Goal: Task Accomplishment & Management: Use online tool/utility

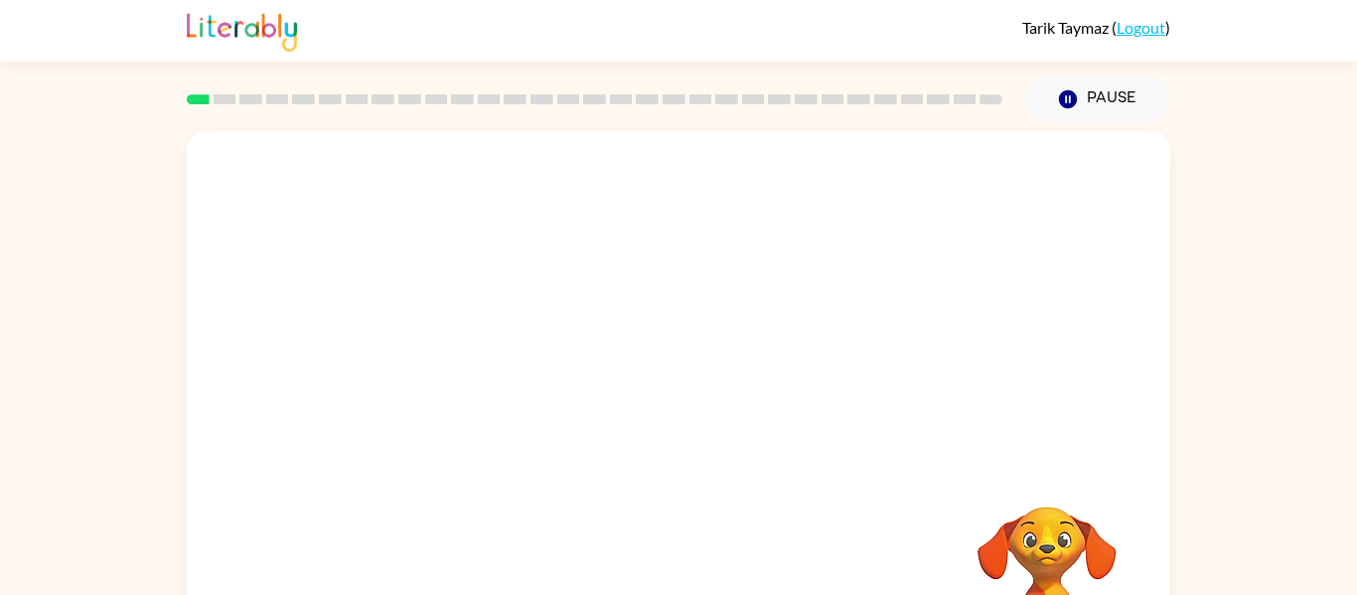
click at [1222, 430] on div "Your browser must support playing .mp4 files to use Literably. Please try using…" at bounding box center [678, 410] width 1357 height 576
click at [663, 458] on button "button" at bounding box center [678, 425] width 127 height 73
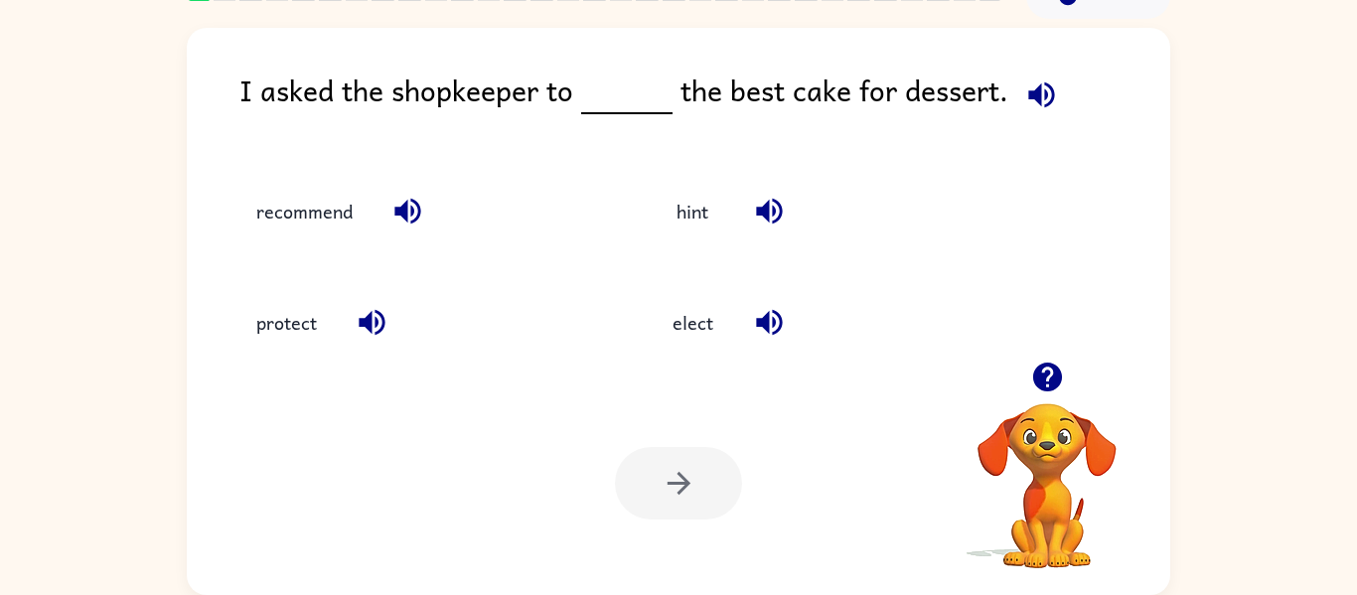
scroll to position [100, 0]
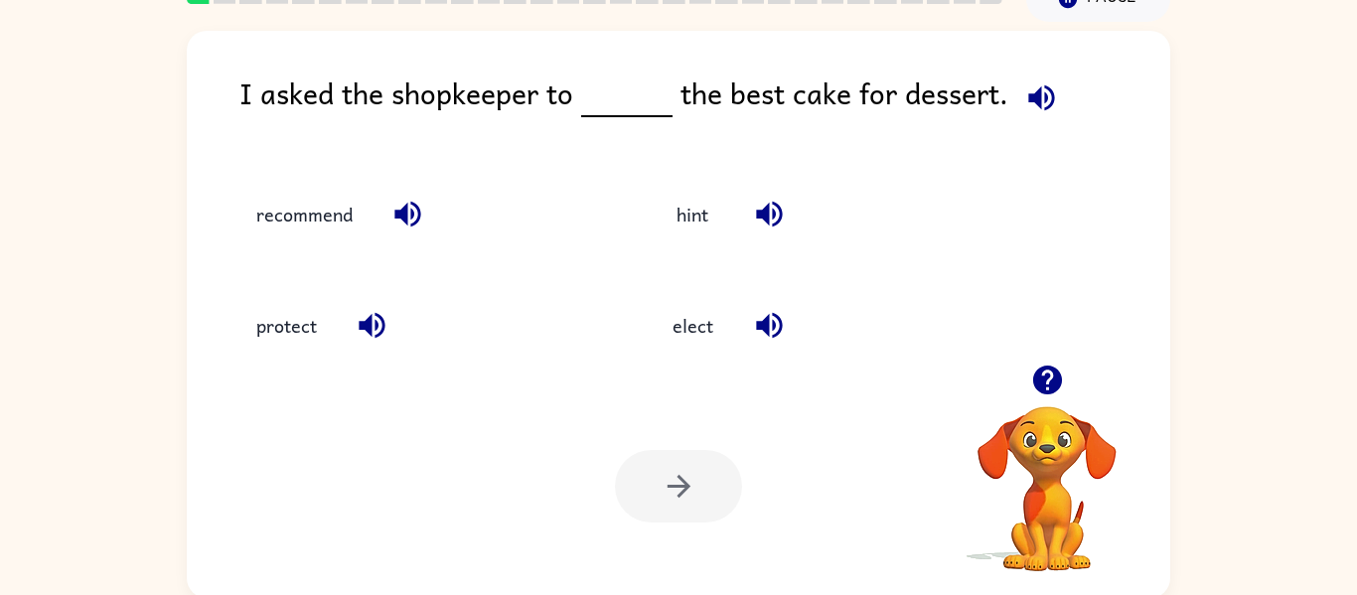
click at [1029, 95] on icon "button" at bounding box center [1042, 97] width 26 height 26
click at [1044, 101] on icon "button" at bounding box center [1042, 97] width 35 height 35
click at [1040, 105] on icon "button" at bounding box center [1042, 97] width 35 height 35
click at [325, 222] on button "recommend" at bounding box center [305, 214] width 136 height 54
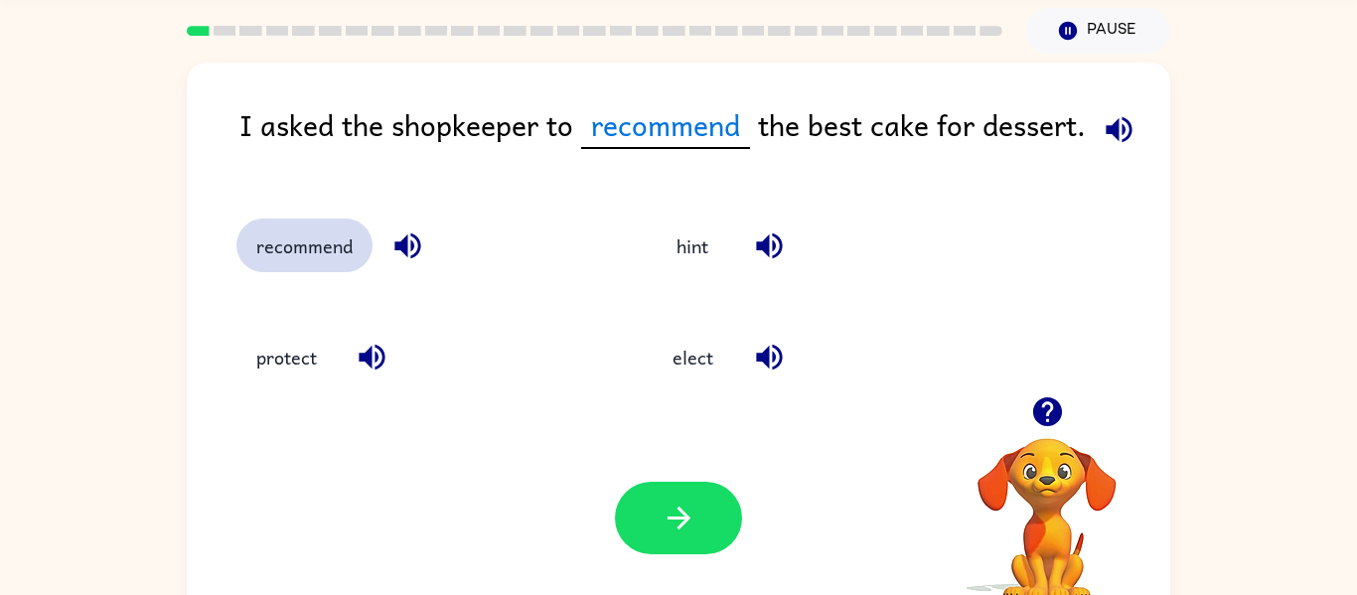
scroll to position [56, 0]
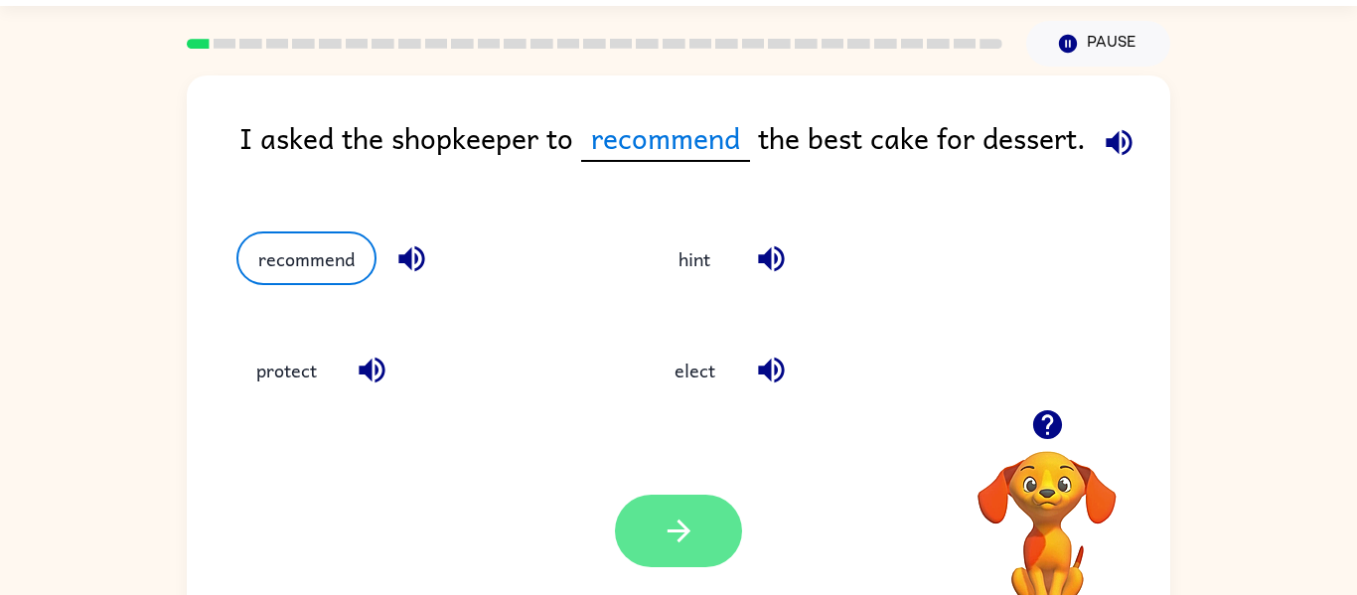
click at [651, 510] on button "button" at bounding box center [678, 531] width 127 height 73
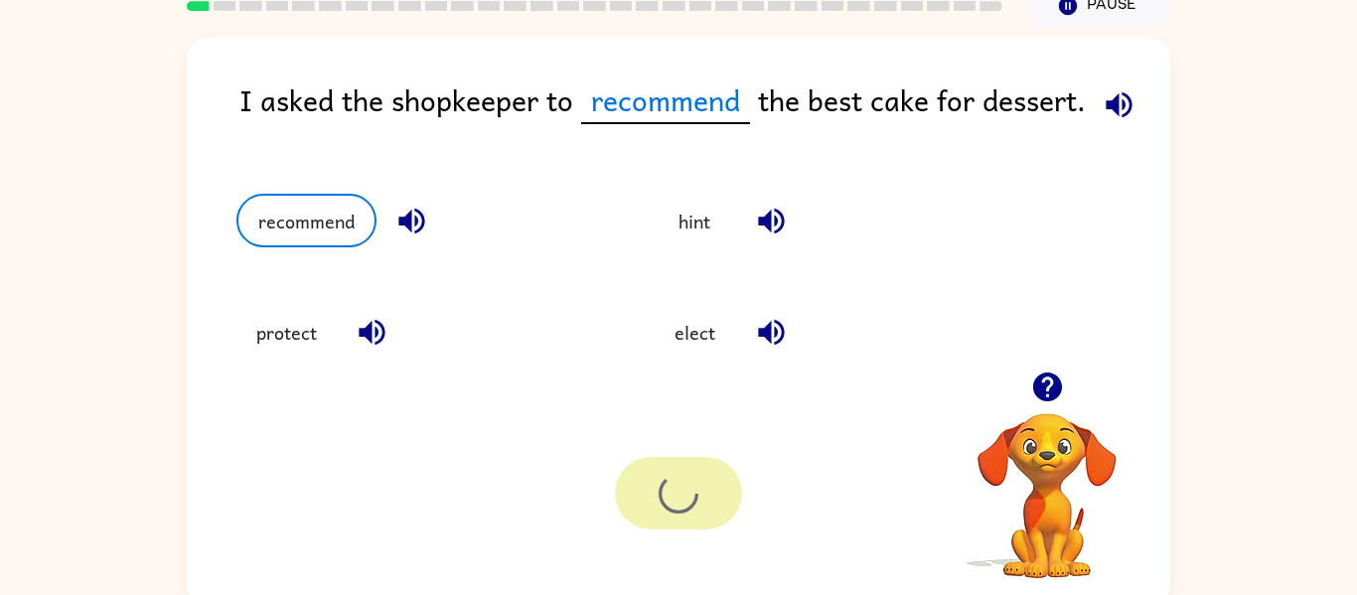
scroll to position [103, 0]
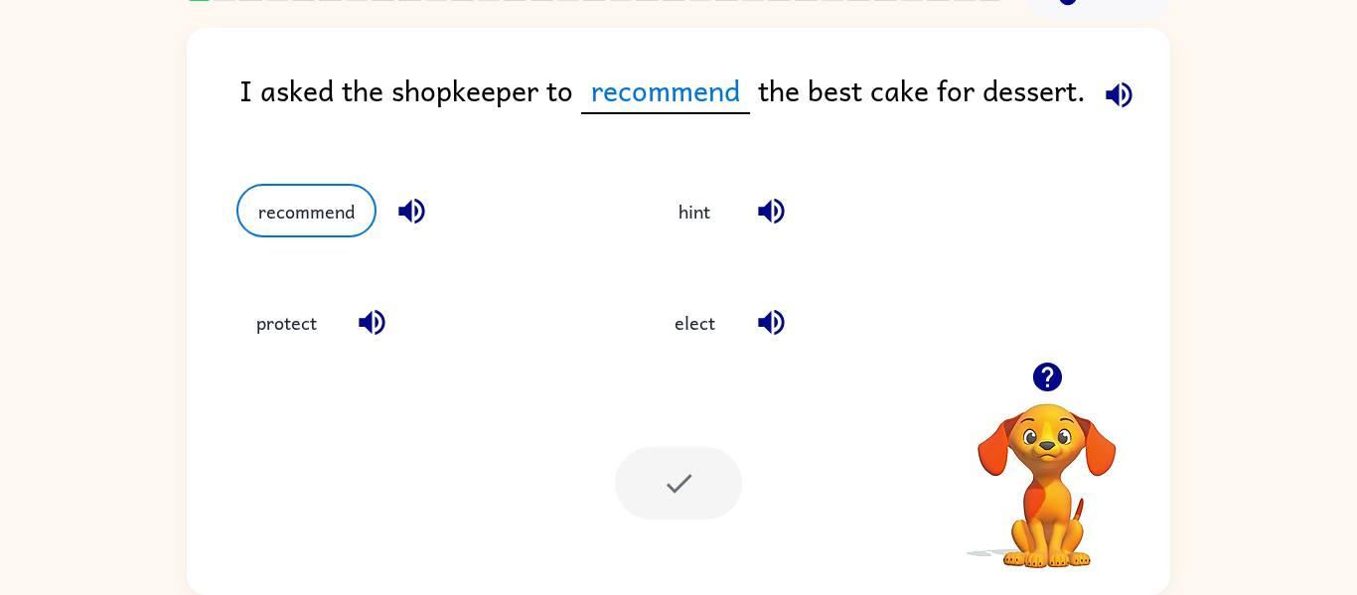
click at [91, 508] on div "I asked the shopkeeper to recommend the best cake for dessert. recommend hint p…" at bounding box center [678, 307] width 1357 height 576
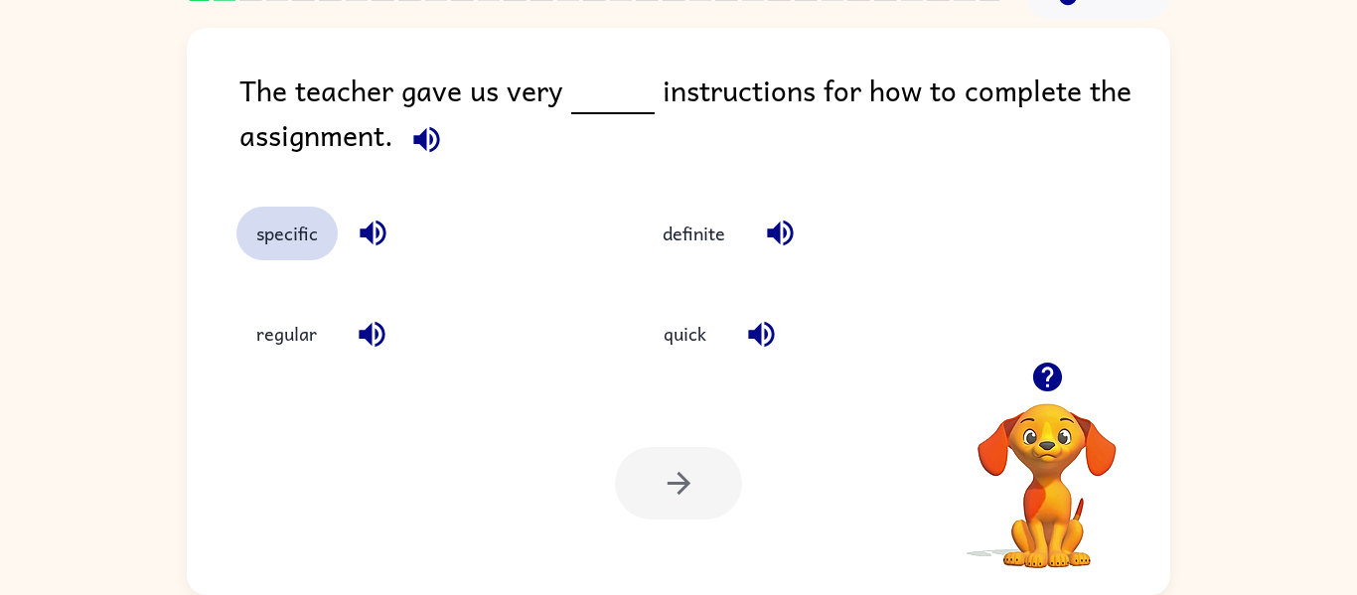
click at [280, 258] on button "specific" at bounding box center [287, 234] width 101 height 54
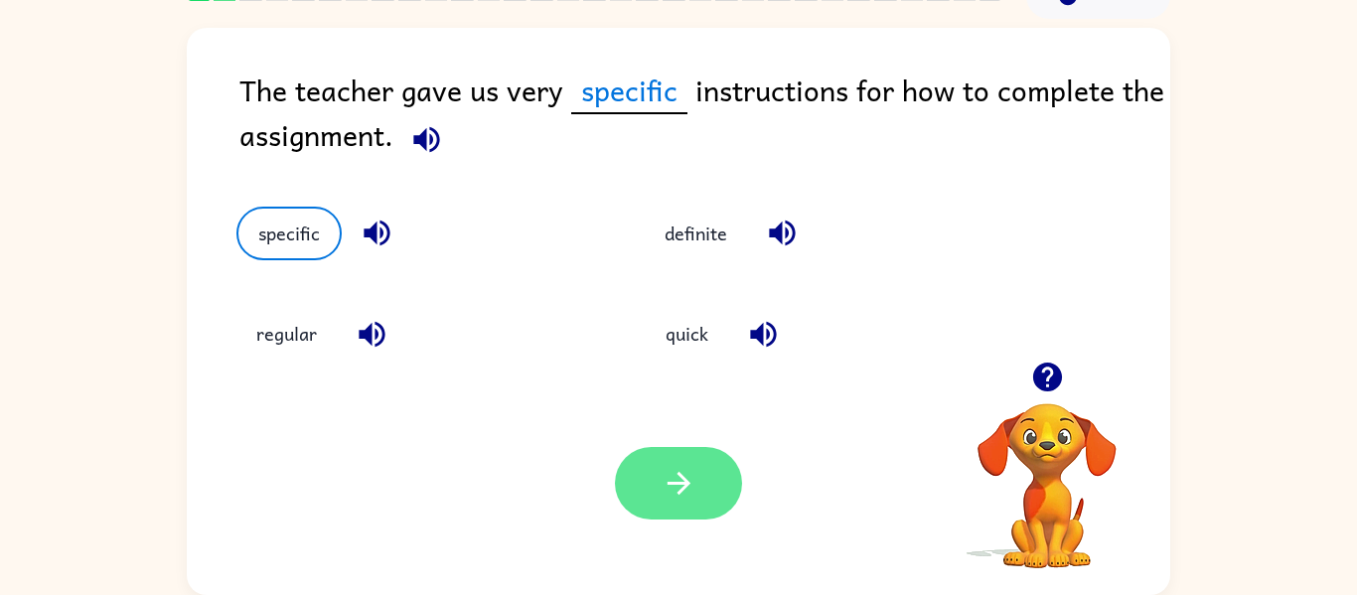
click at [701, 519] on button "button" at bounding box center [678, 483] width 127 height 73
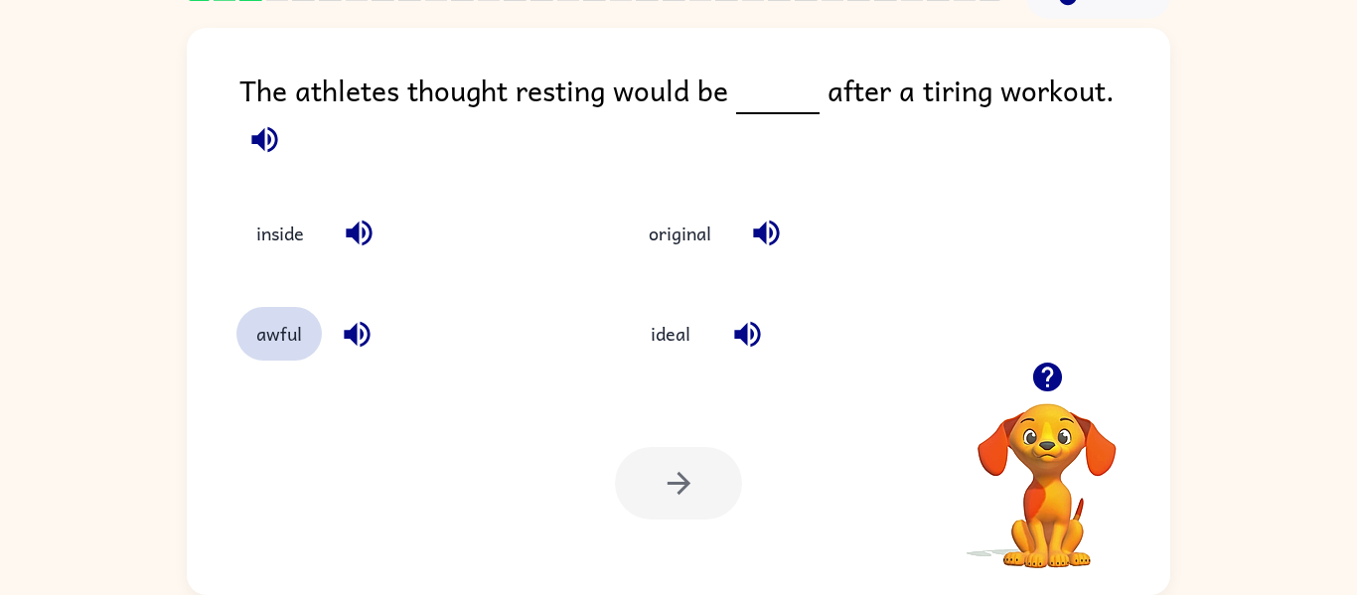
click at [288, 344] on button "awful" at bounding box center [279, 334] width 85 height 54
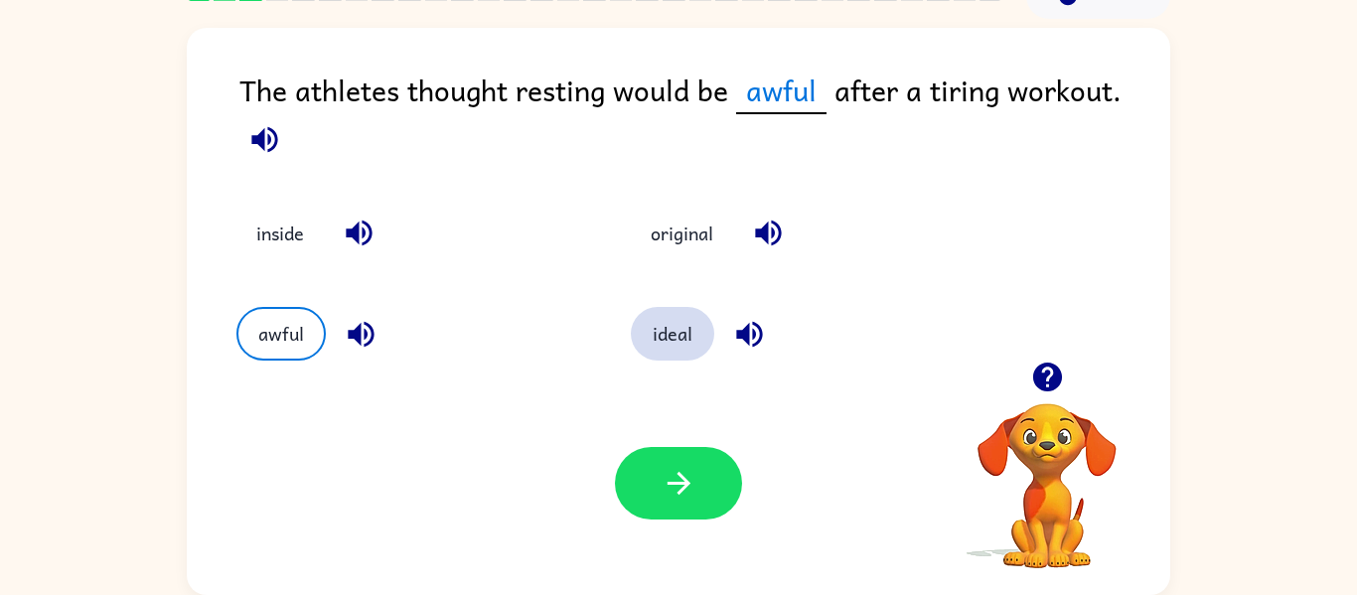
click at [671, 336] on button "ideal" at bounding box center [672, 334] width 83 height 54
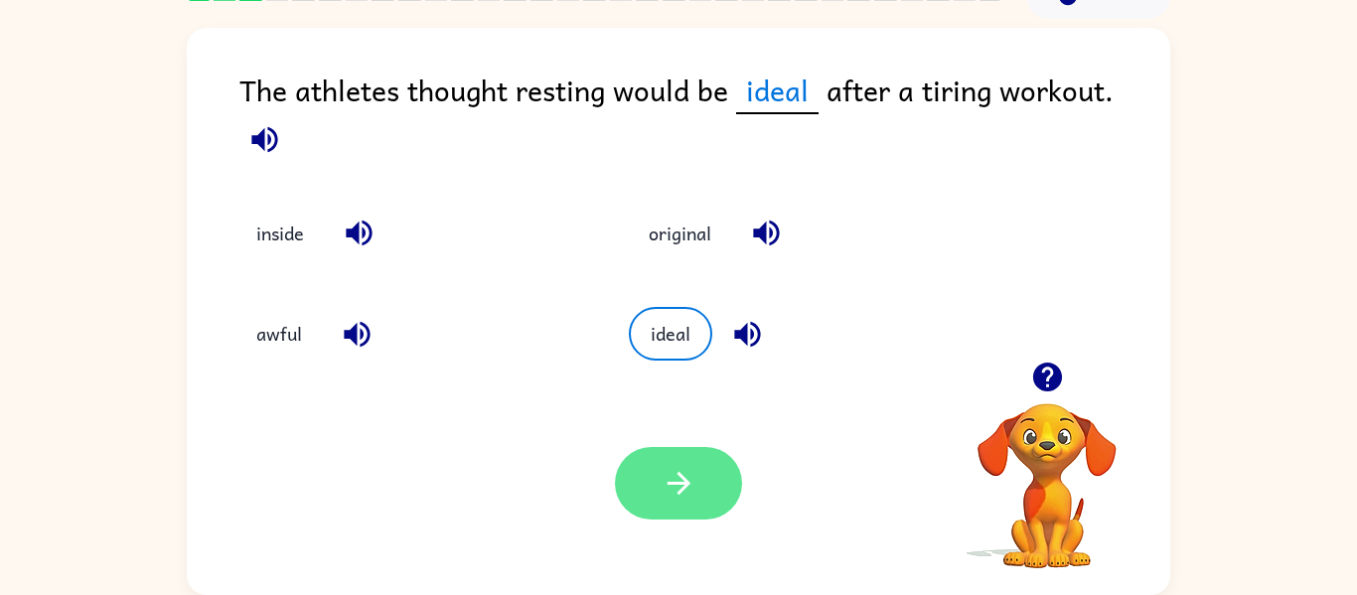
click at [660, 504] on button "button" at bounding box center [678, 483] width 127 height 73
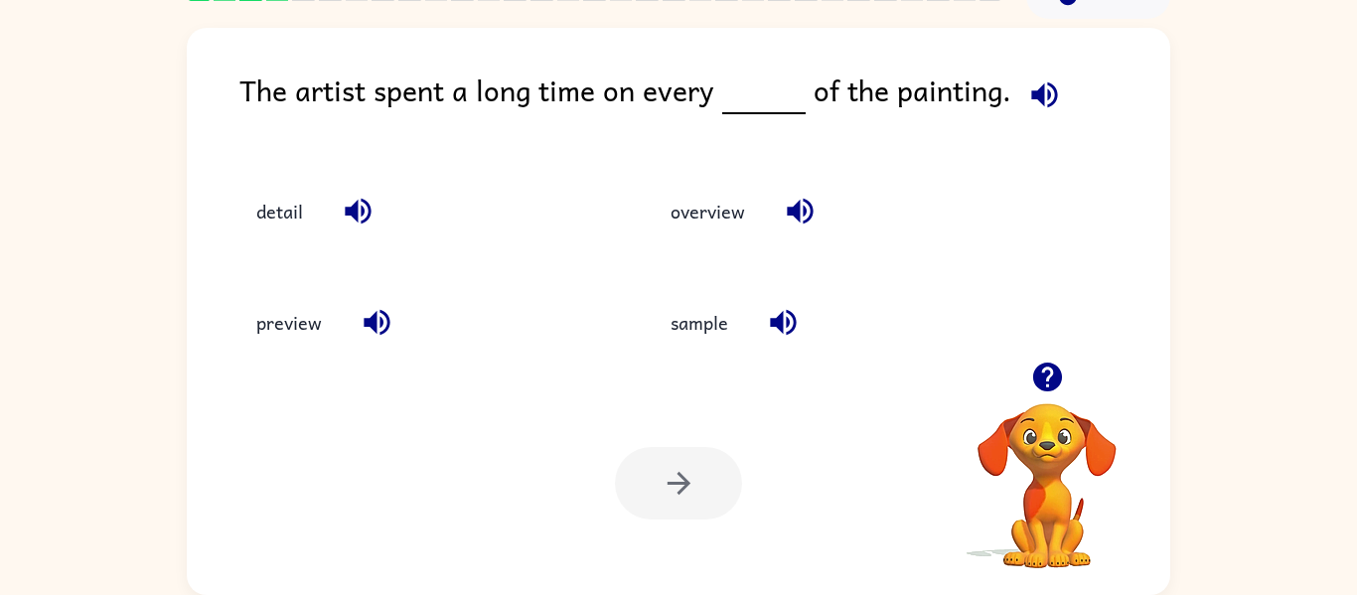
click at [1036, 499] on video "Your browser must support playing .mp4 files to use Literably. Please try using…" at bounding box center [1047, 472] width 199 height 199
click at [1050, 399] on button "button" at bounding box center [1048, 377] width 51 height 51
click at [1069, 390] on video "Your browser must support playing .mp4 files to use Literably. Please try using…" at bounding box center [1047, 472] width 199 height 199
click at [1067, 373] on button "button" at bounding box center [1048, 377] width 51 height 51
click at [1066, 377] on video "Your browser must support playing .mp4 files to use Literably. Please try using…" at bounding box center [1047, 472] width 199 height 199
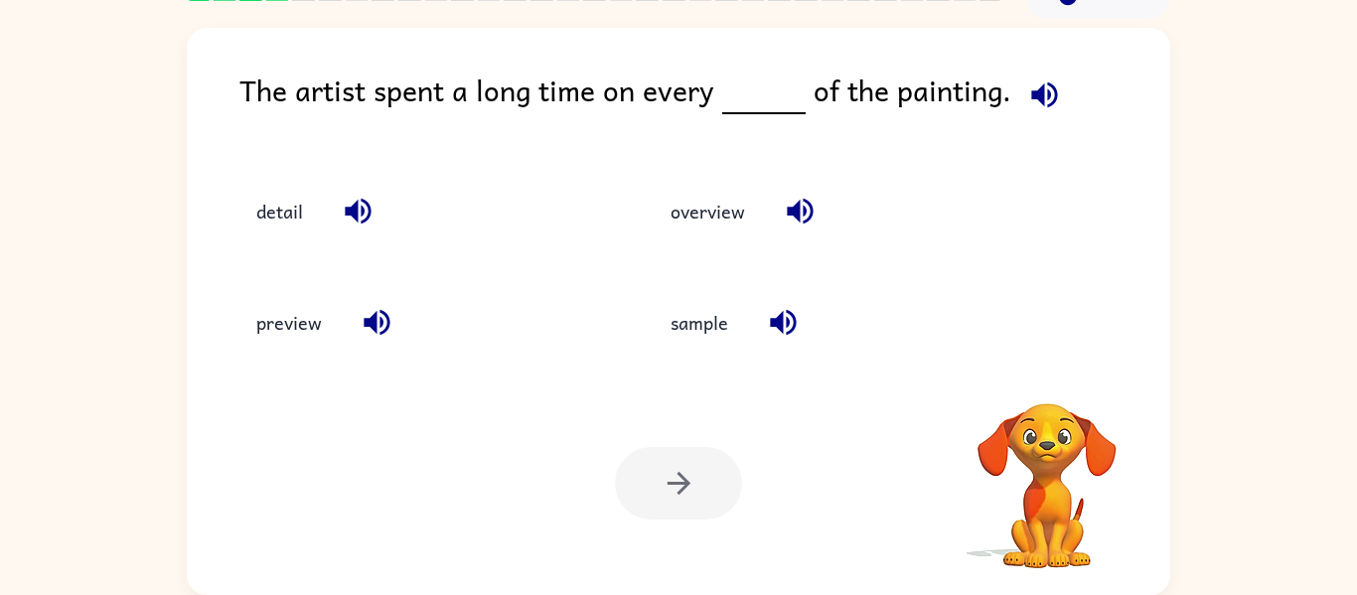
click at [1055, 388] on video "Your browser must support playing .mp4 files to use Literably. Please try using…" at bounding box center [1047, 472] width 199 height 199
click at [1056, 383] on video "Your browser must support playing .mp4 files to use Literably. Please try using…" at bounding box center [1047, 472] width 199 height 199
click at [1072, 377] on video "Your browser must support playing .mp4 files to use Literably. Please try using…" at bounding box center [1047, 472] width 199 height 199
click at [1048, 379] on video "Your browser must support playing .mp4 files to use Literably. Please try using…" at bounding box center [1047, 472] width 199 height 199
click at [1089, 402] on div at bounding box center [1047, 402] width 199 height 0
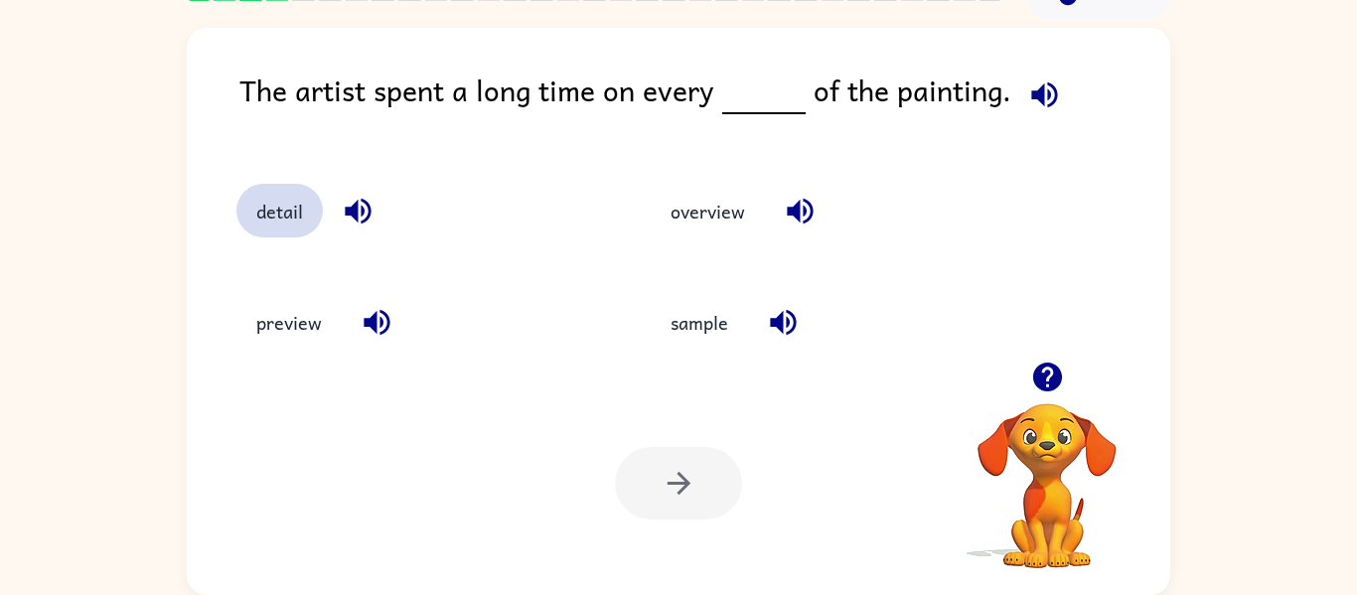
click at [267, 227] on button "detail" at bounding box center [280, 211] width 86 height 54
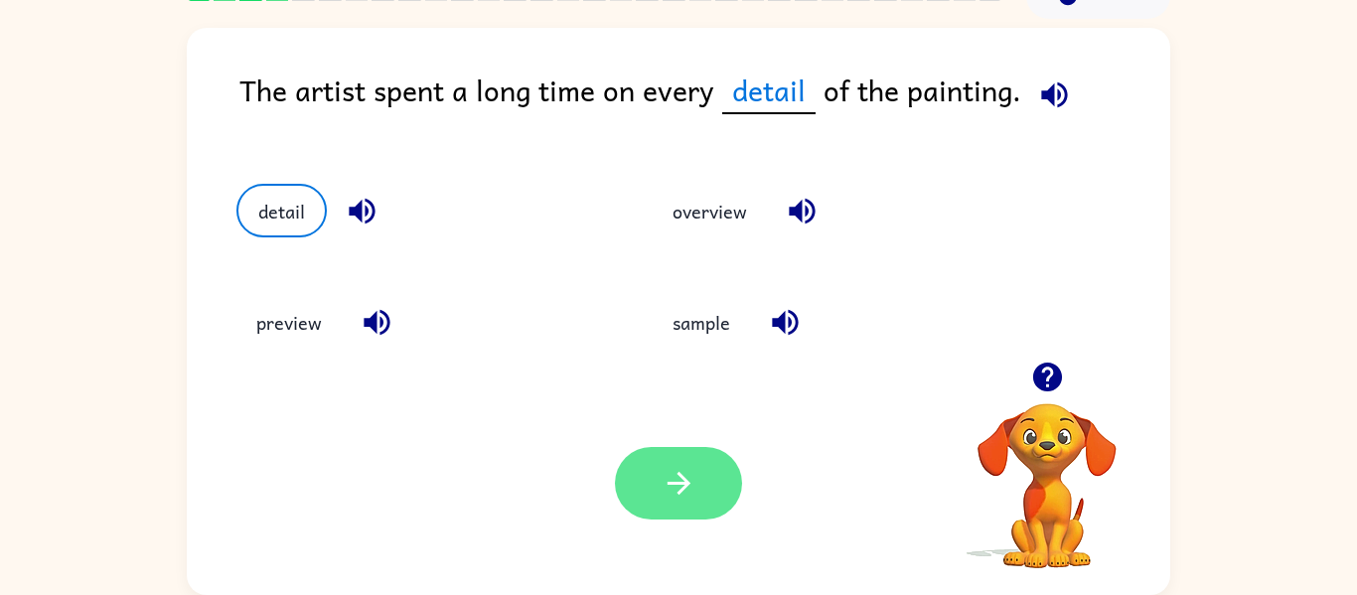
click at [688, 460] on button "button" at bounding box center [678, 483] width 127 height 73
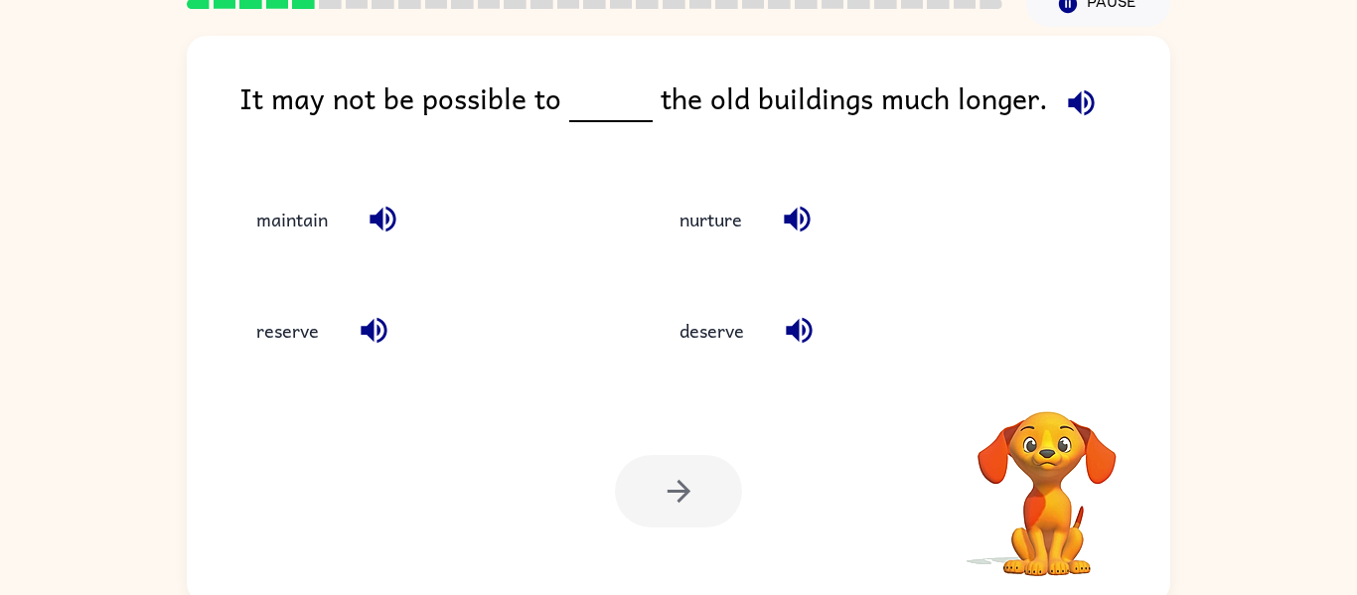
scroll to position [83, 0]
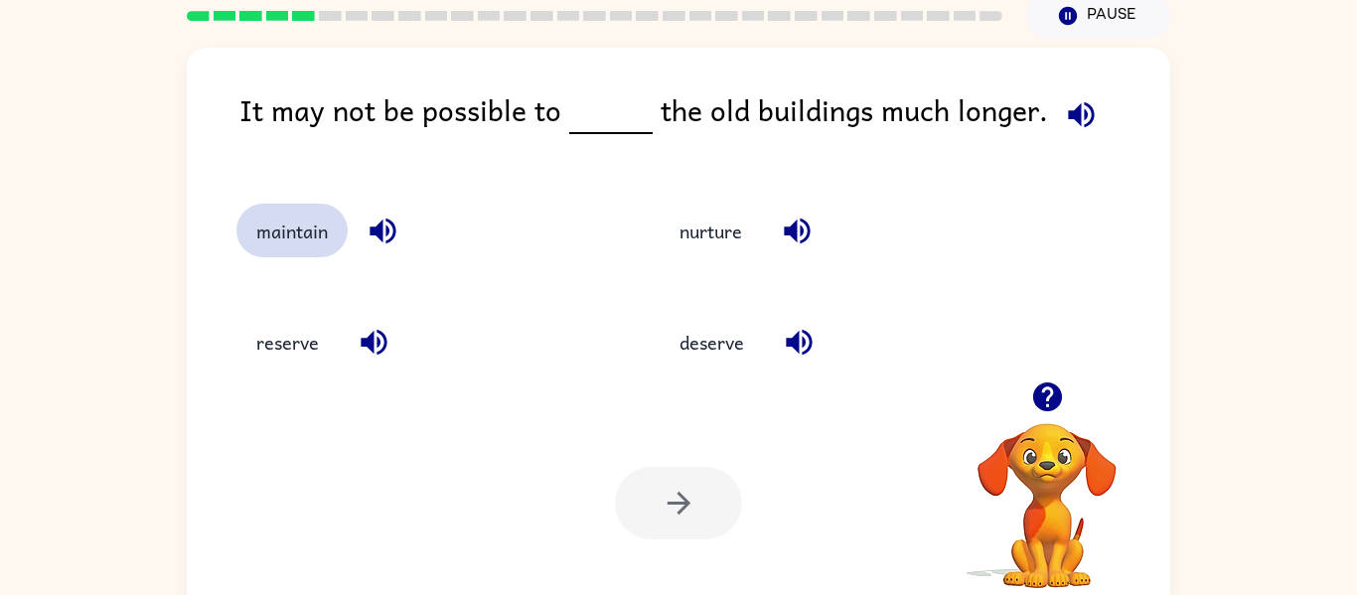
click at [280, 211] on button "maintain" at bounding box center [292, 231] width 111 height 54
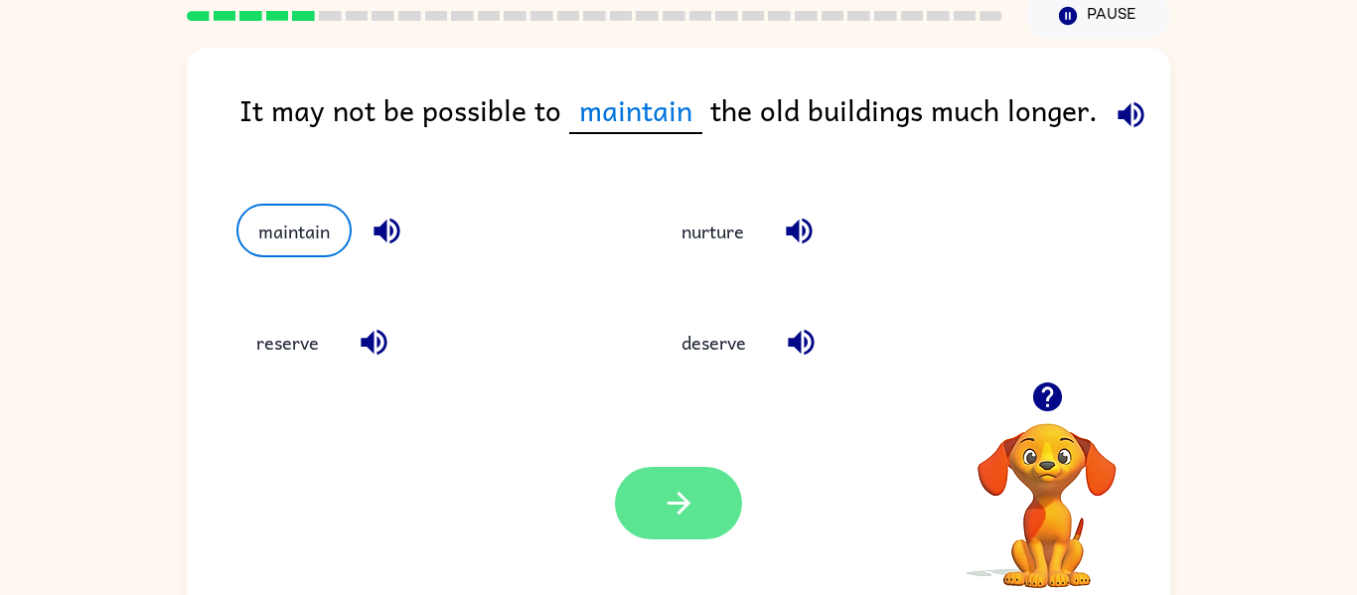
click at [668, 488] on icon "button" at bounding box center [679, 503] width 35 height 35
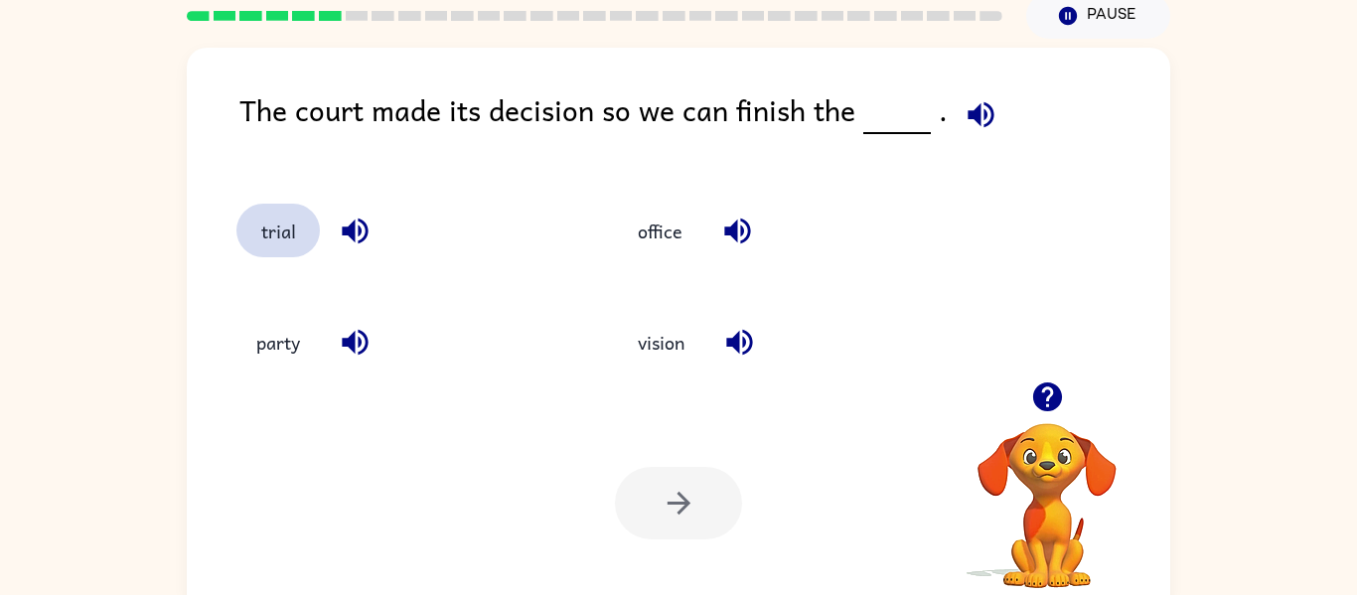
click at [280, 236] on button "trial" at bounding box center [278, 231] width 83 height 54
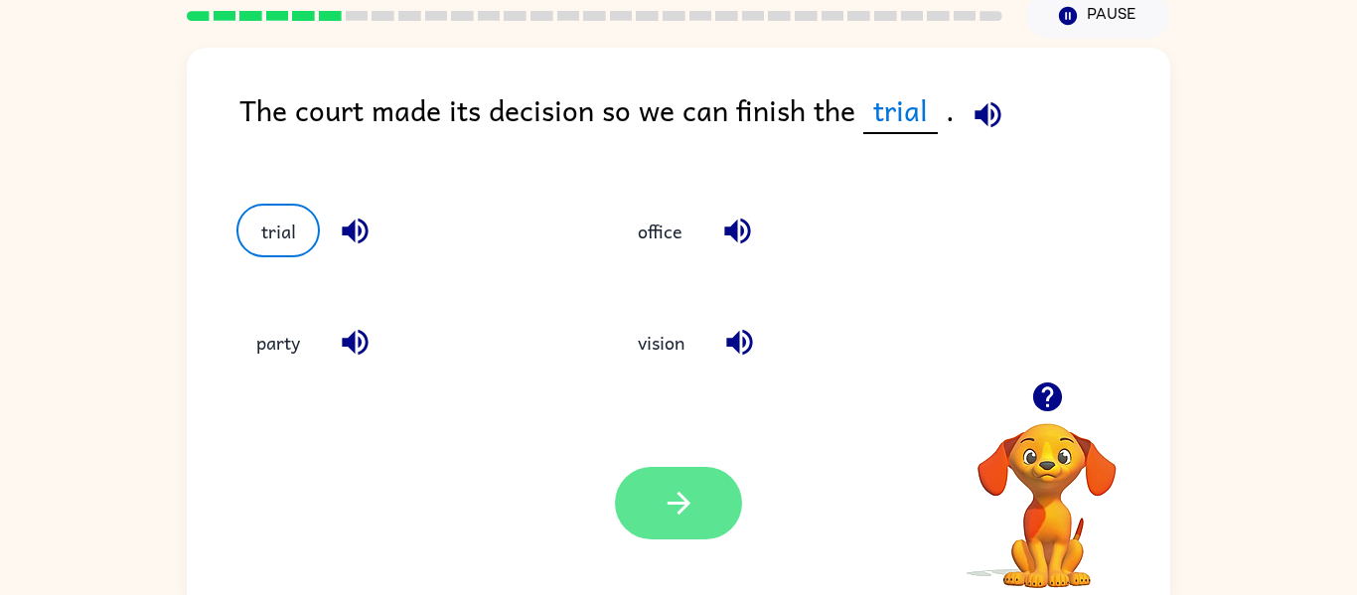
click at [682, 487] on icon "button" at bounding box center [679, 503] width 35 height 35
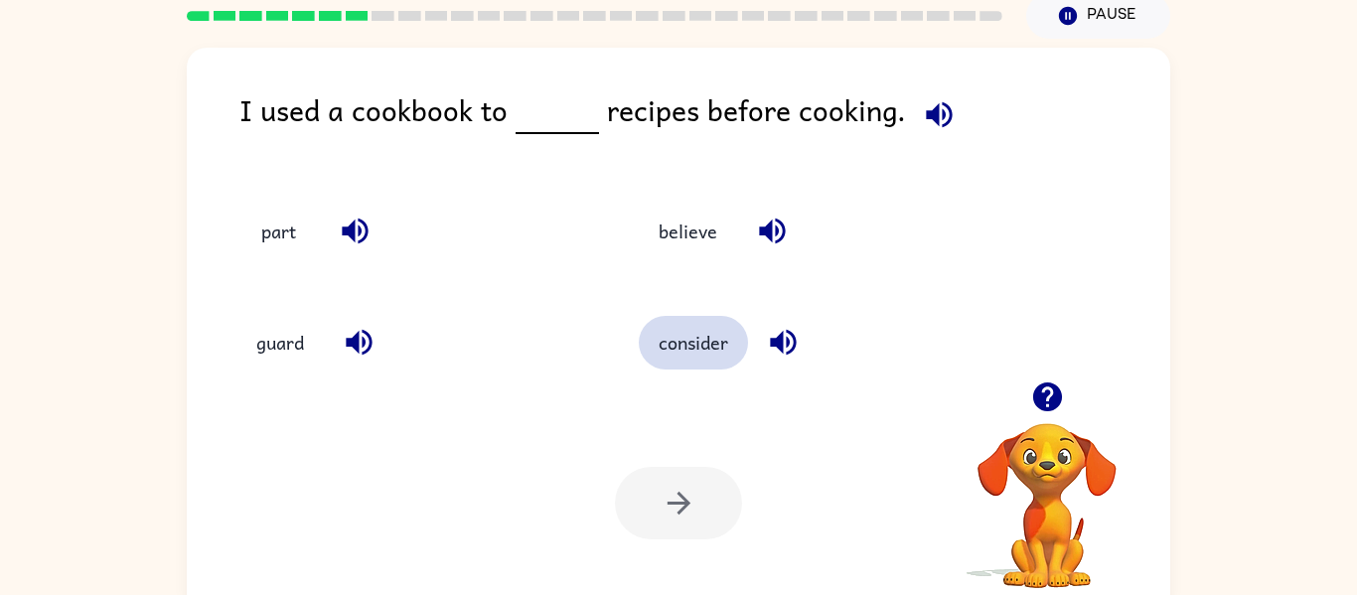
click at [710, 341] on button "consider" at bounding box center [693, 343] width 109 height 54
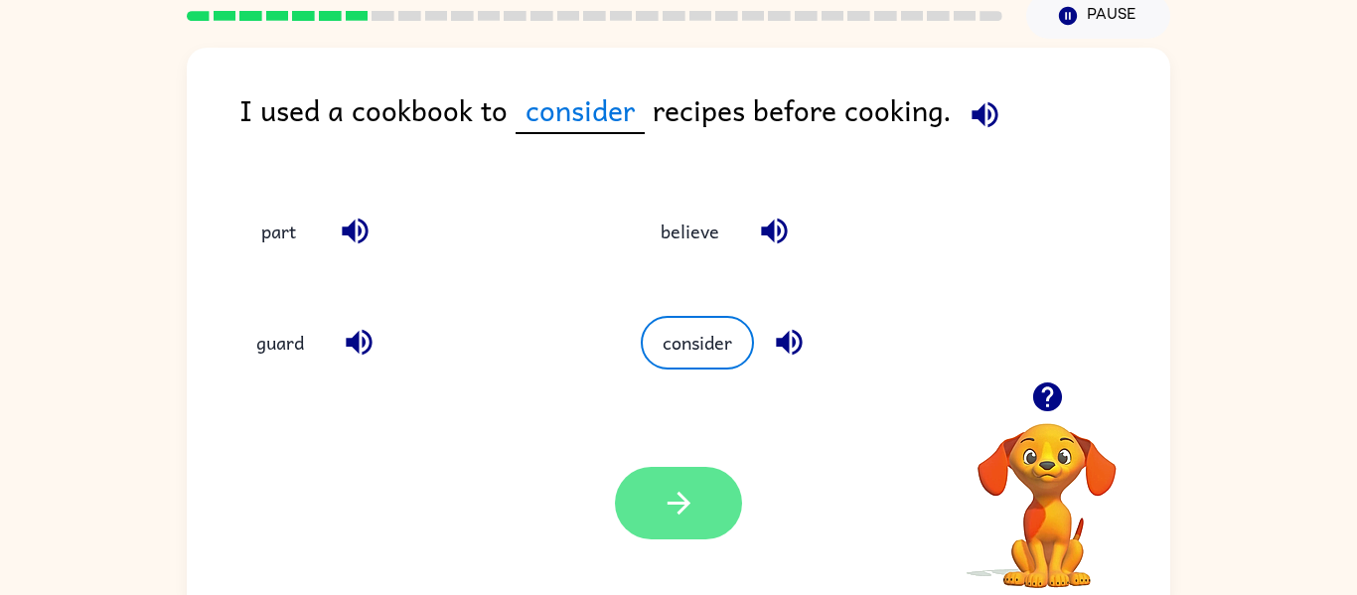
click at [738, 497] on button "button" at bounding box center [678, 503] width 127 height 73
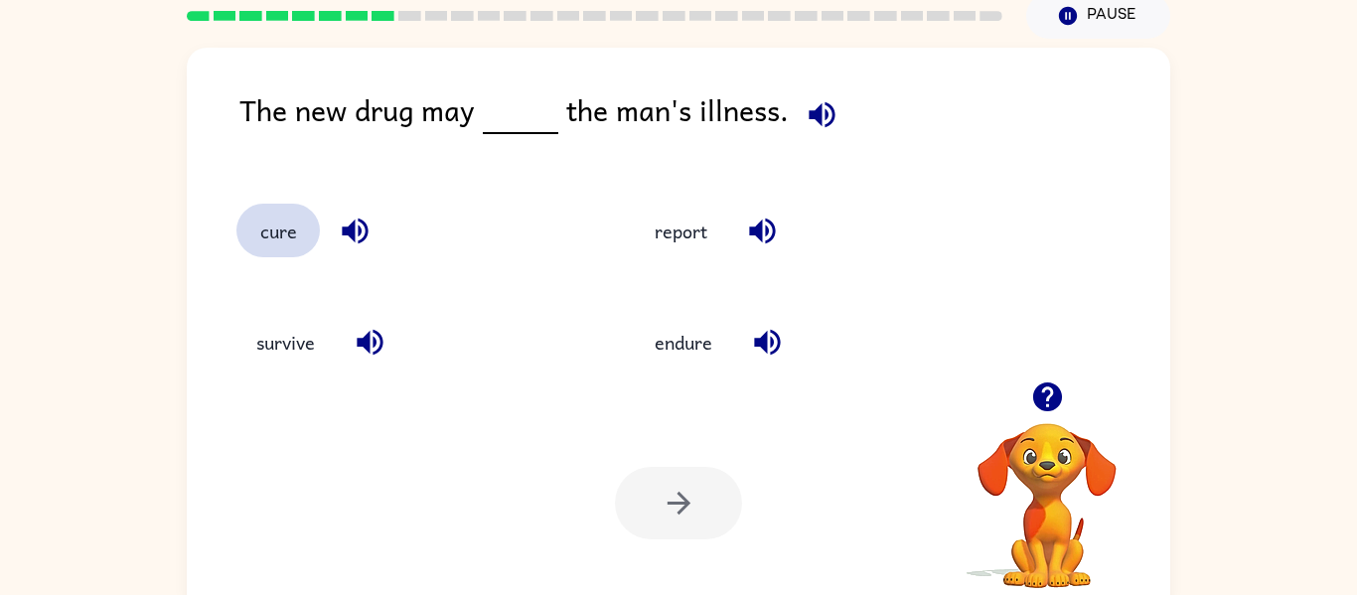
click at [268, 247] on button "cure" at bounding box center [278, 231] width 83 height 54
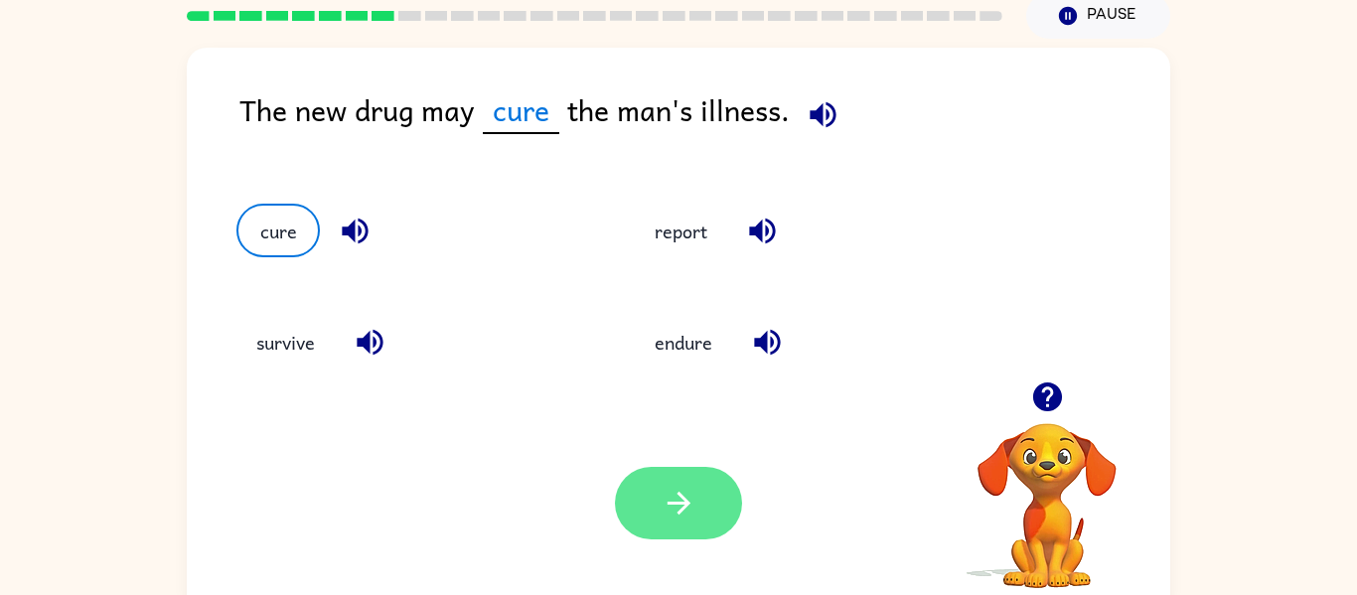
click at [741, 500] on button "button" at bounding box center [678, 503] width 127 height 73
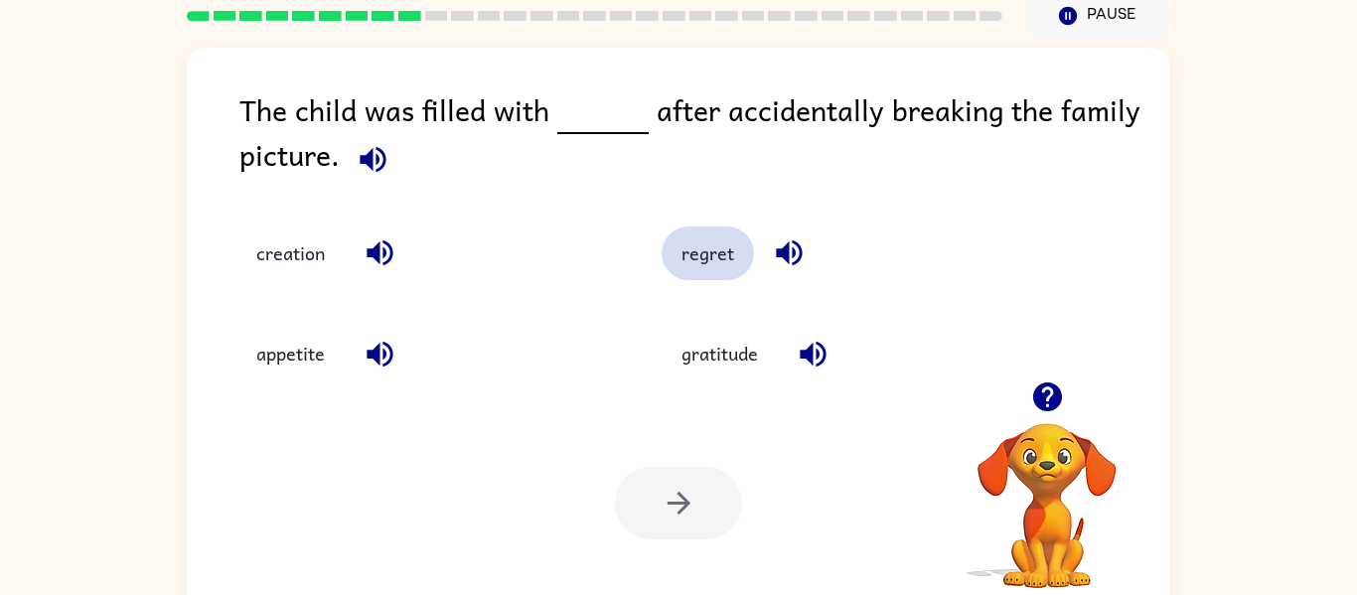
click at [724, 279] on button "regret" at bounding box center [708, 254] width 92 height 54
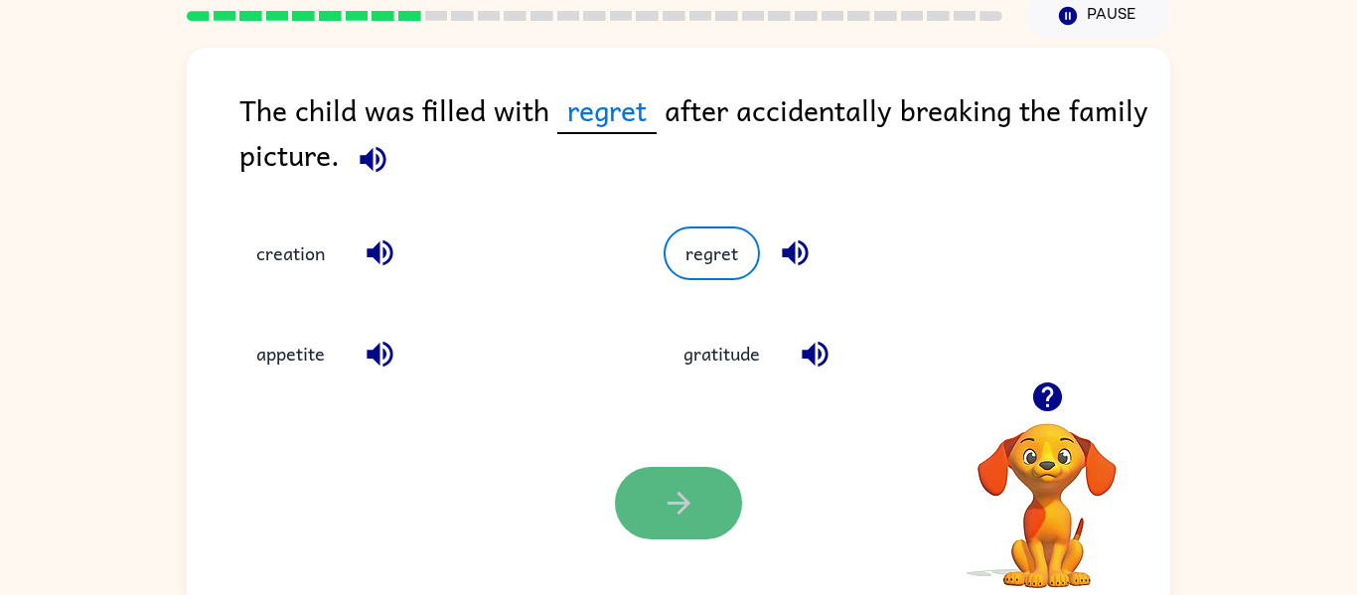
click at [671, 517] on icon "button" at bounding box center [679, 503] width 35 height 35
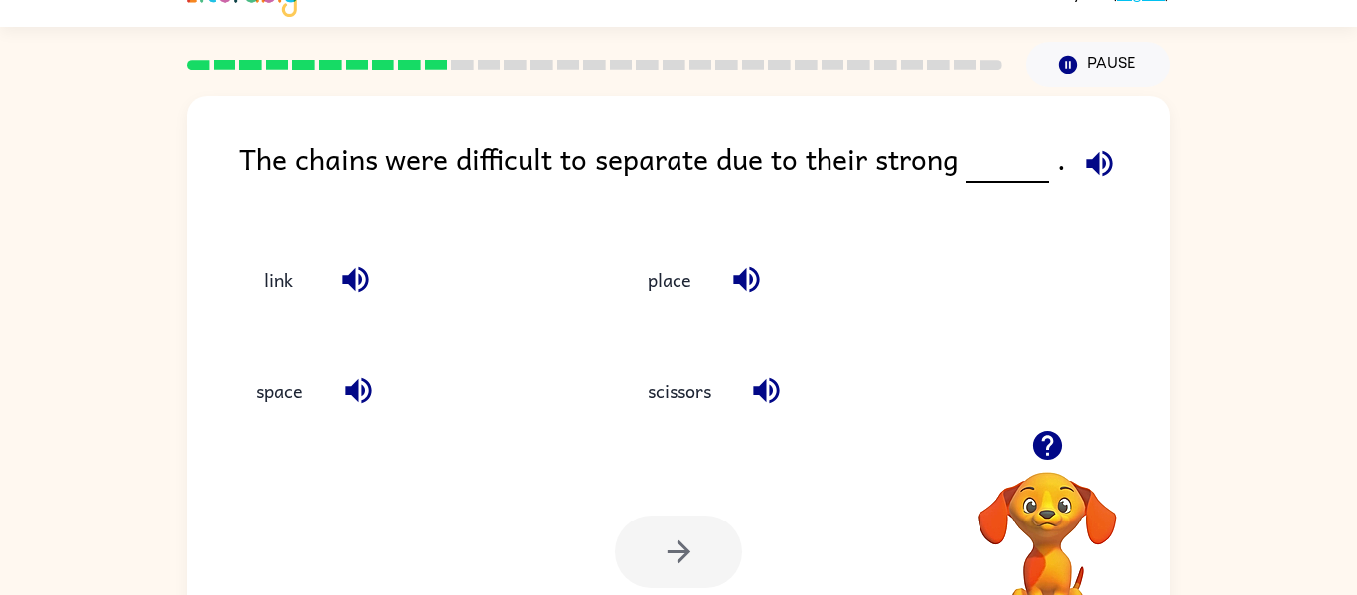
scroll to position [26, 0]
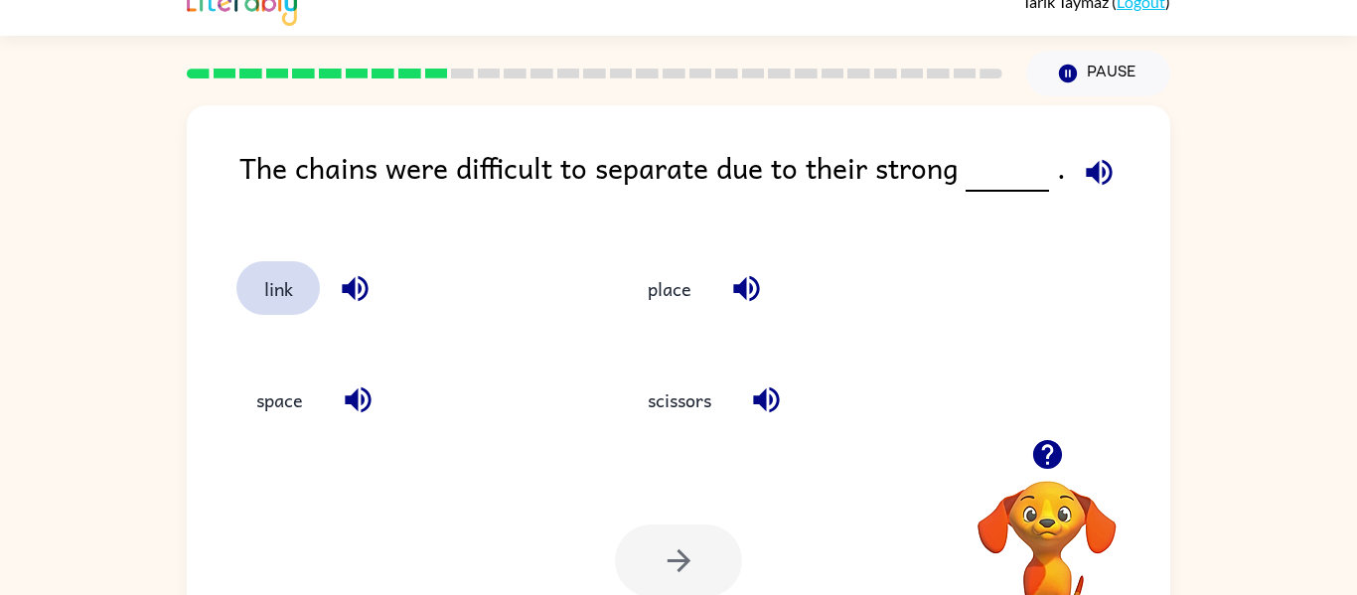
click at [278, 294] on button "link" at bounding box center [278, 288] width 83 height 54
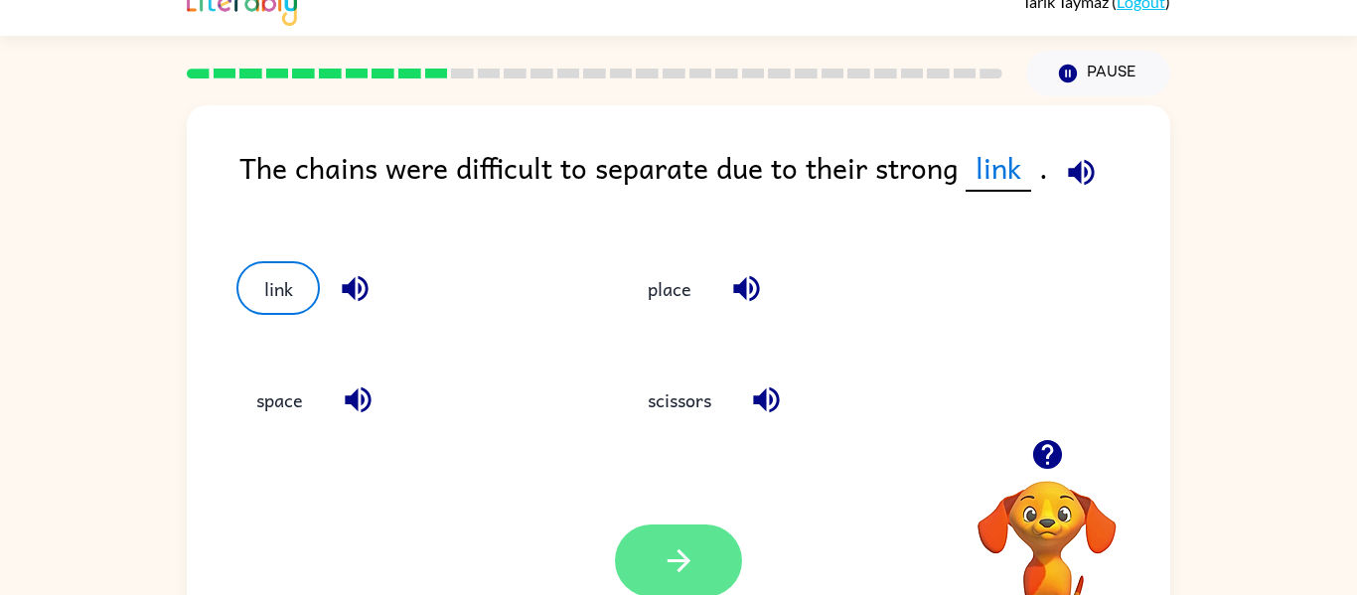
click at [688, 547] on icon "button" at bounding box center [679, 561] width 35 height 35
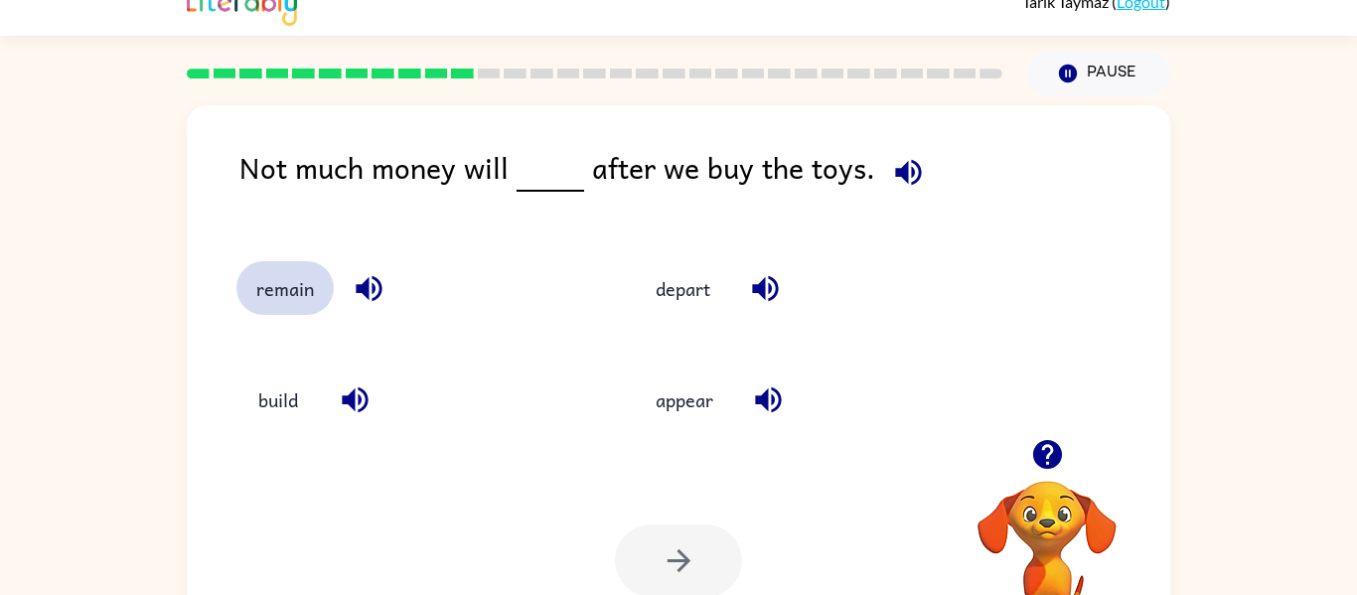
click at [267, 298] on button "remain" at bounding box center [285, 288] width 97 height 54
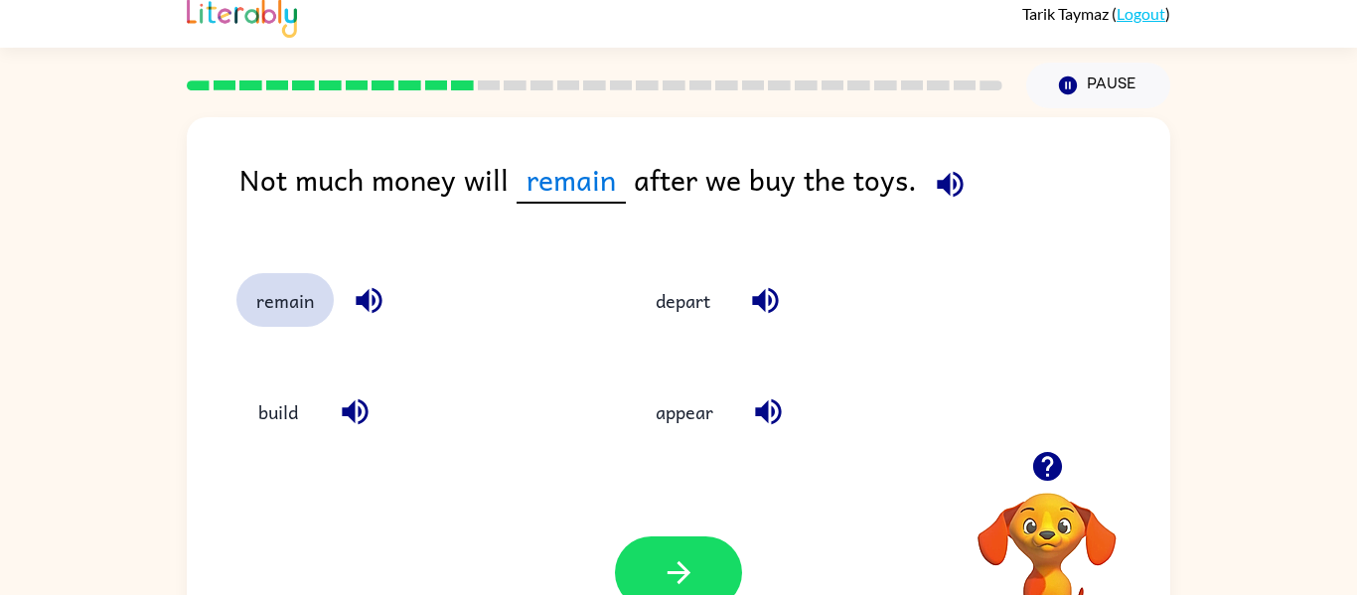
scroll to position [10, 0]
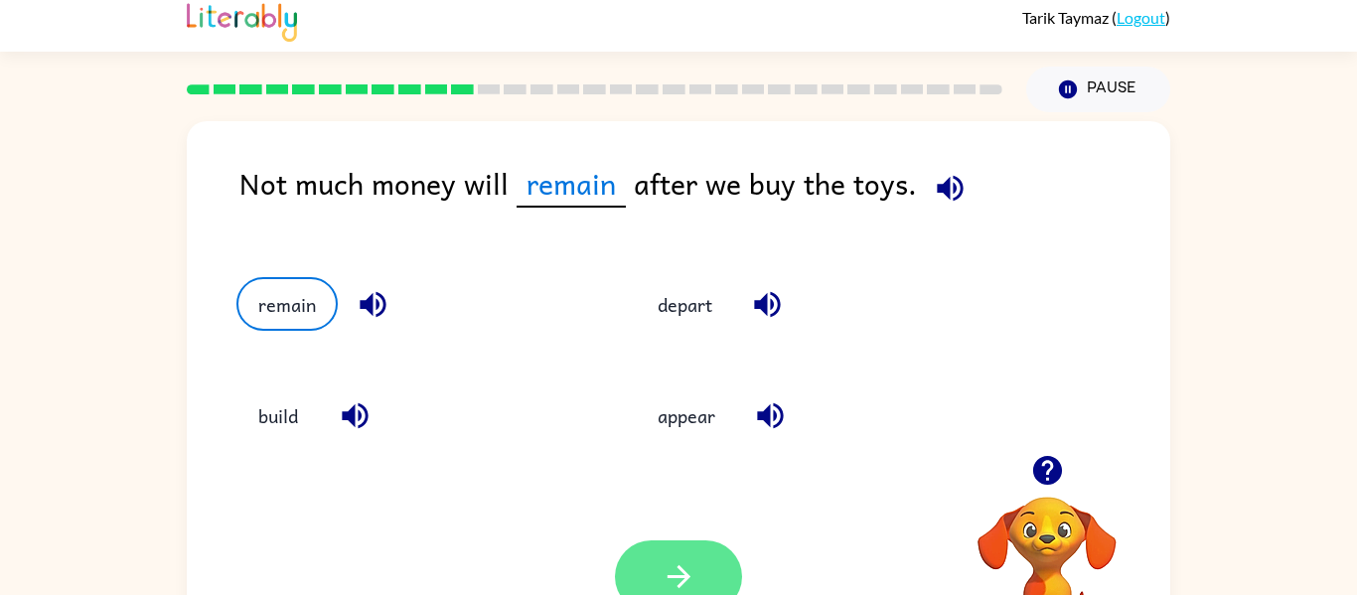
click at [645, 549] on button "button" at bounding box center [678, 577] width 127 height 73
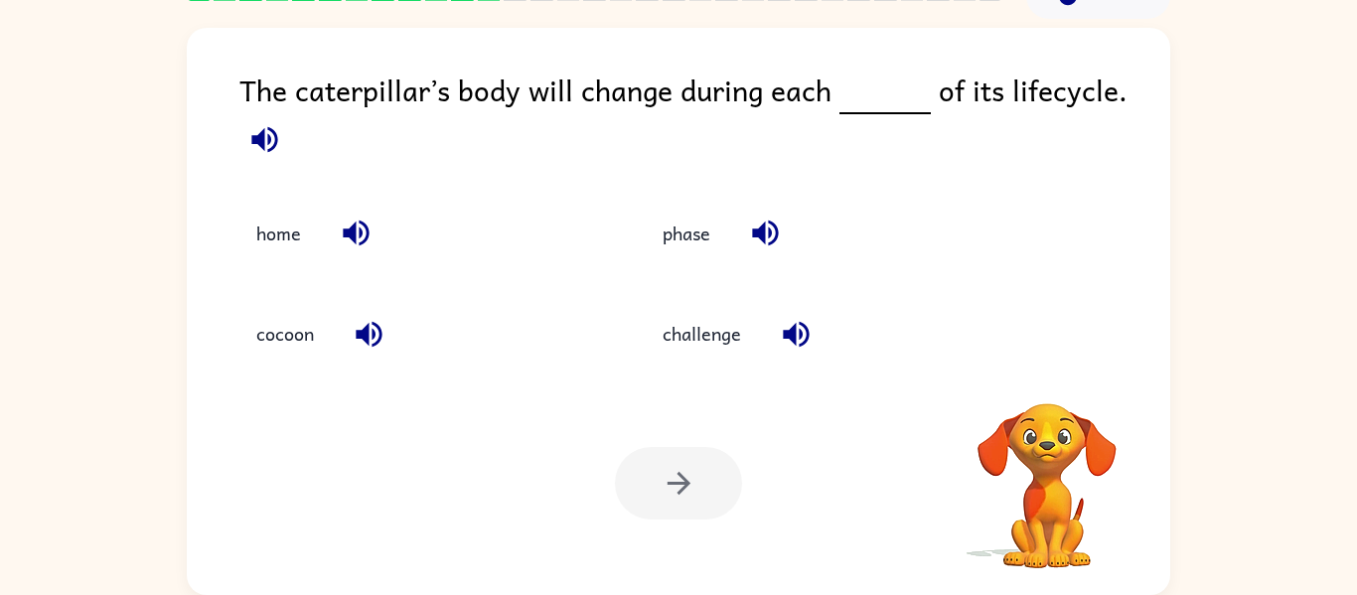
scroll to position [97, 0]
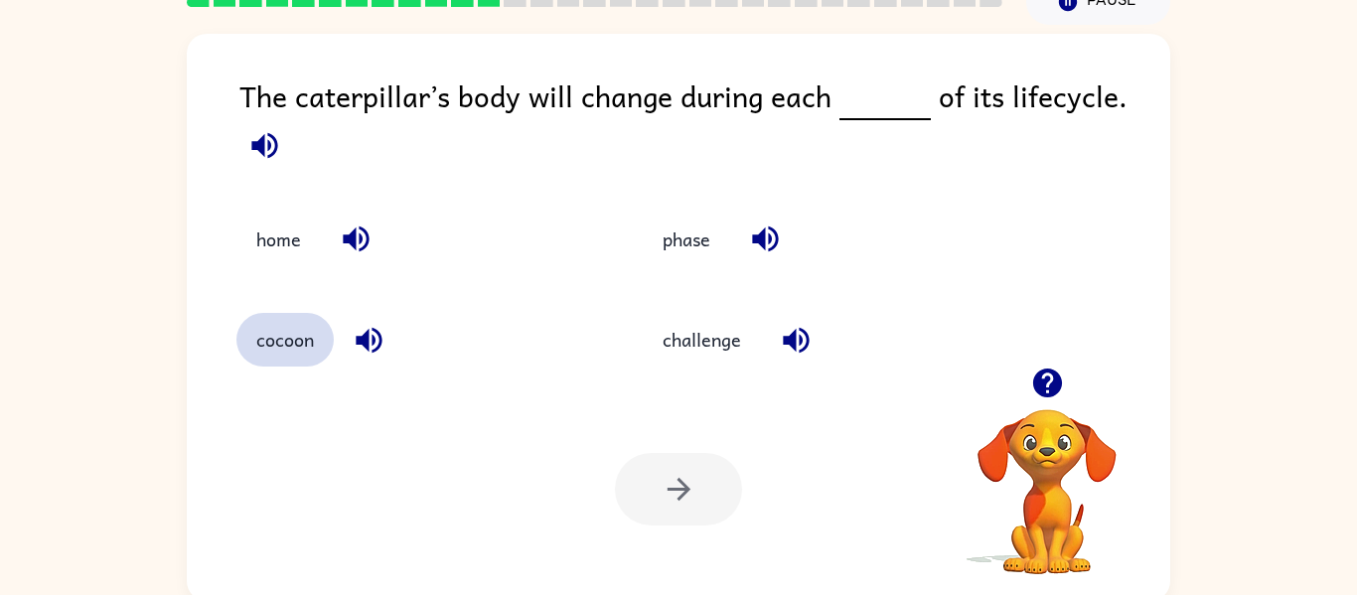
click at [274, 349] on button "cocoon" at bounding box center [285, 340] width 97 height 54
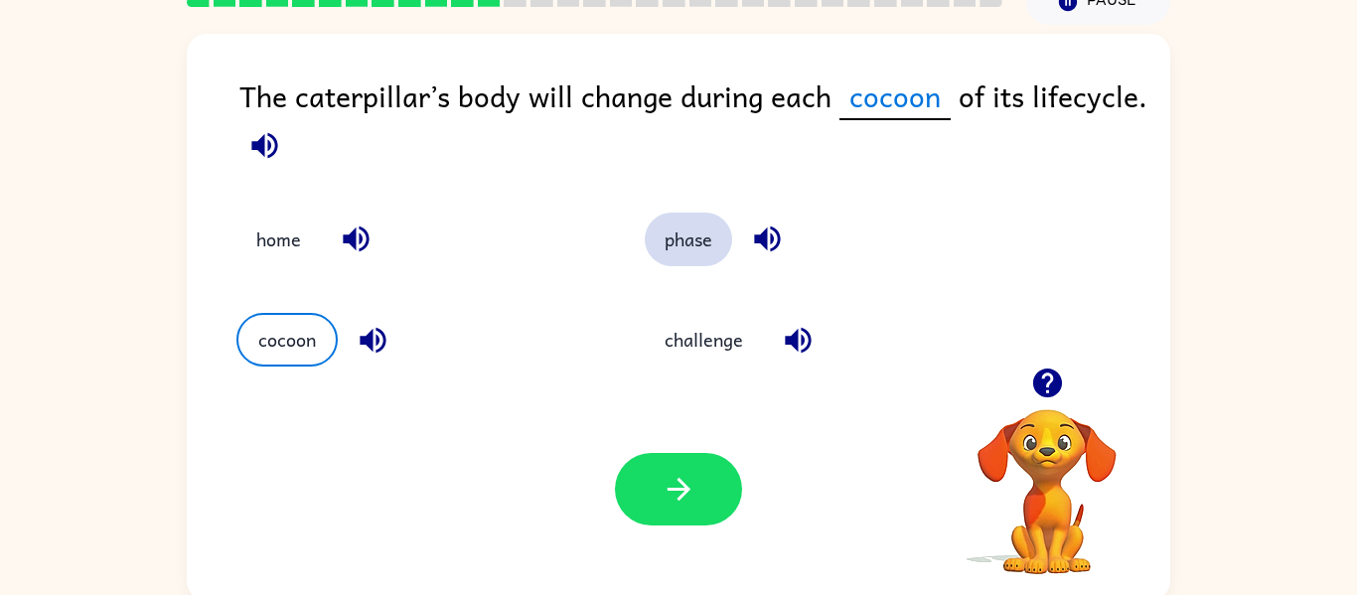
click at [702, 242] on button "phase" at bounding box center [688, 240] width 87 height 54
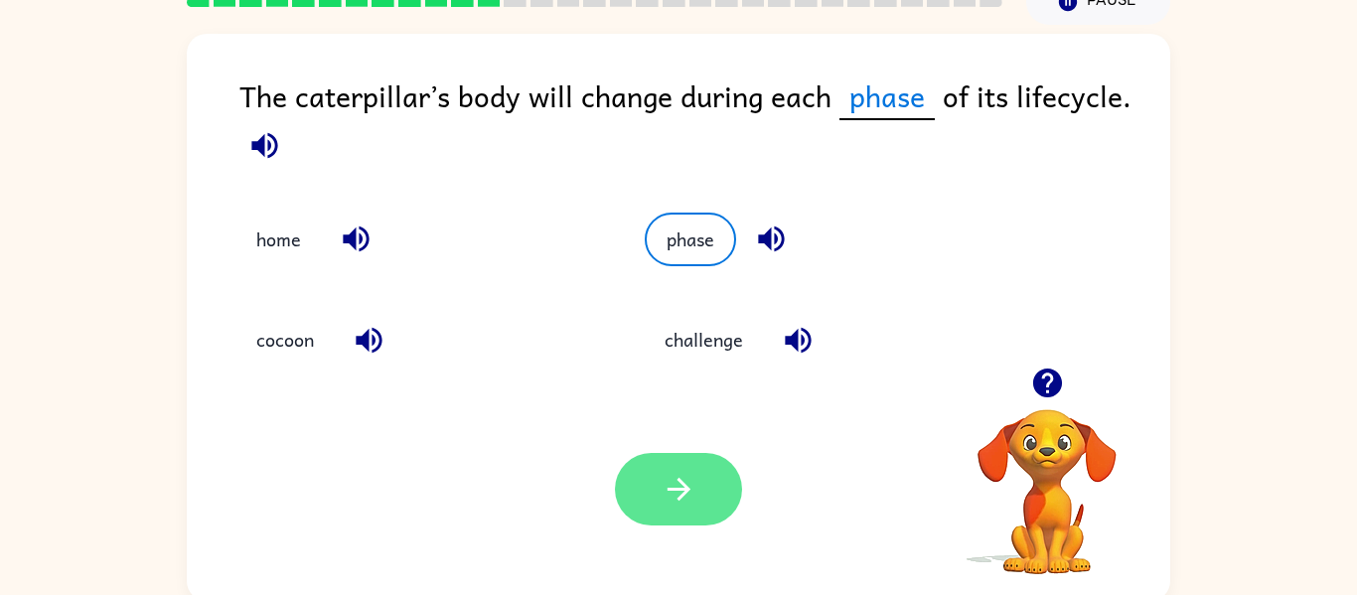
click at [692, 486] on icon "button" at bounding box center [679, 489] width 35 height 35
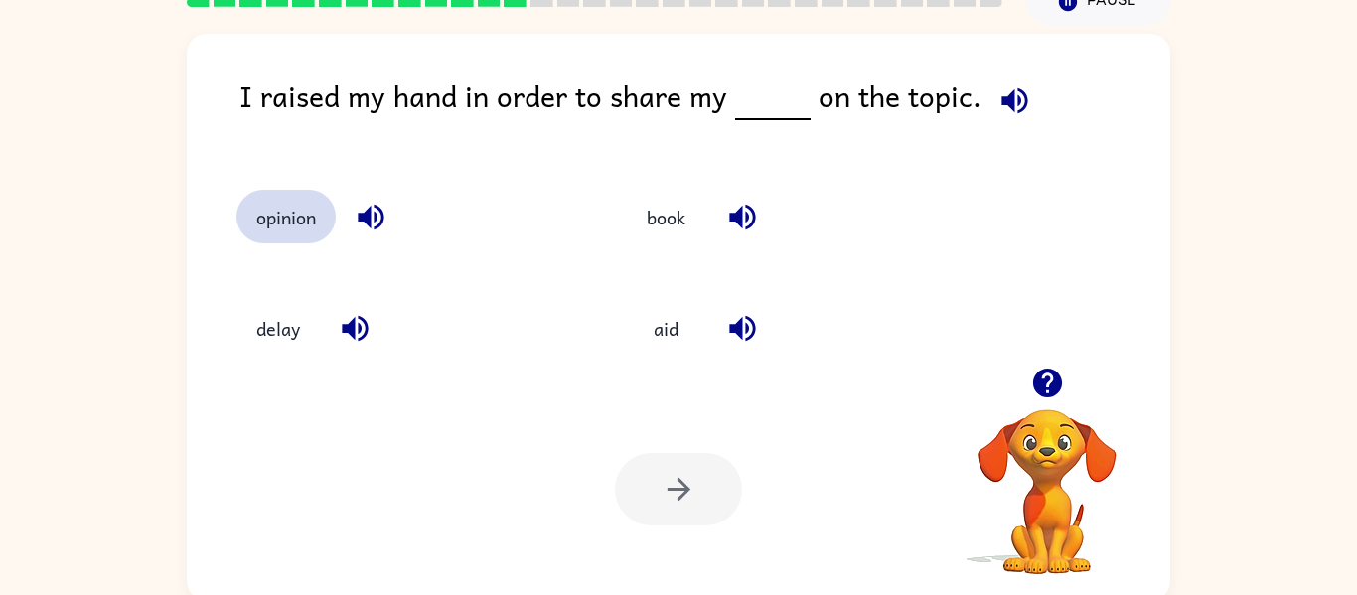
click at [293, 208] on button "opinion" at bounding box center [286, 217] width 99 height 54
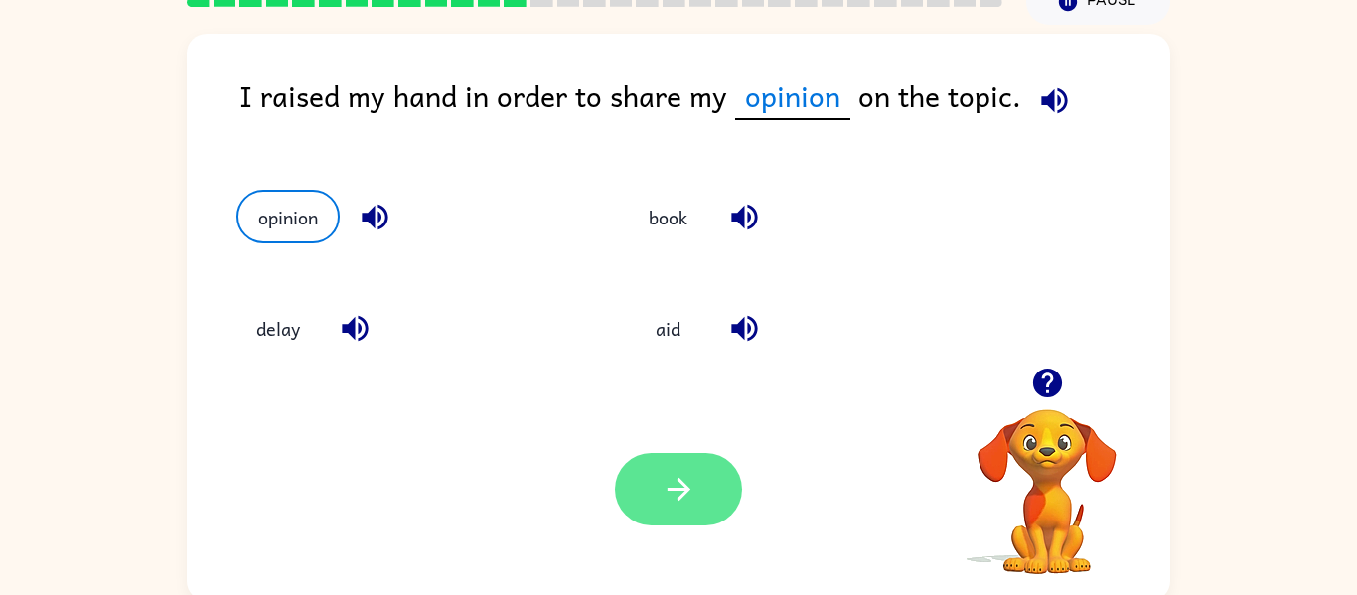
click at [721, 521] on button "button" at bounding box center [678, 489] width 127 height 73
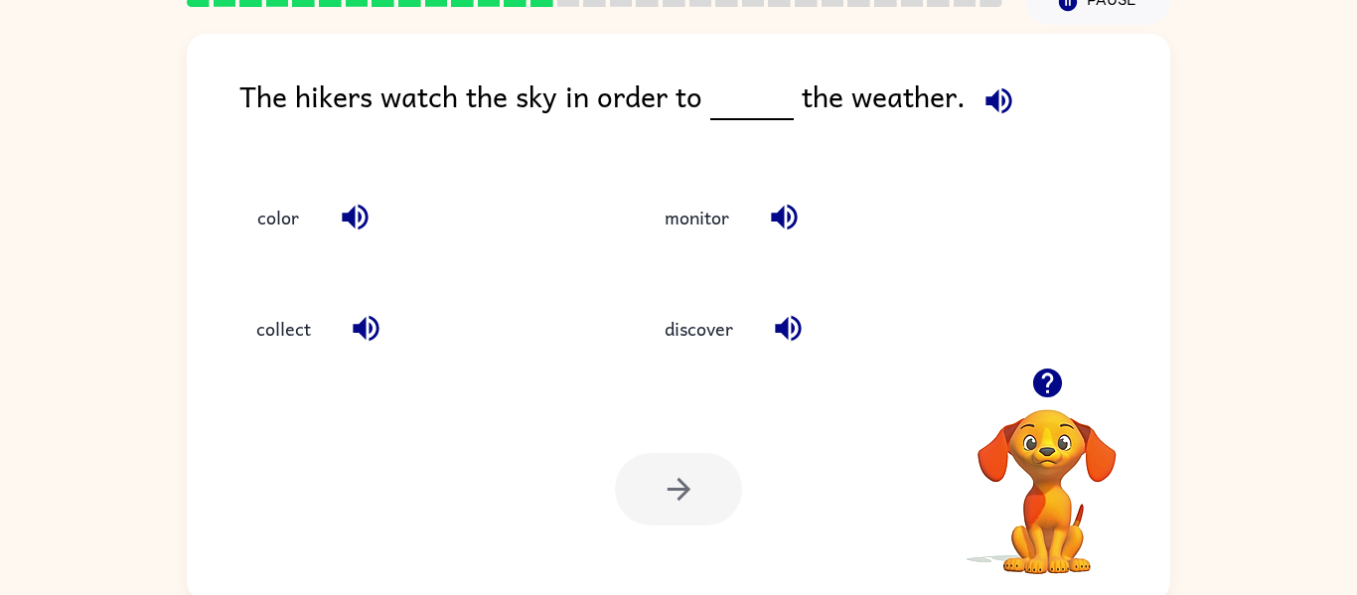
click at [670, 255] on div "monitor" at bounding box center [811, 207] width 408 height 111
click at [688, 220] on button "monitor" at bounding box center [697, 217] width 104 height 54
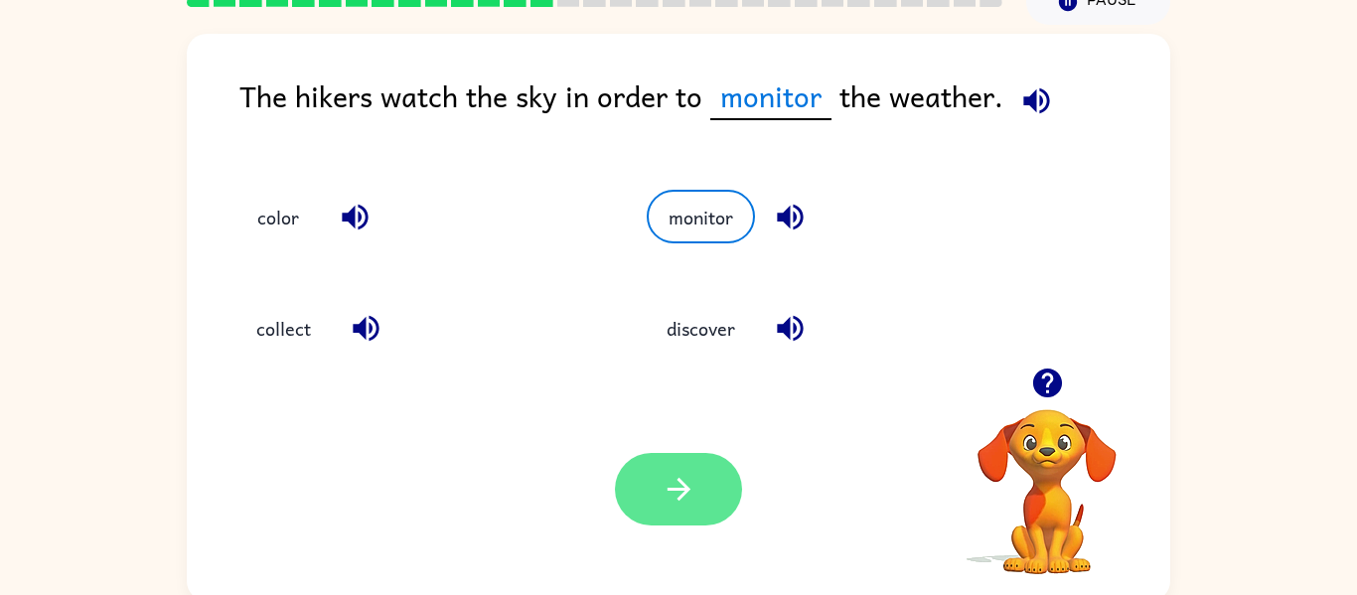
click at [720, 473] on button "button" at bounding box center [678, 489] width 127 height 73
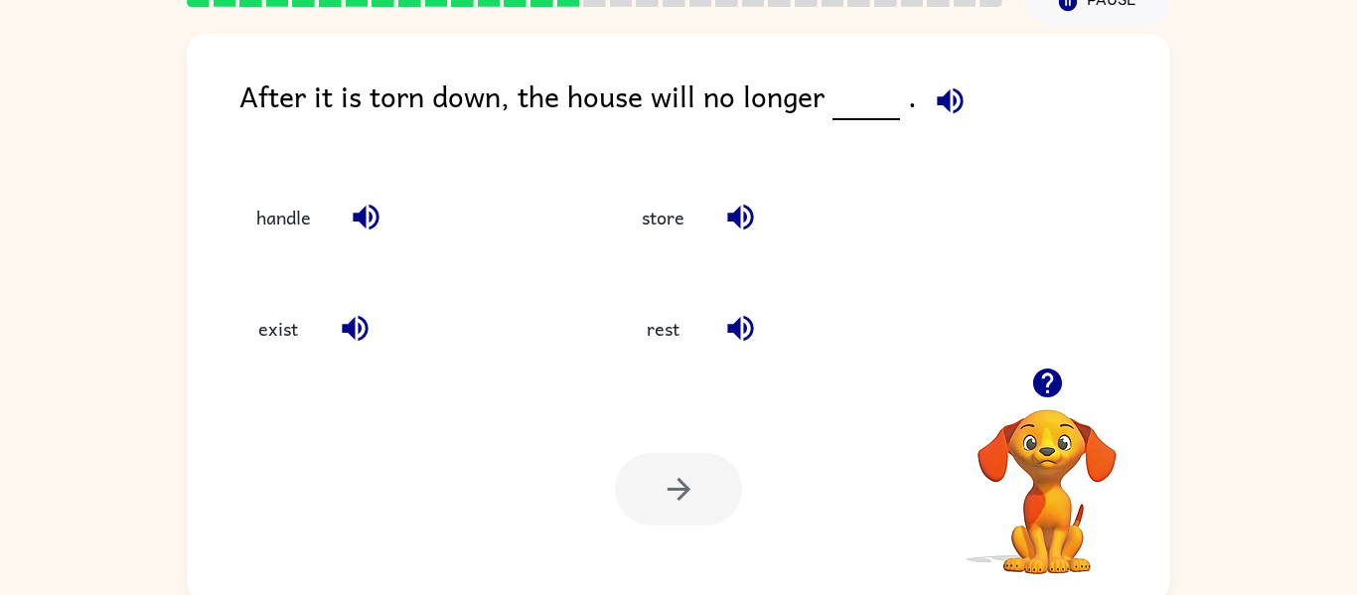
scroll to position [103, 0]
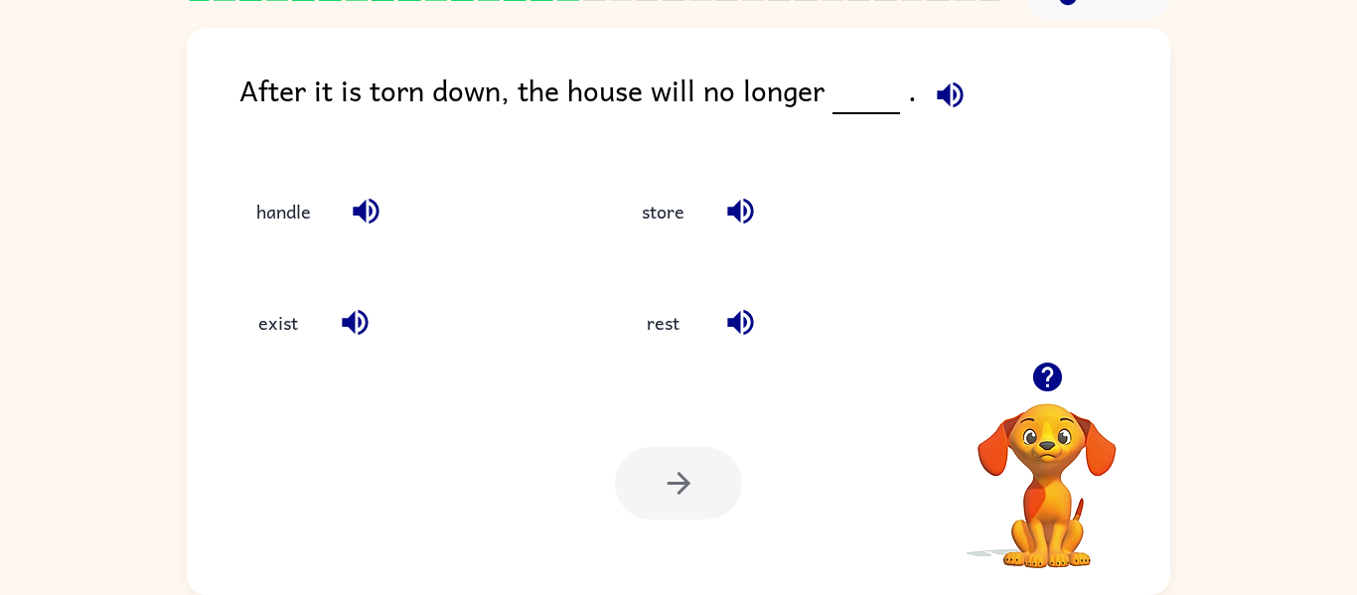
click at [343, 310] on icon "button" at bounding box center [355, 322] width 35 height 35
click at [351, 325] on icon "button" at bounding box center [355, 323] width 26 height 26
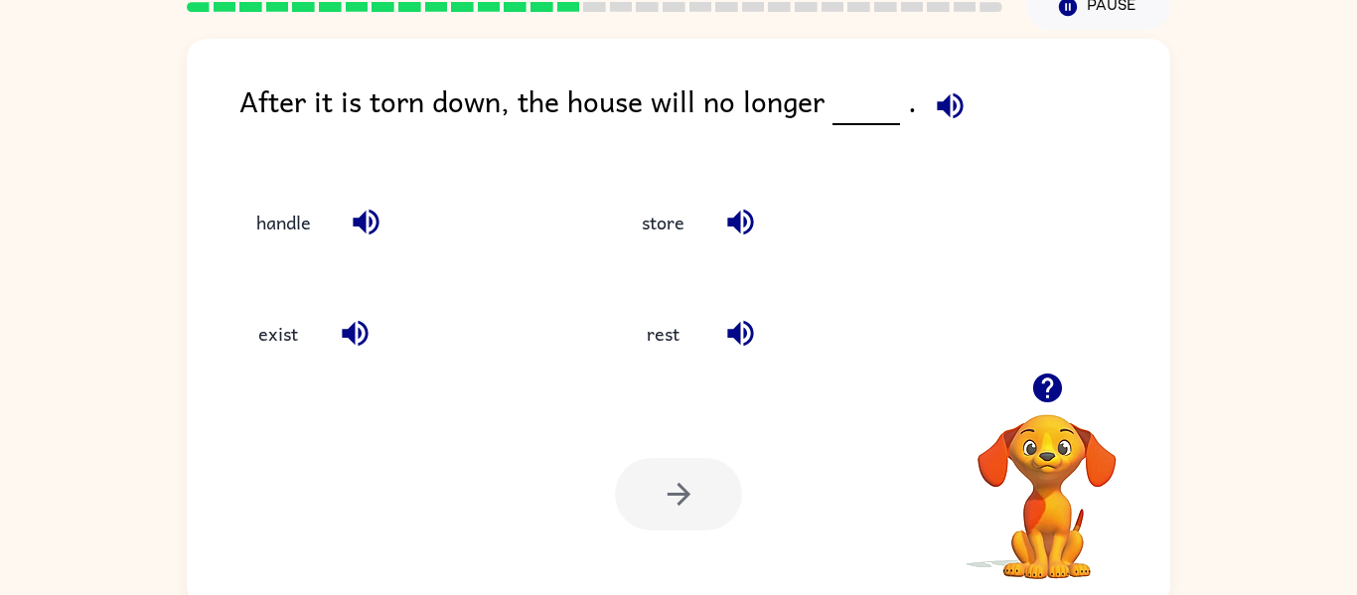
scroll to position [96, 0]
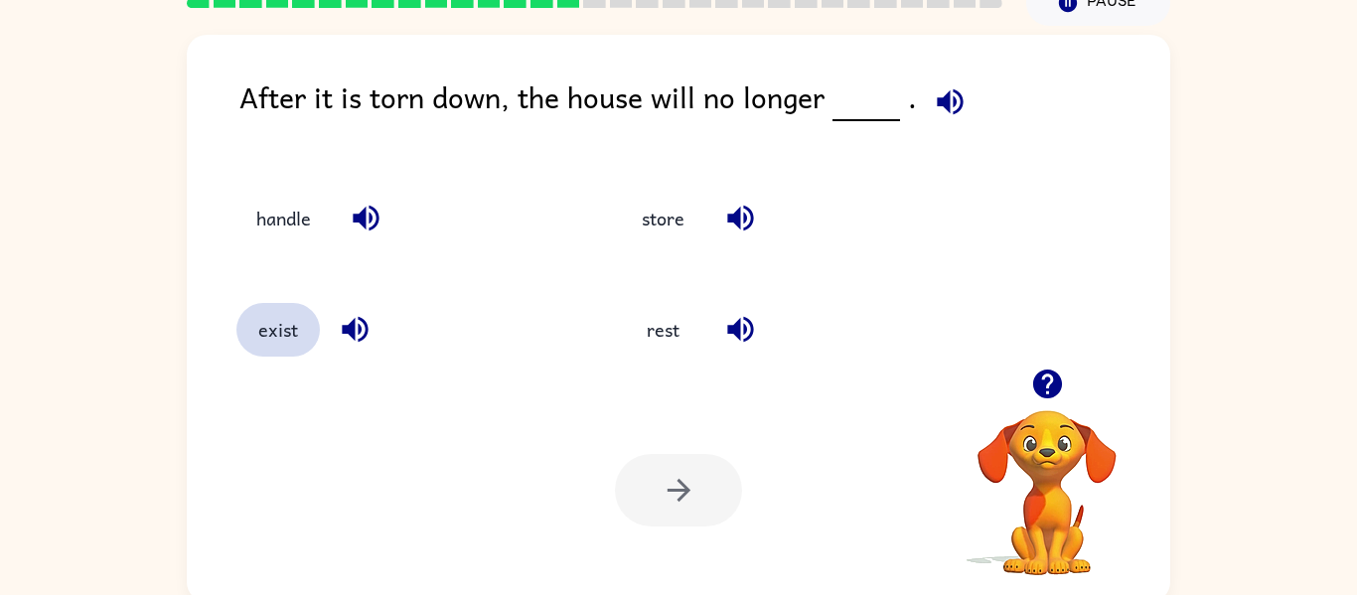
click at [278, 349] on button "exist" at bounding box center [278, 330] width 83 height 54
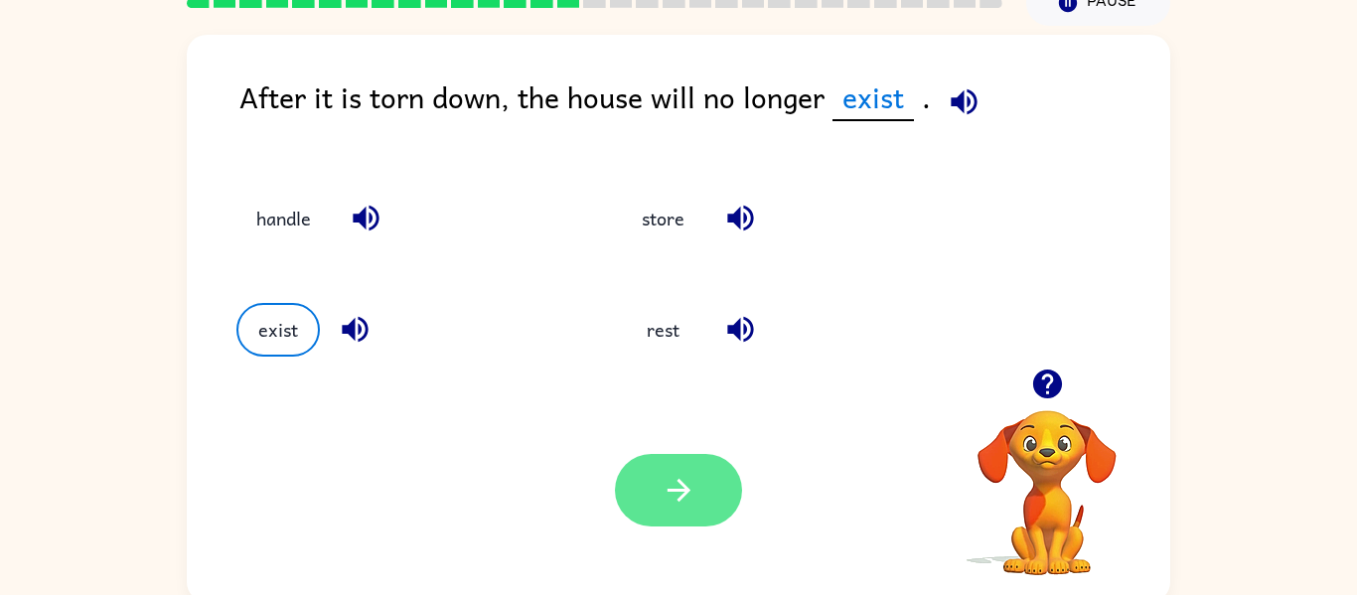
click at [714, 486] on button "button" at bounding box center [678, 490] width 127 height 73
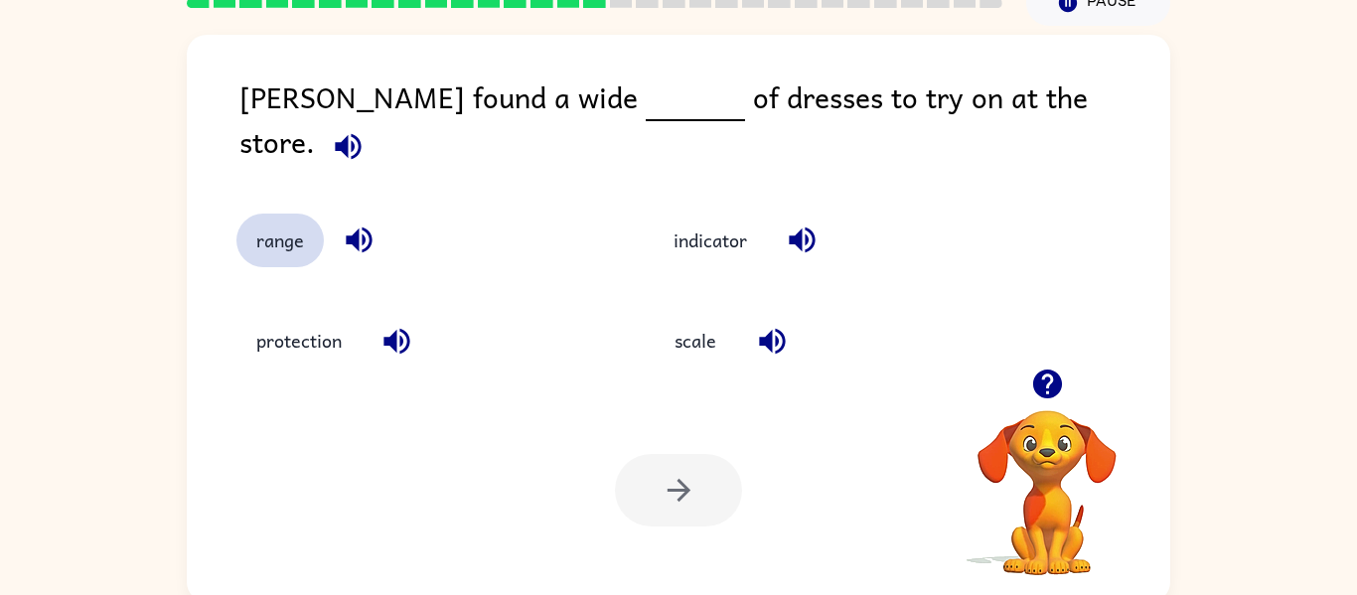
click at [271, 218] on button "range" at bounding box center [280, 241] width 87 height 54
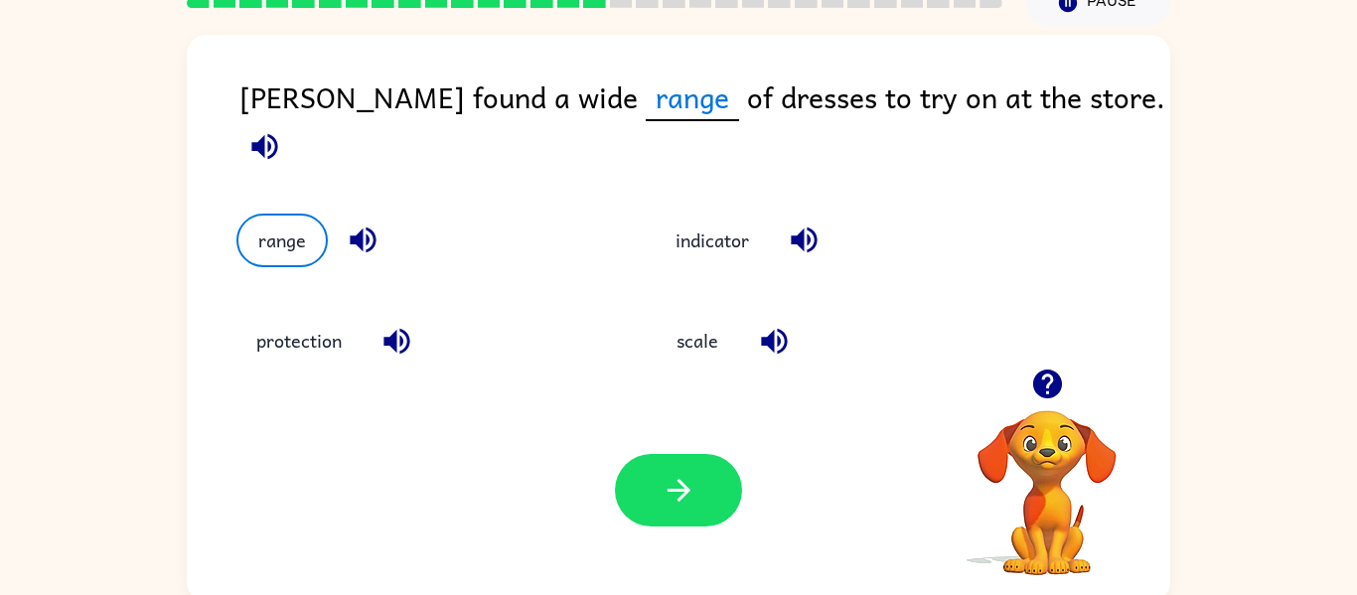
click at [638, 546] on div "Your browser must support playing .mp4 files to use Literably. Please try using…" at bounding box center [679, 491] width 984 height 224
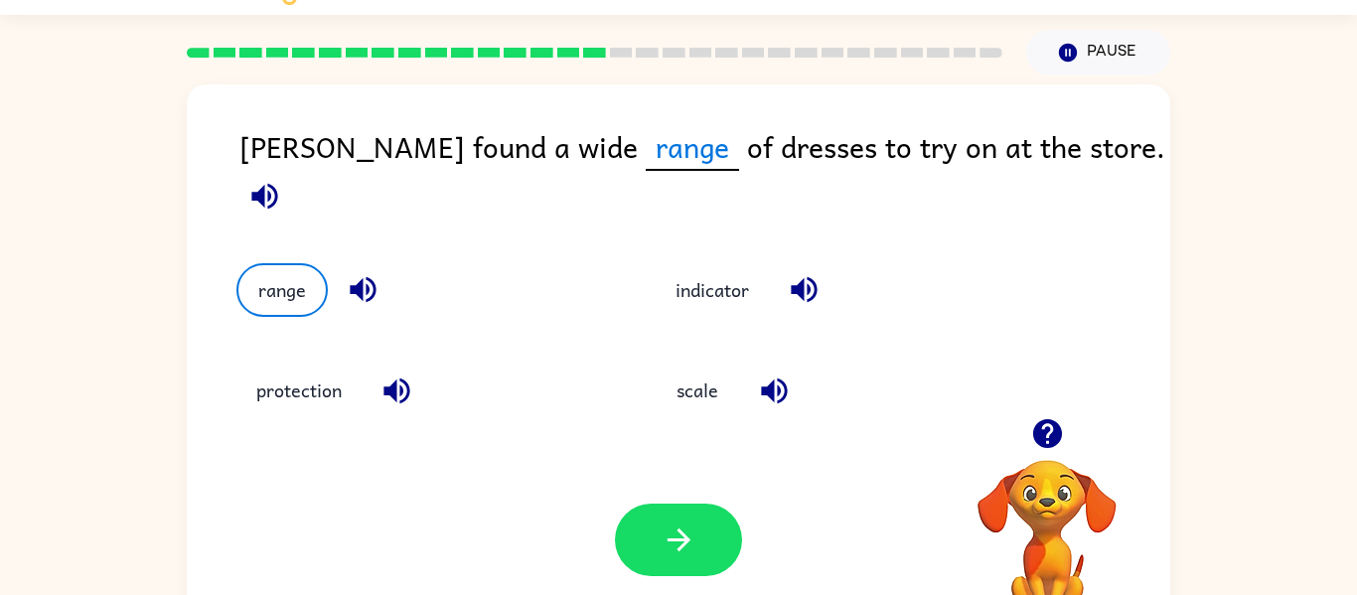
scroll to position [44, 0]
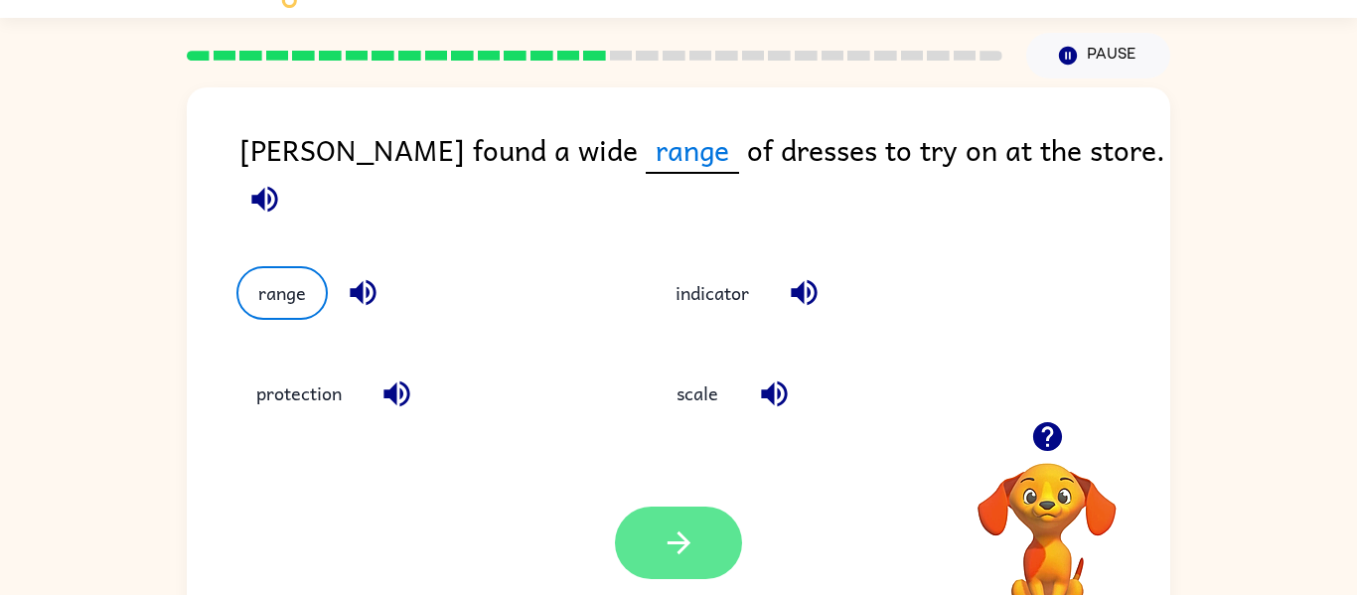
click at [654, 528] on button "button" at bounding box center [678, 543] width 127 height 73
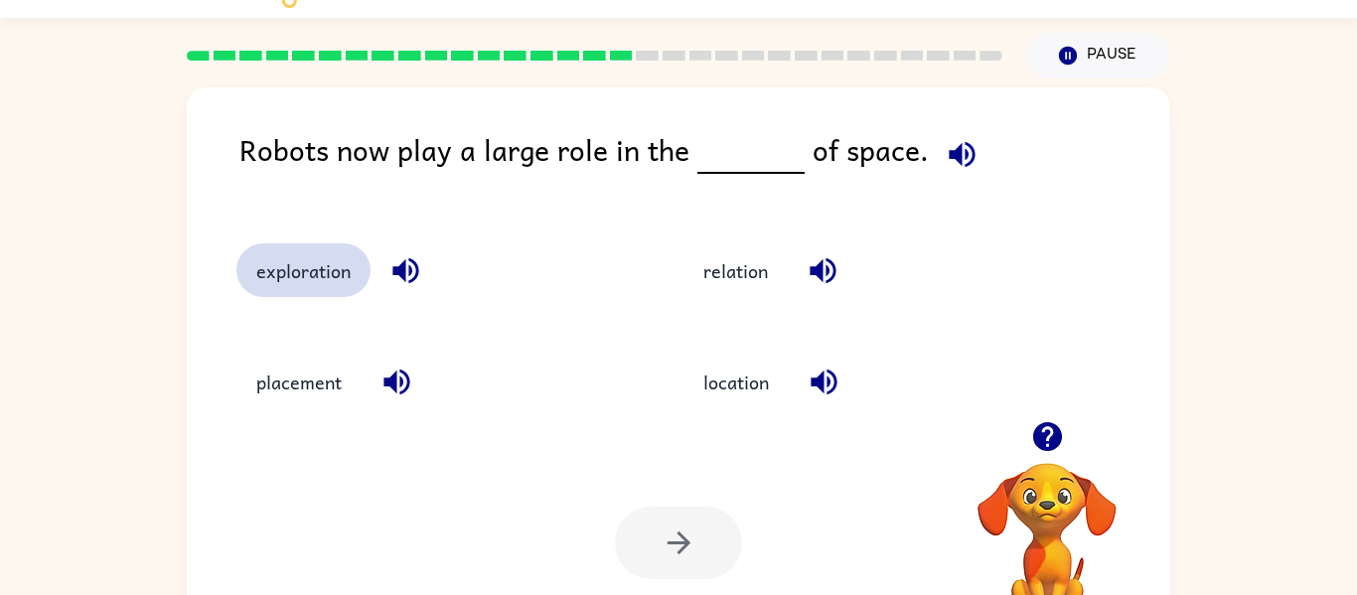
click at [281, 293] on button "exploration" at bounding box center [304, 270] width 134 height 54
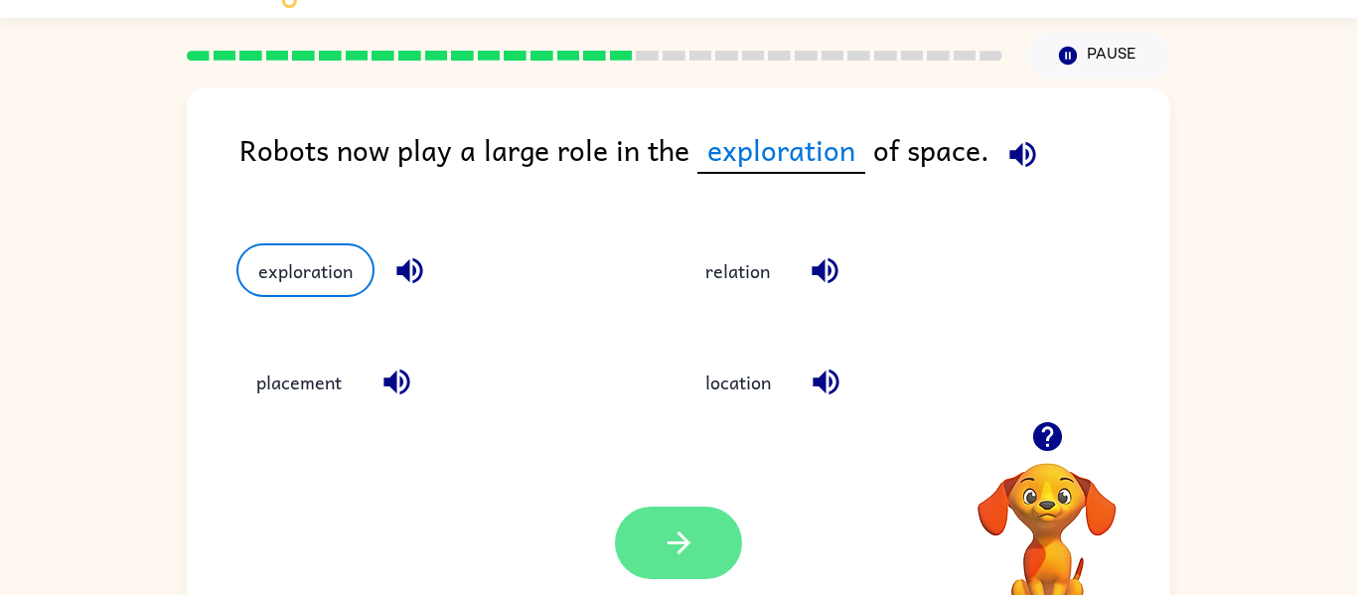
click at [668, 541] on icon "button" at bounding box center [679, 543] width 35 height 35
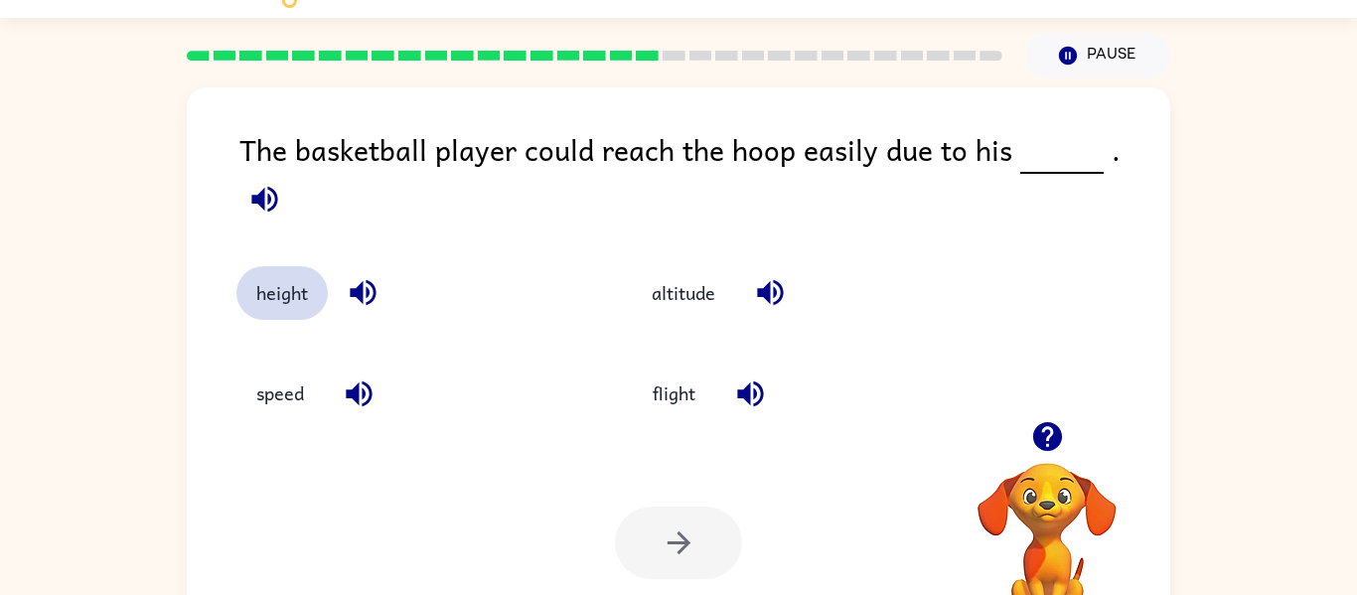
click at [290, 266] on button "height" at bounding box center [282, 293] width 91 height 54
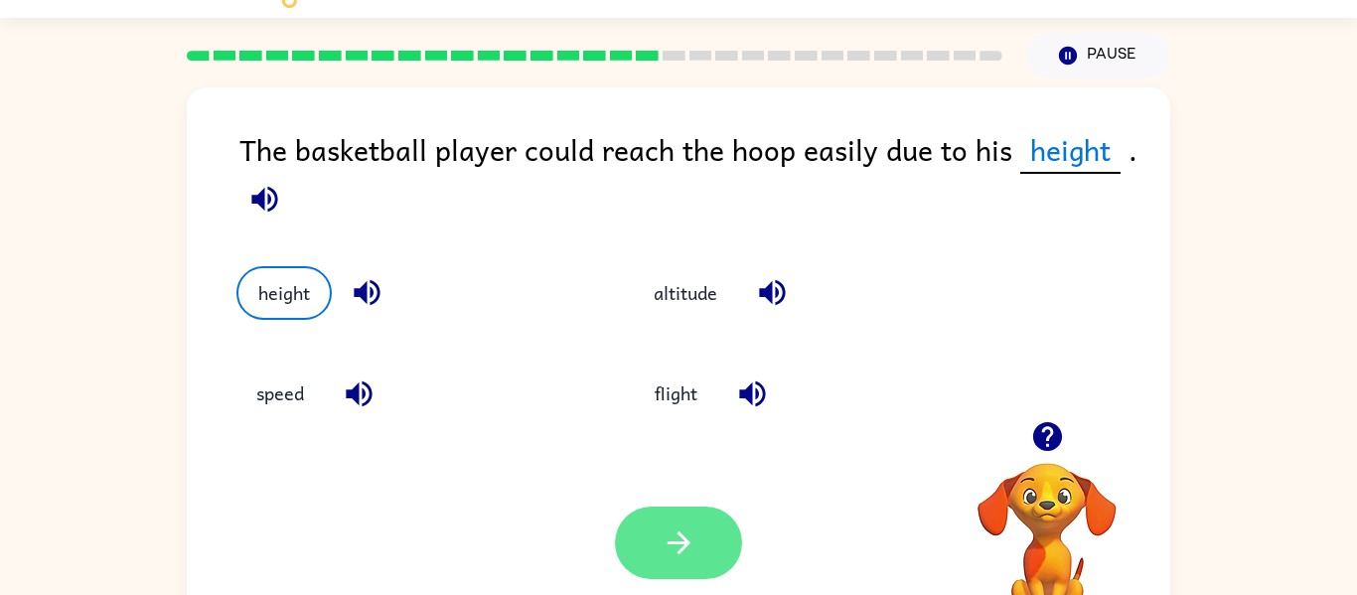
click at [697, 526] on button "button" at bounding box center [678, 543] width 127 height 73
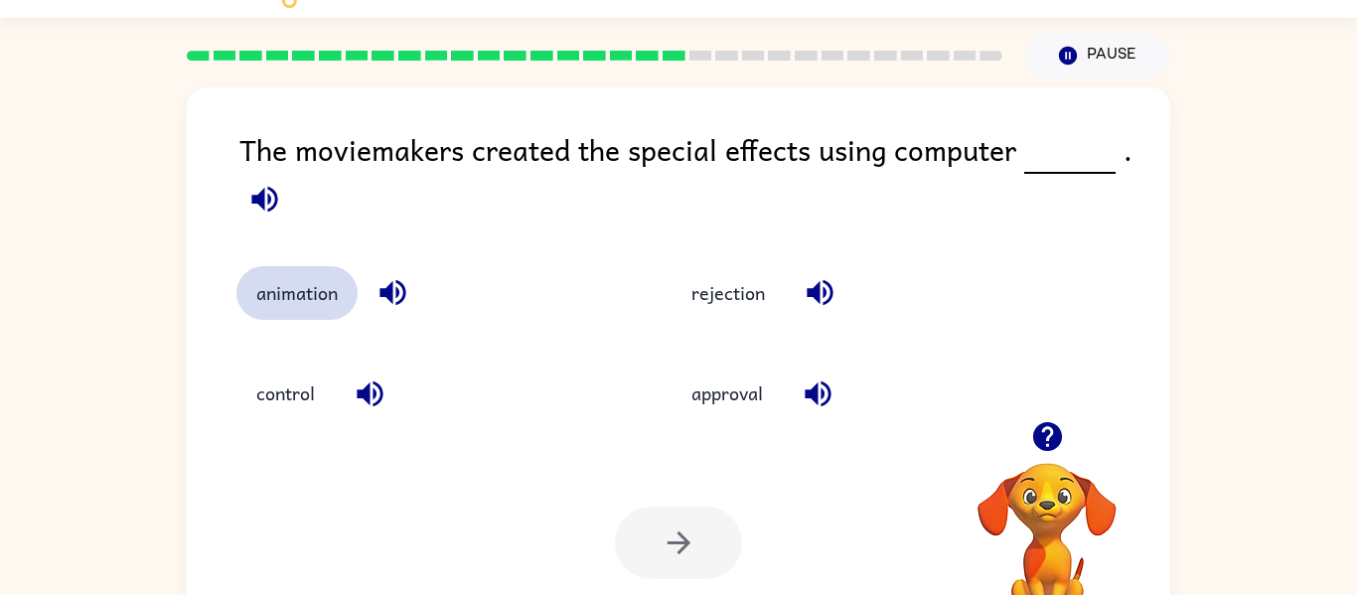
click at [268, 309] on button "animation" at bounding box center [297, 293] width 121 height 54
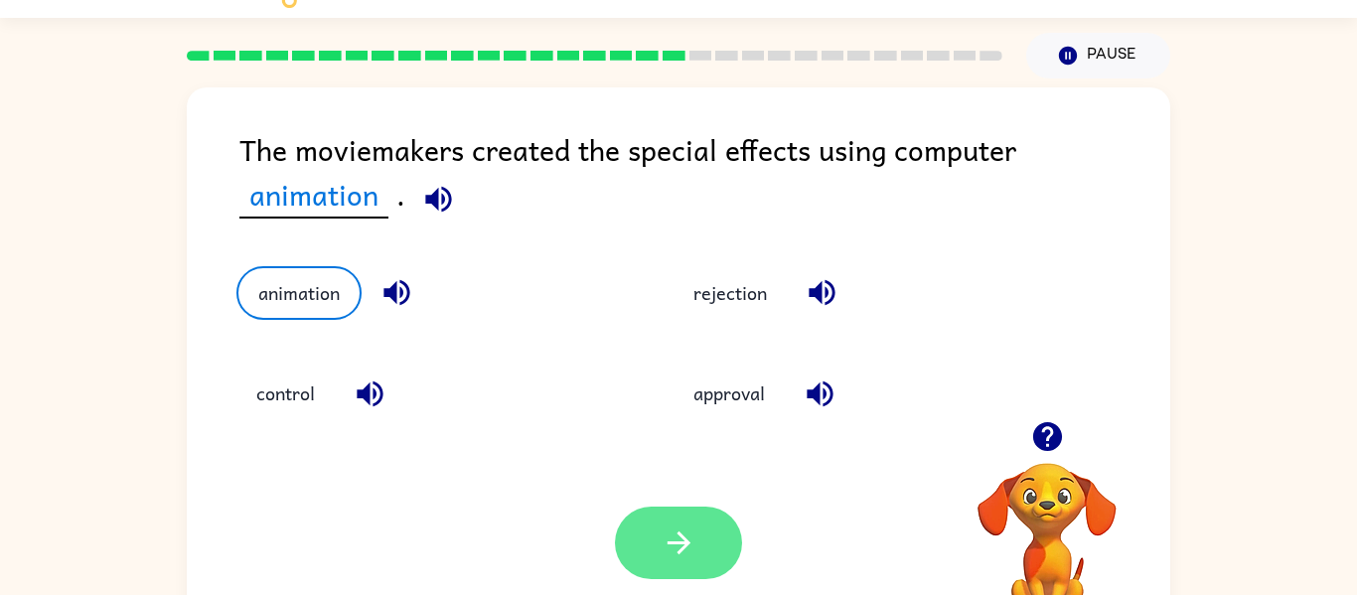
click at [701, 518] on button "button" at bounding box center [678, 543] width 127 height 73
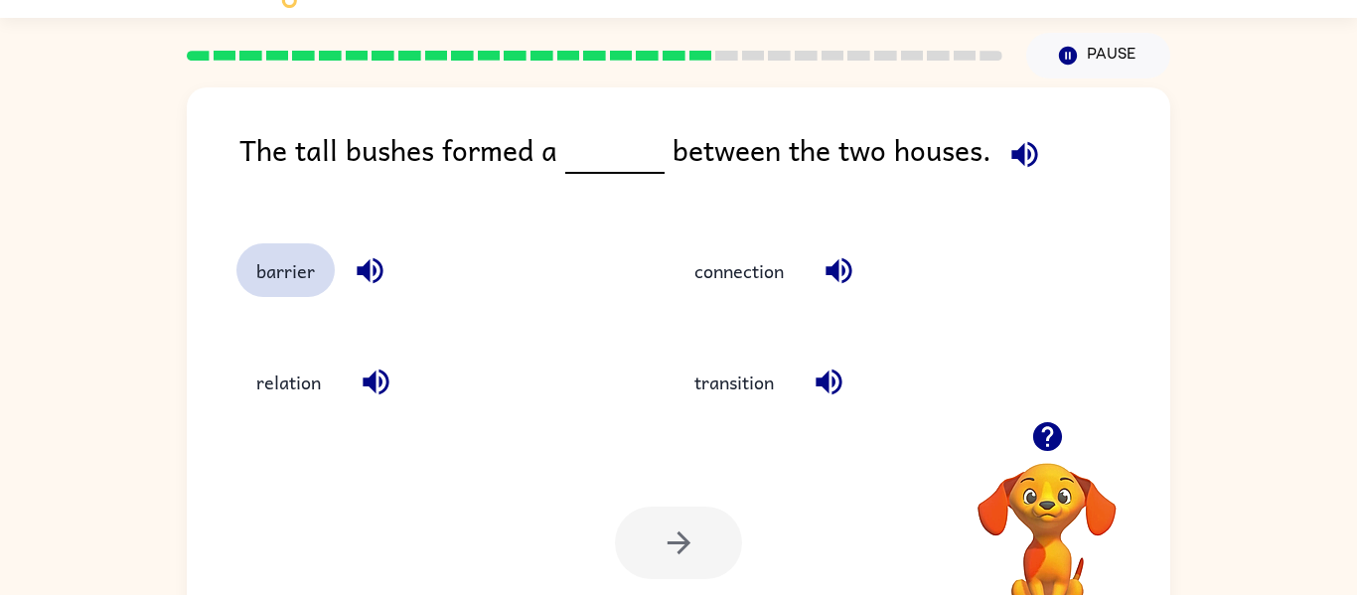
click at [246, 260] on button "barrier" at bounding box center [286, 270] width 98 height 54
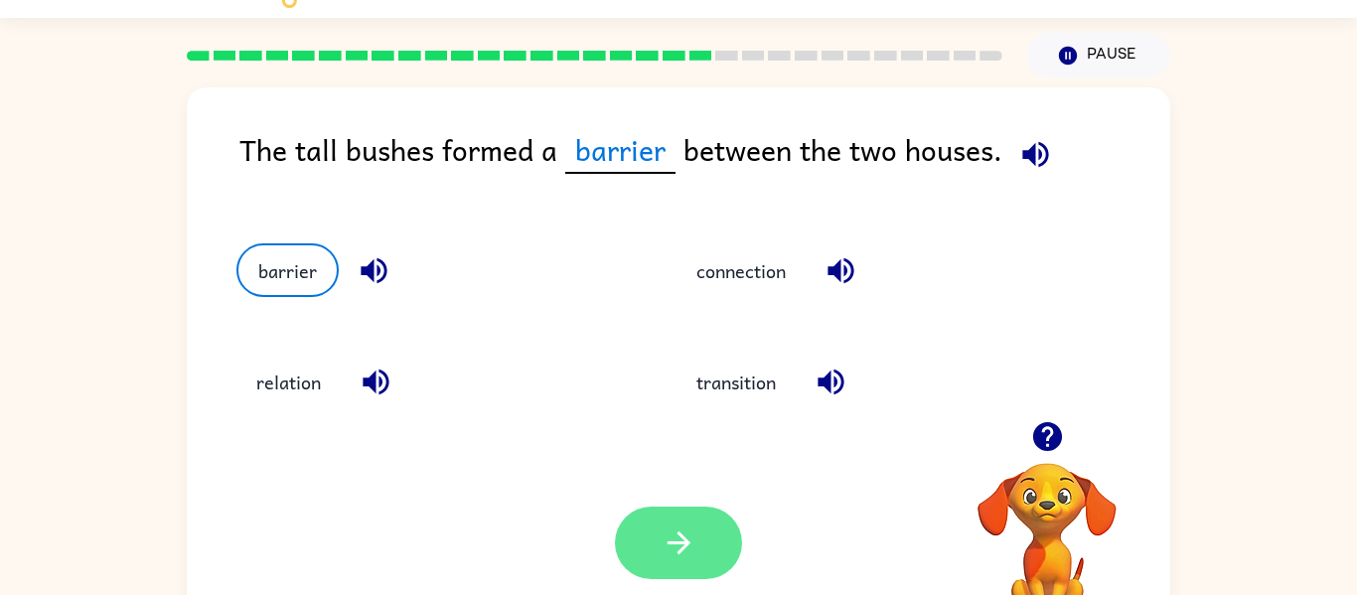
click at [712, 554] on button "button" at bounding box center [678, 543] width 127 height 73
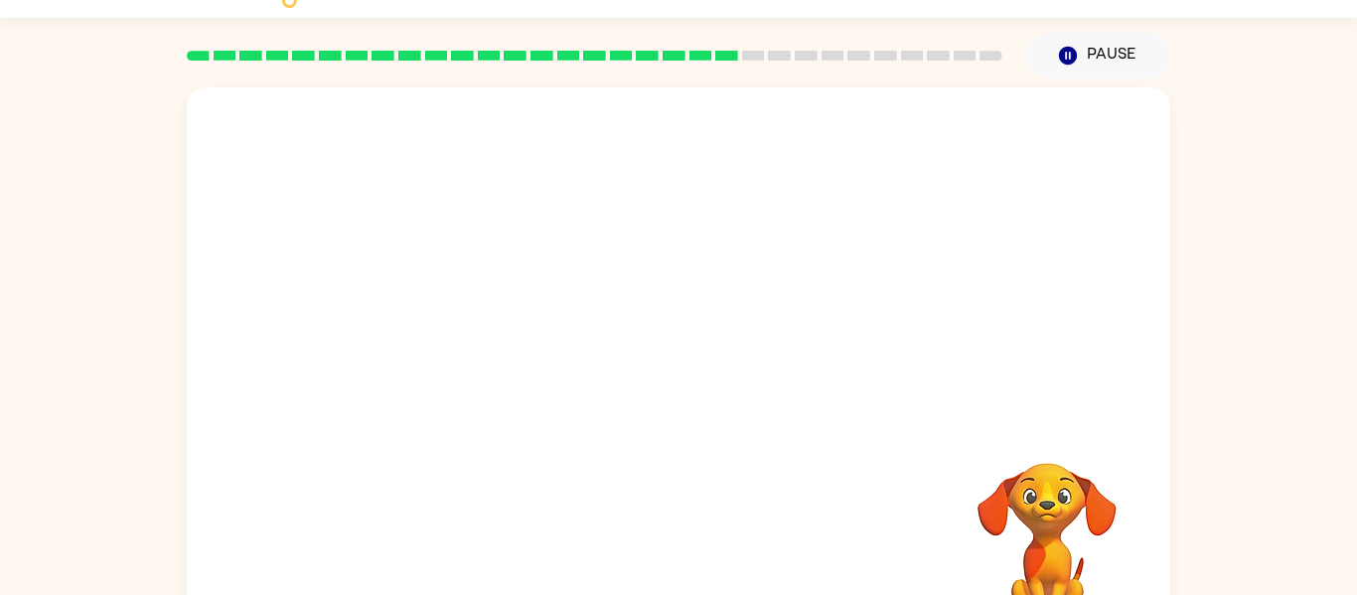
click at [759, 246] on div at bounding box center [679, 254] width 984 height 334
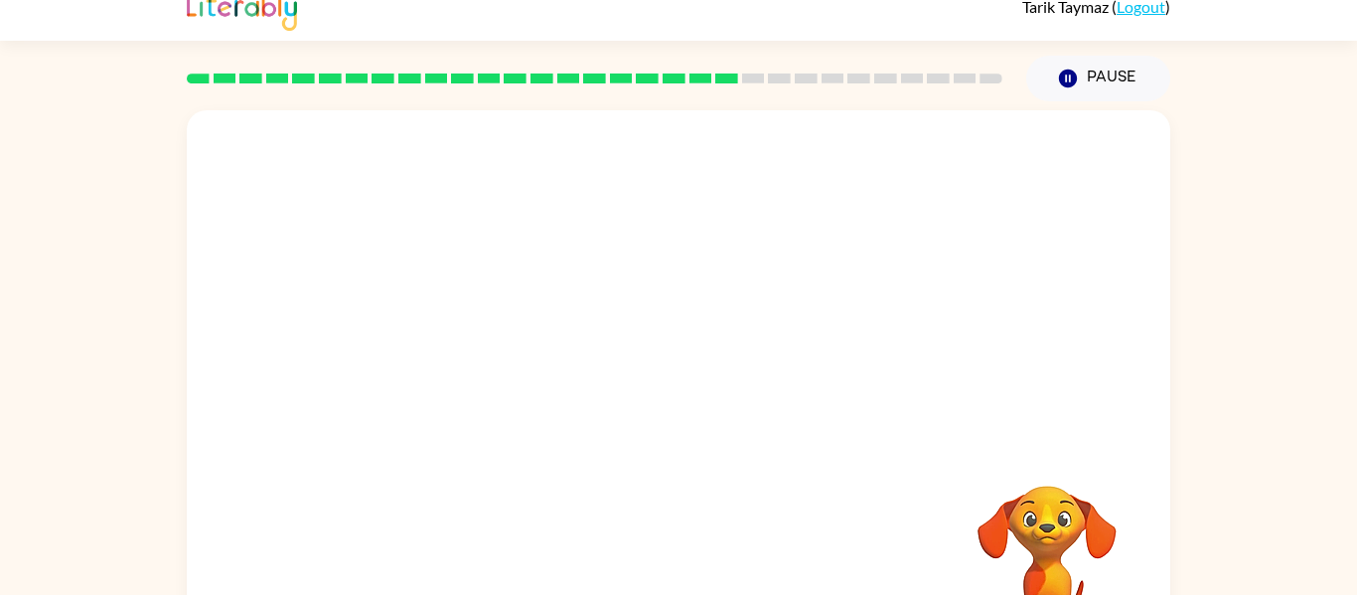
scroll to position [0, 0]
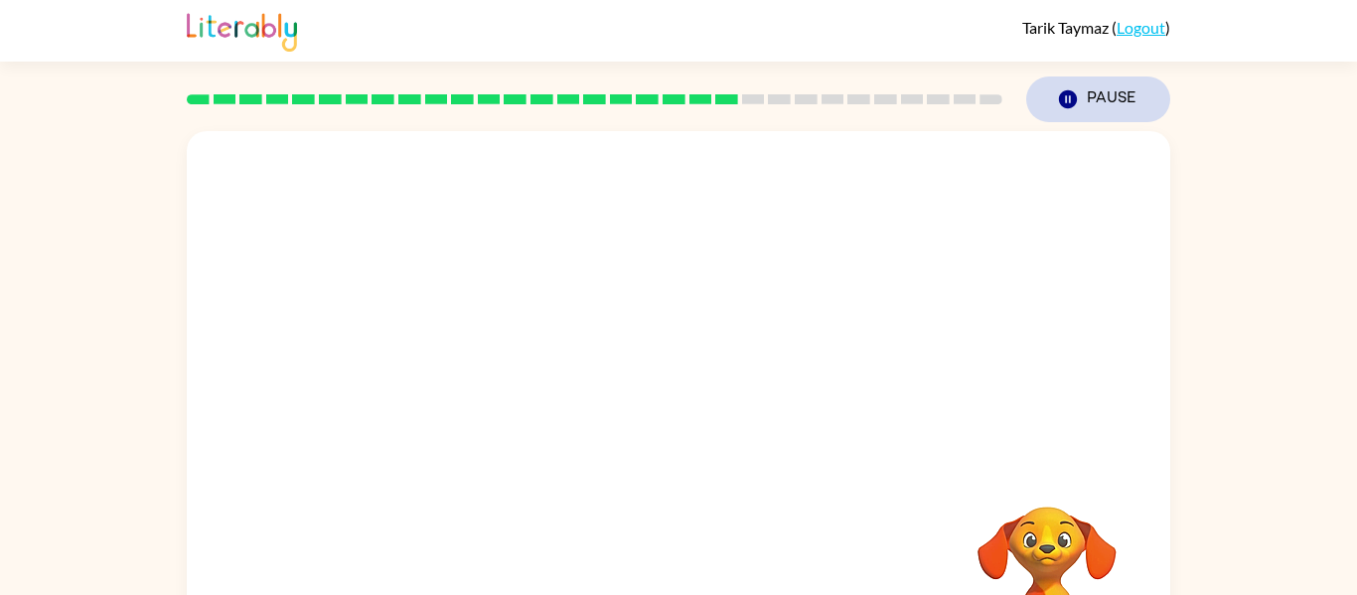
click at [1069, 94] on icon "button" at bounding box center [1068, 99] width 18 height 18
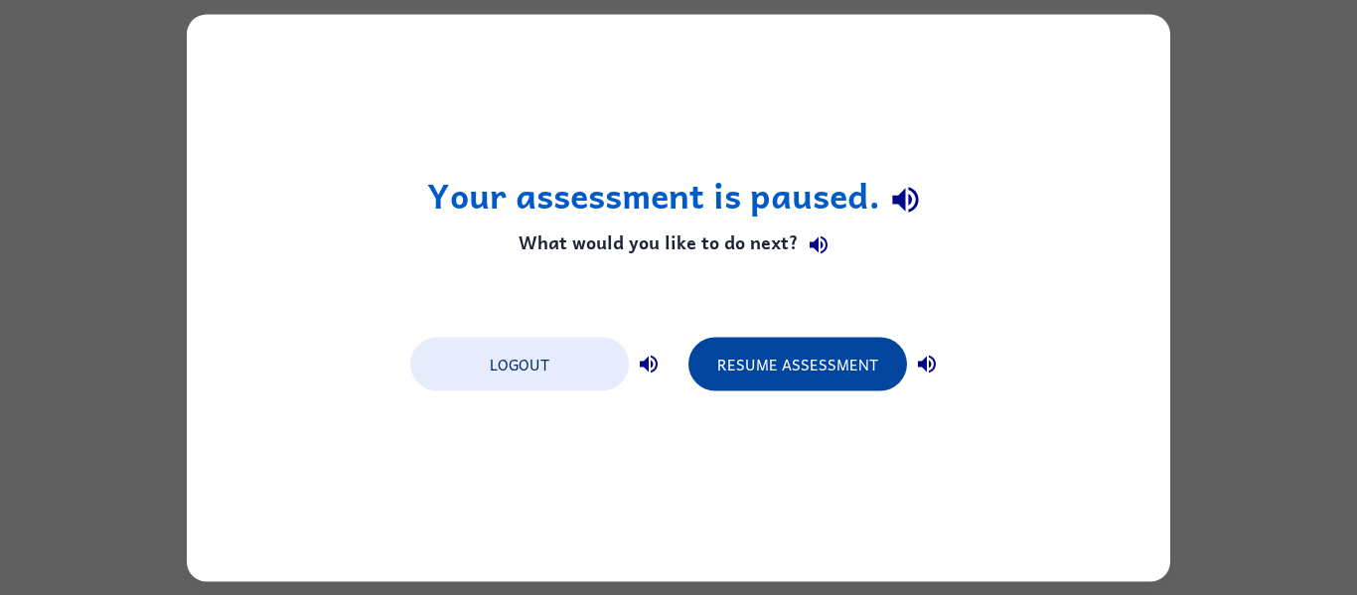
click at [825, 389] on button "Resume Assessment" at bounding box center [798, 364] width 219 height 54
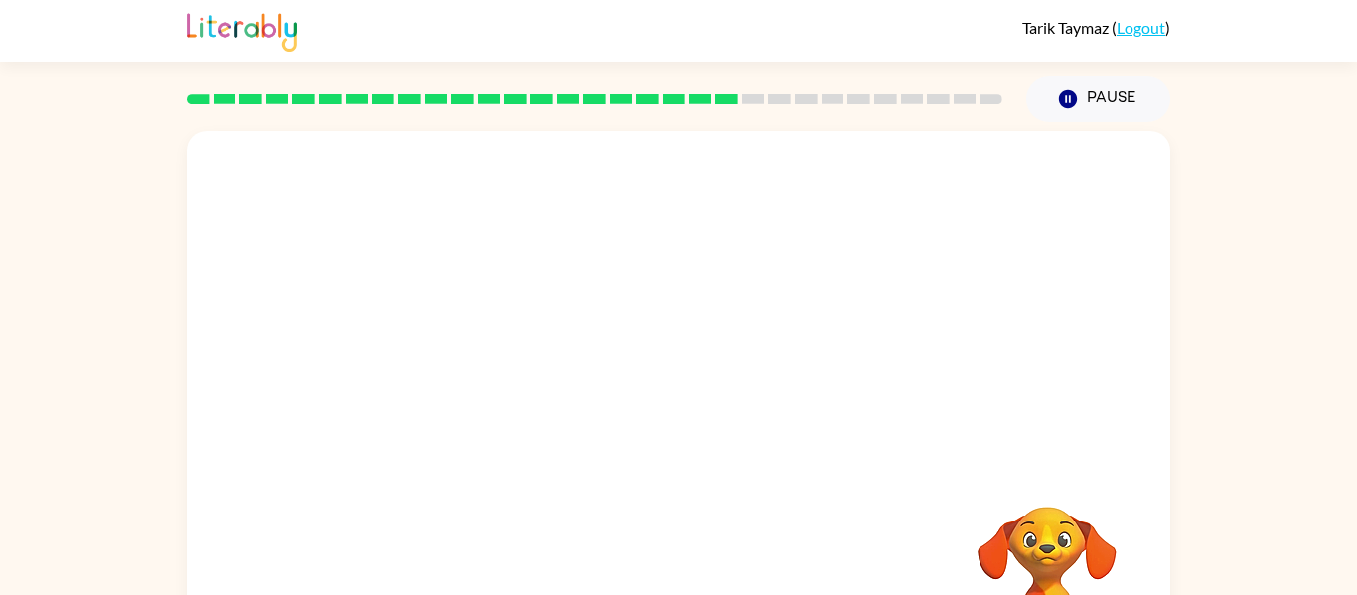
scroll to position [103, 0]
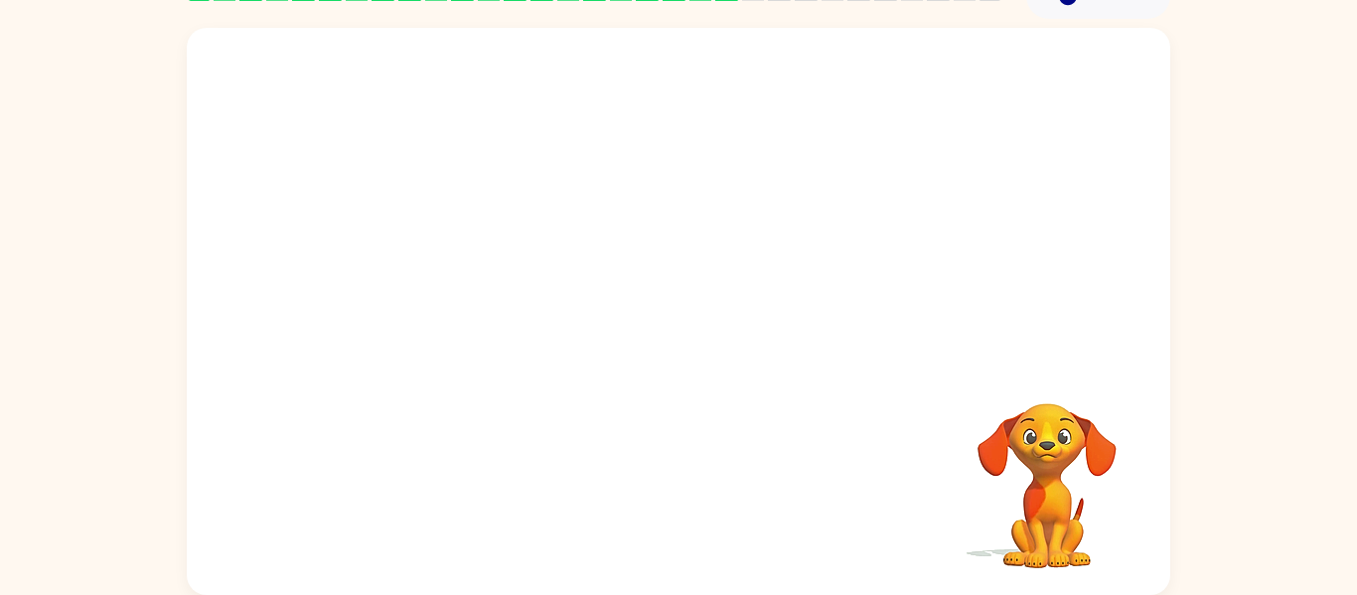
click at [471, 315] on video "Your browser must support playing .mp4 files to use Literably. Please try using…" at bounding box center [679, 195] width 984 height 334
click at [503, 286] on video "Your browser must support playing .mp4 files to use Literably. Please try using…" at bounding box center [679, 195] width 984 height 334
click at [503, 314] on video "Your browser must support playing .mp4 files to use Literably. Please try using…" at bounding box center [679, 195] width 984 height 334
click at [495, 325] on video "Your browser must support playing .mp4 files to use Literably. Please try using…" at bounding box center [679, 195] width 984 height 334
click at [490, 332] on video "Your browser must support playing .mp4 files to use Literably. Please try using…" at bounding box center [679, 195] width 984 height 334
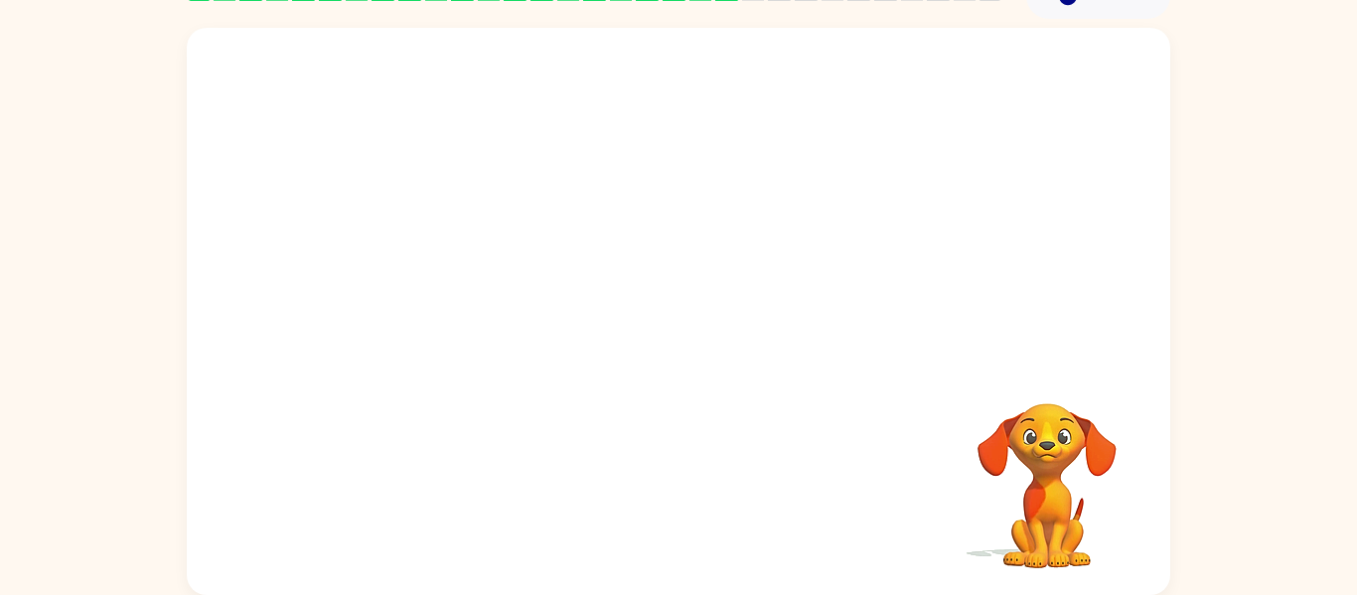
click at [491, 332] on video "Your browser must support playing .mp4 files to use Literably. Please try using…" at bounding box center [679, 195] width 984 height 334
click at [492, 327] on video "Your browser must support playing .mp4 files to use Literably. Please try using…" at bounding box center [679, 195] width 984 height 334
click at [504, 318] on video "Your browser must support playing .mp4 files to use Literably. Please try using…" at bounding box center [679, 195] width 984 height 334
click at [510, 302] on video "Your browser must support playing .mp4 files to use Literably. Please try using…" at bounding box center [679, 195] width 984 height 334
click at [503, 313] on video "Your browser must support playing .mp4 files to use Literably. Please try using…" at bounding box center [679, 195] width 984 height 334
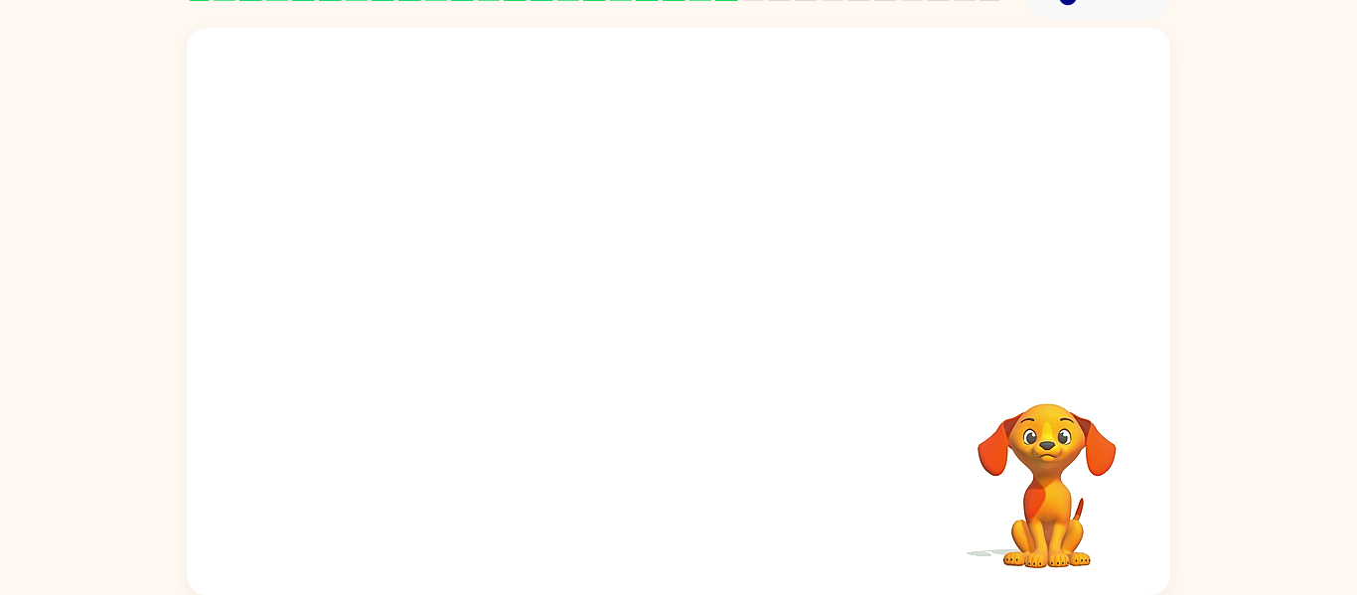
click at [493, 317] on video "Your browser must support playing .mp4 files to use Literably. Please try using…" at bounding box center [679, 195] width 984 height 334
click at [488, 315] on video "Your browser must support playing .mp4 files to use Literably. Please try using…" at bounding box center [679, 195] width 984 height 334
click at [709, 346] on div at bounding box center [678, 321] width 127 height 73
click at [678, 364] on div at bounding box center [679, 311] width 984 height 567
click at [683, 312] on div at bounding box center [678, 321] width 127 height 73
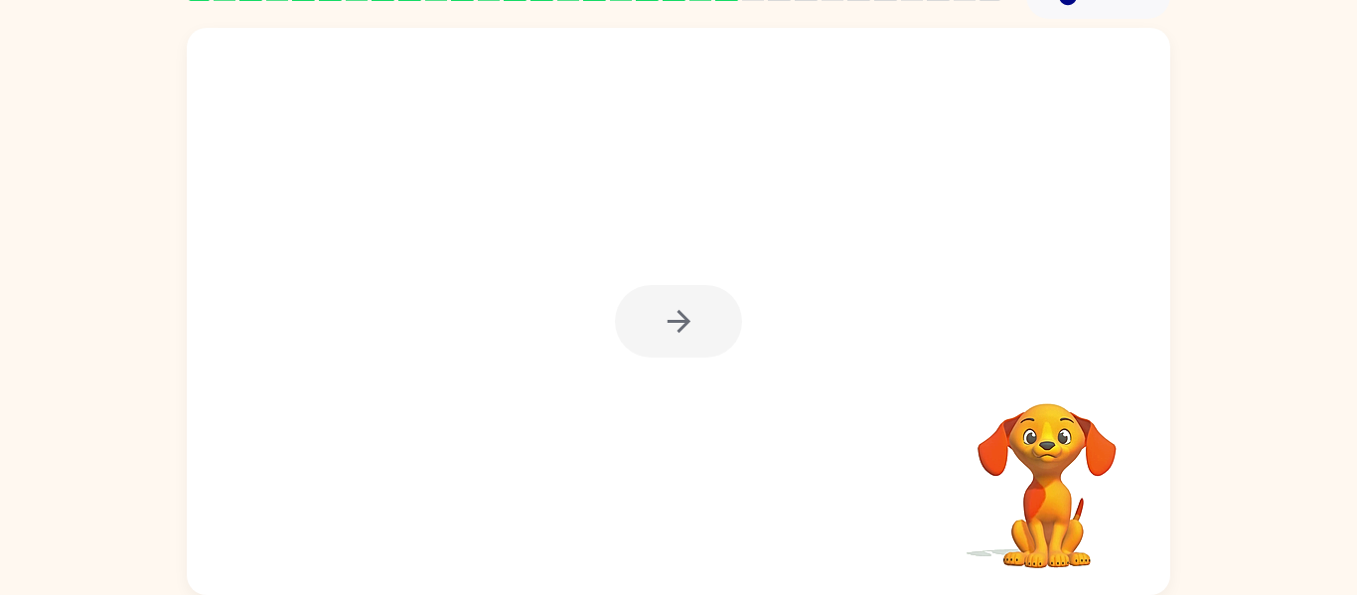
click at [654, 338] on div at bounding box center [678, 321] width 127 height 73
click at [718, 322] on div at bounding box center [678, 321] width 127 height 73
click at [683, 330] on icon "button" at bounding box center [679, 321] width 35 height 35
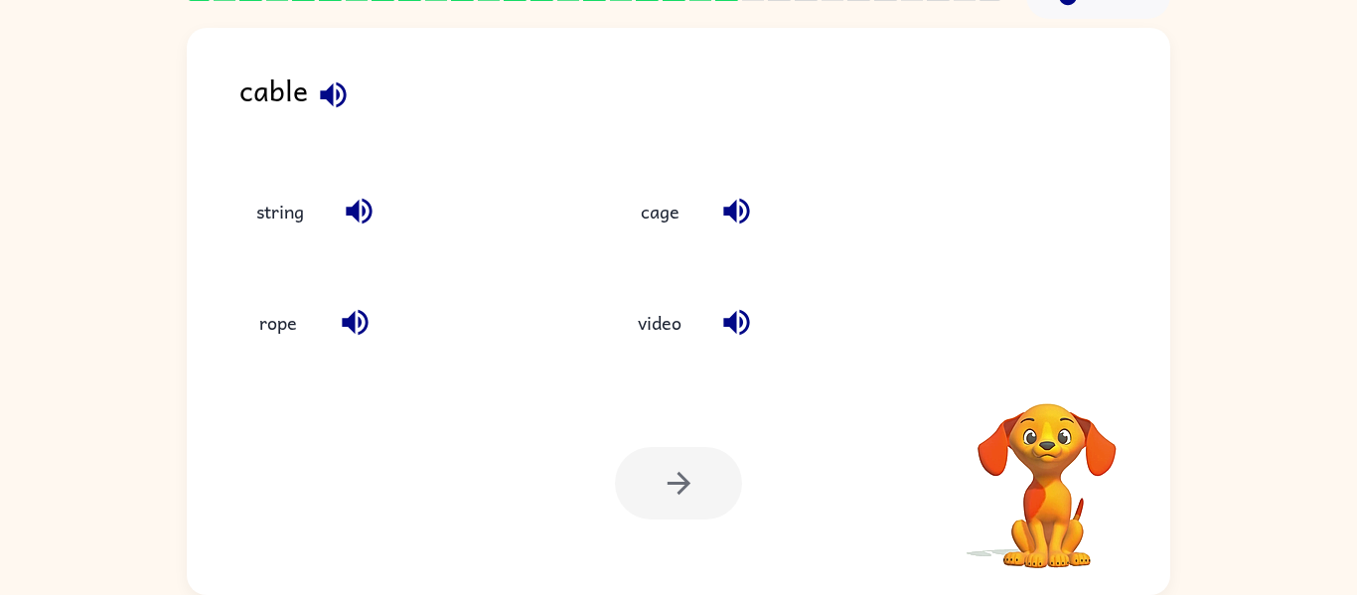
click at [689, 492] on div at bounding box center [678, 483] width 127 height 73
click at [709, 453] on div at bounding box center [678, 483] width 127 height 73
click at [698, 457] on div at bounding box center [678, 483] width 127 height 73
click at [716, 462] on div at bounding box center [678, 483] width 127 height 73
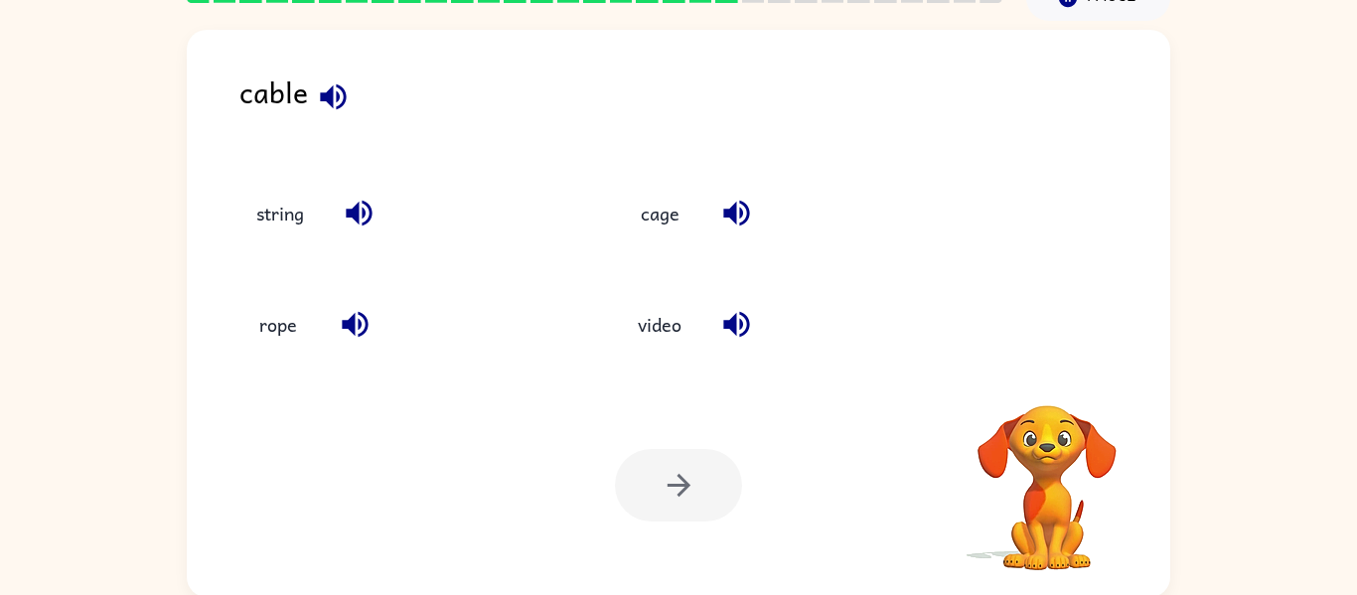
scroll to position [96, 0]
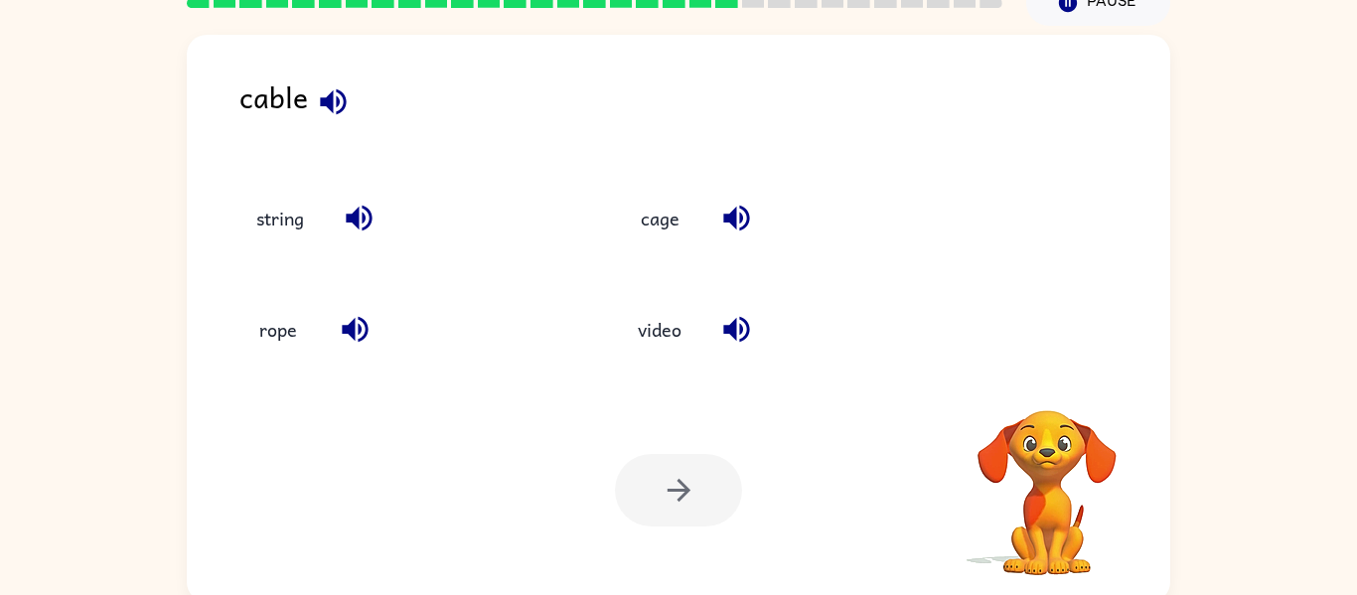
click at [651, 488] on div at bounding box center [678, 490] width 127 height 73
click at [652, 490] on div at bounding box center [678, 490] width 127 height 73
click at [683, 486] on div at bounding box center [678, 490] width 127 height 73
click at [676, 487] on div at bounding box center [678, 490] width 127 height 73
click at [700, 517] on div at bounding box center [678, 490] width 127 height 73
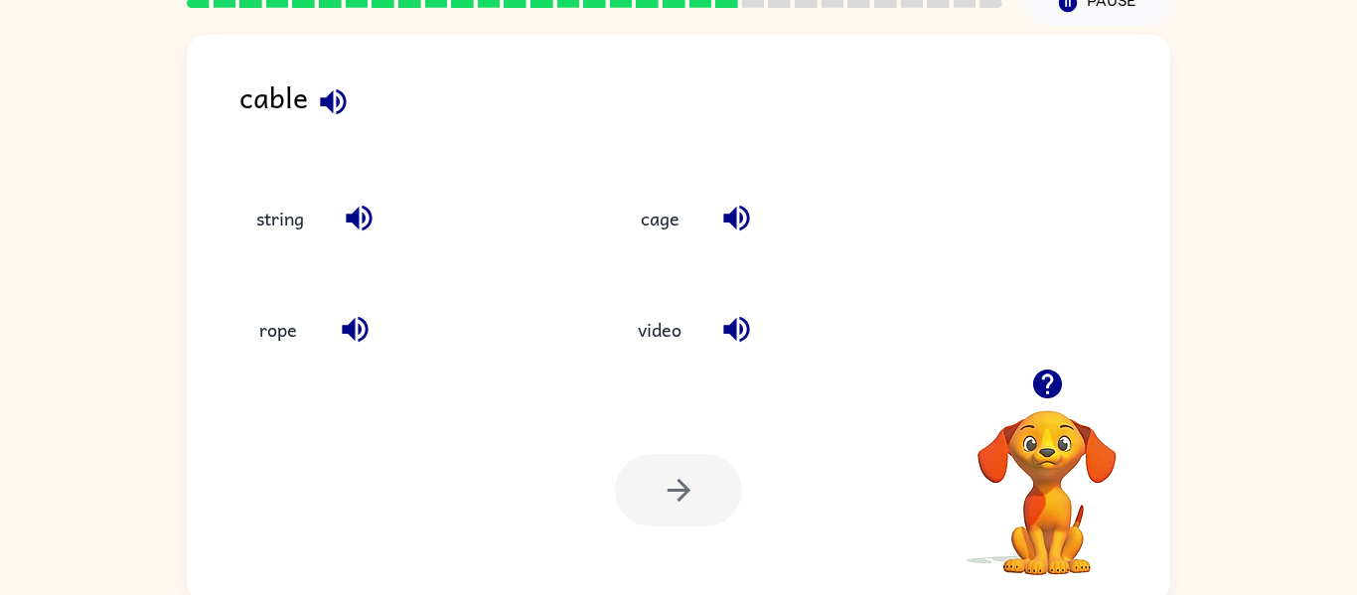
scroll to position [103, 0]
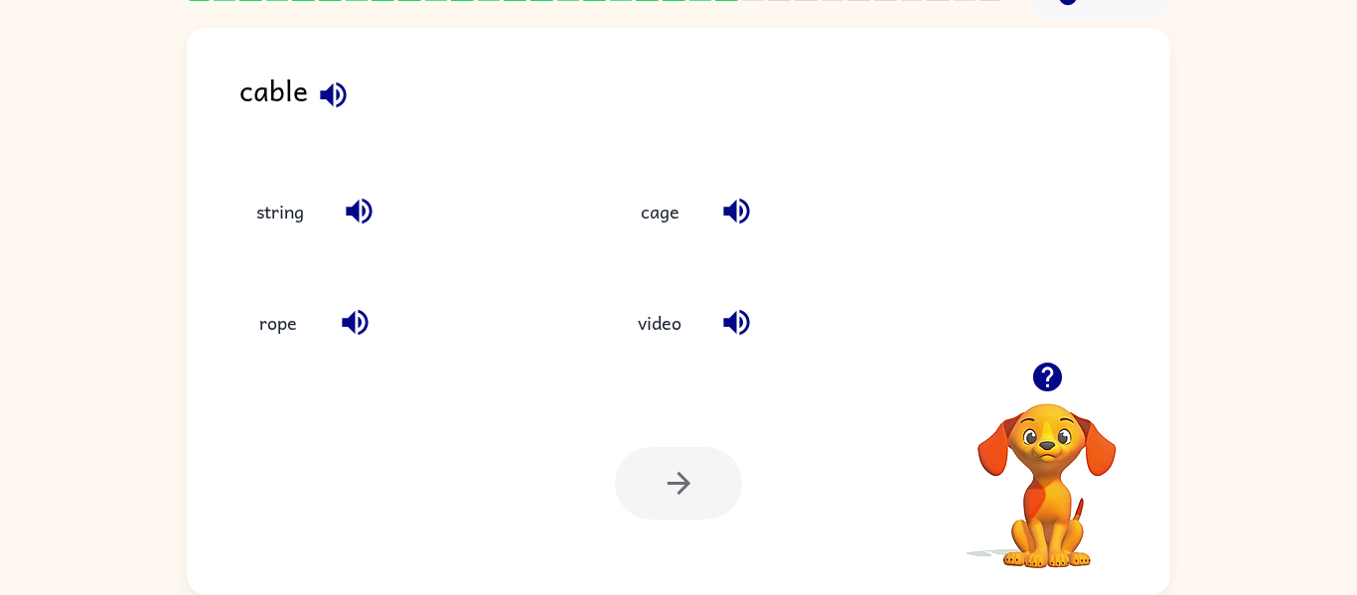
click at [1071, 399] on div at bounding box center [1047, 377] width 199 height 51
click at [1043, 392] on icon "button" at bounding box center [1048, 377] width 35 height 35
click at [356, 314] on icon "button" at bounding box center [355, 322] width 35 height 35
click at [284, 321] on button "rope" at bounding box center [278, 323] width 83 height 54
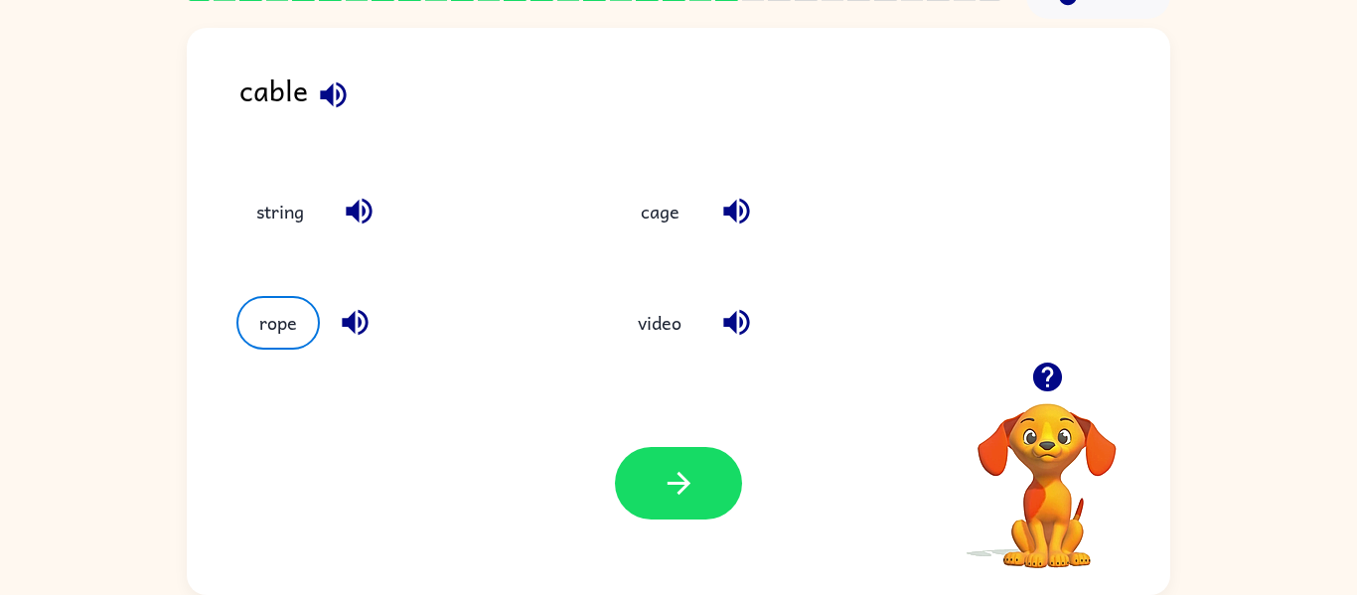
click at [677, 445] on div "Your browser must support playing .mp4 files to use Literably. Please try using…" at bounding box center [679, 484] width 984 height 224
click at [672, 477] on icon "button" at bounding box center [679, 483] width 35 height 35
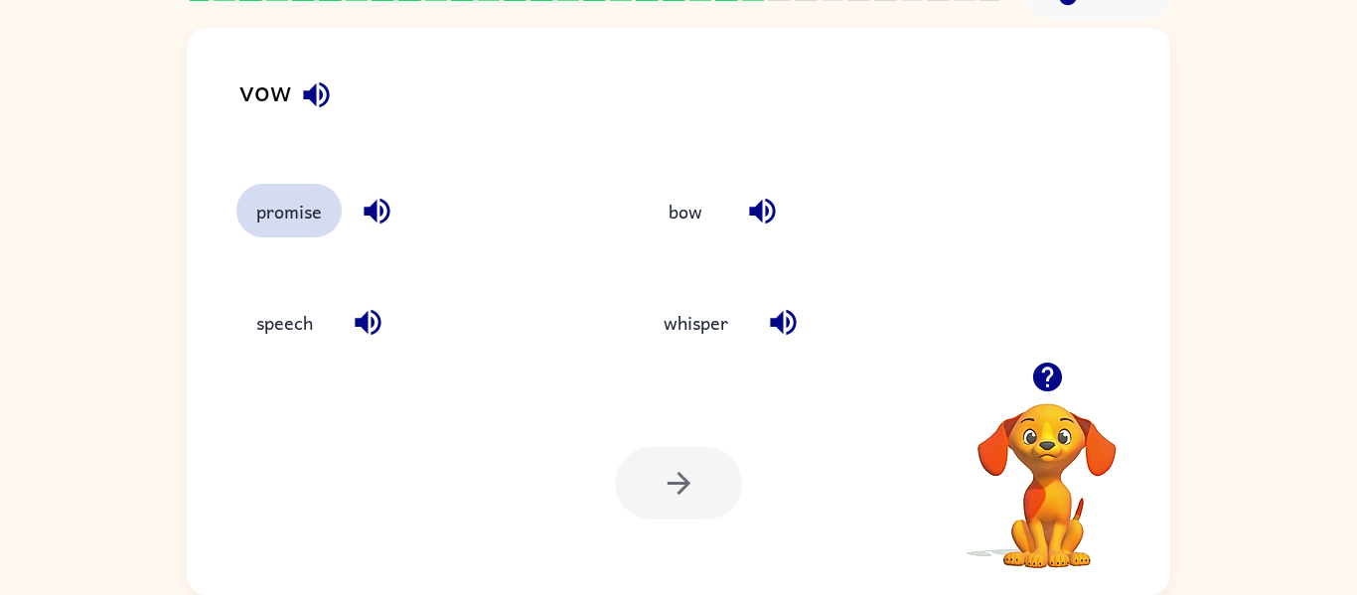
click at [301, 215] on button "promise" at bounding box center [289, 211] width 105 height 54
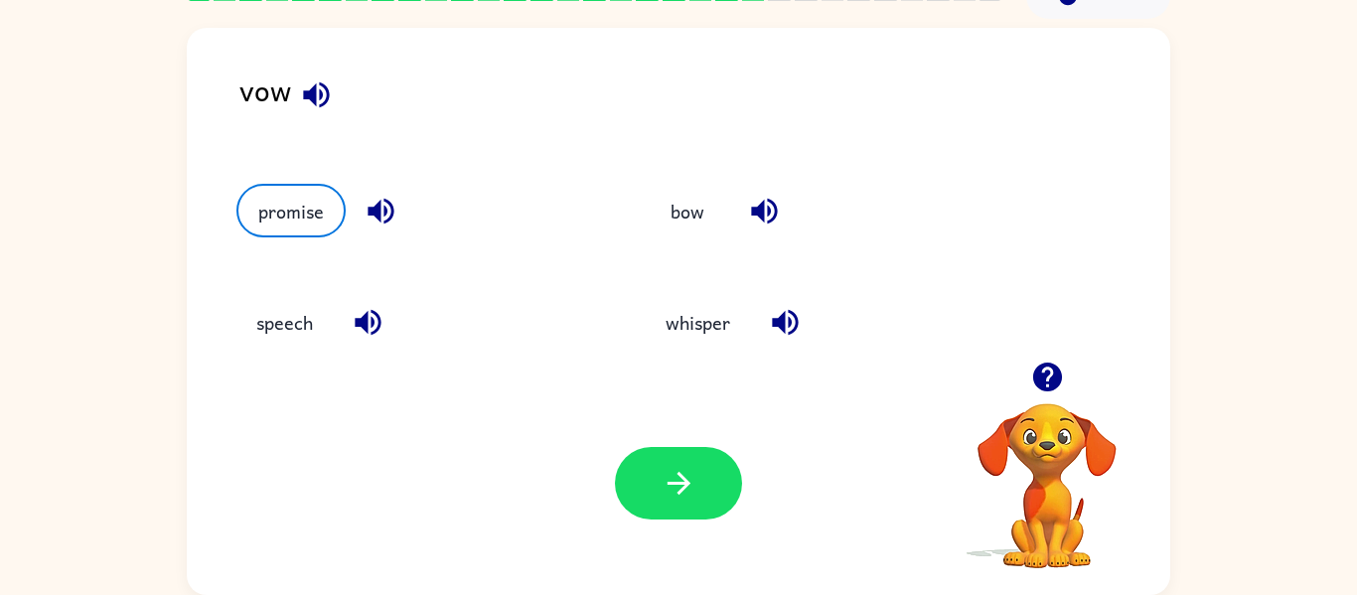
click at [582, 435] on div "Your browser must support playing .mp4 files to use Literably. Please try using…" at bounding box center [679, 484] width 984 height 224
click at [642, 447] on button "button" at bounding box center [678, 483] width 127 height 73
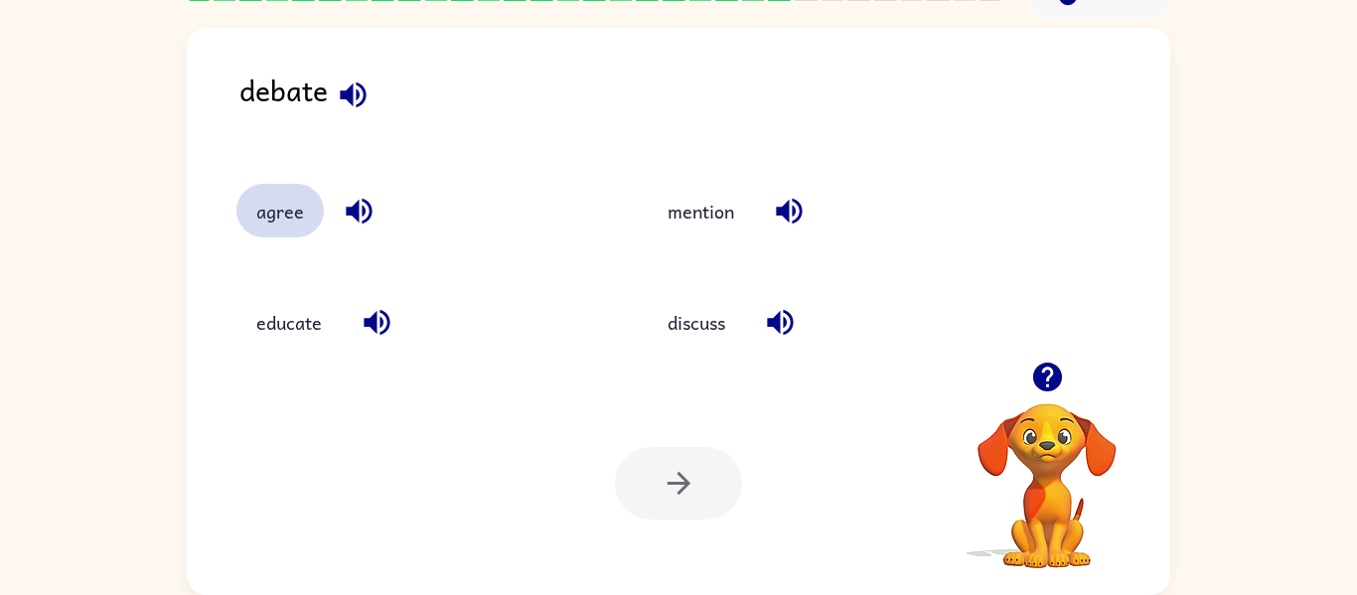
click at [281, 232] on button "agree" at bounding box center [280, 211] width 87 height 54
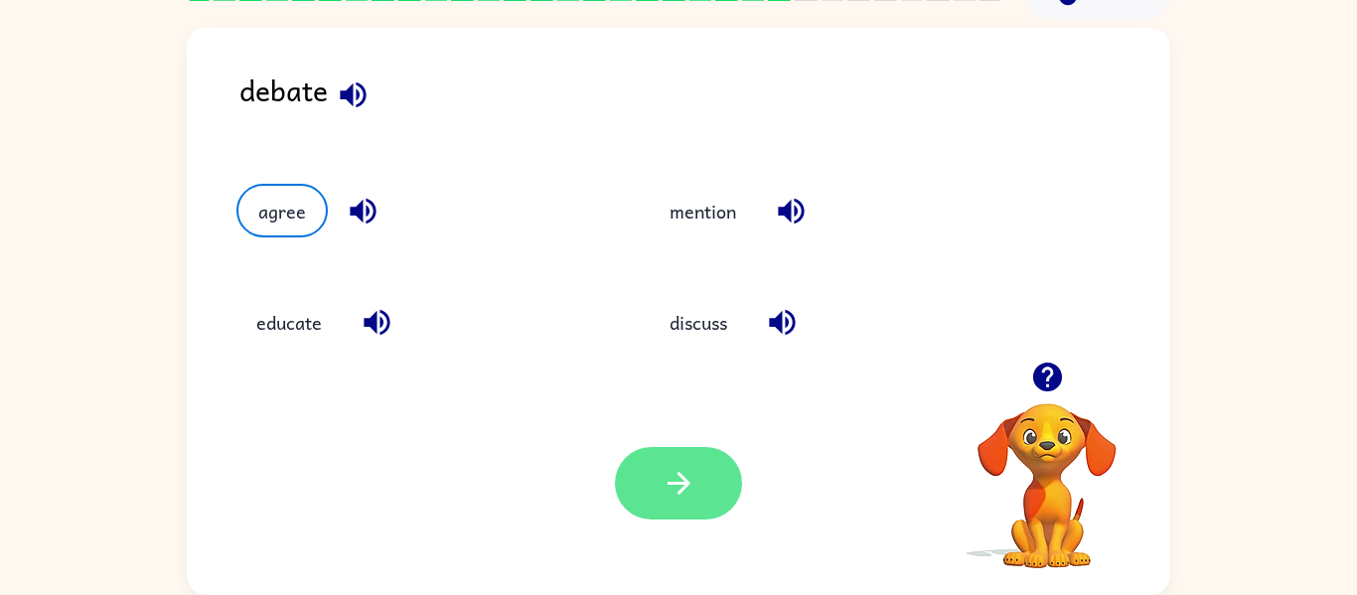
click at [647, 456] on button "button" at bounding box center [678, 483] width 127 height 73
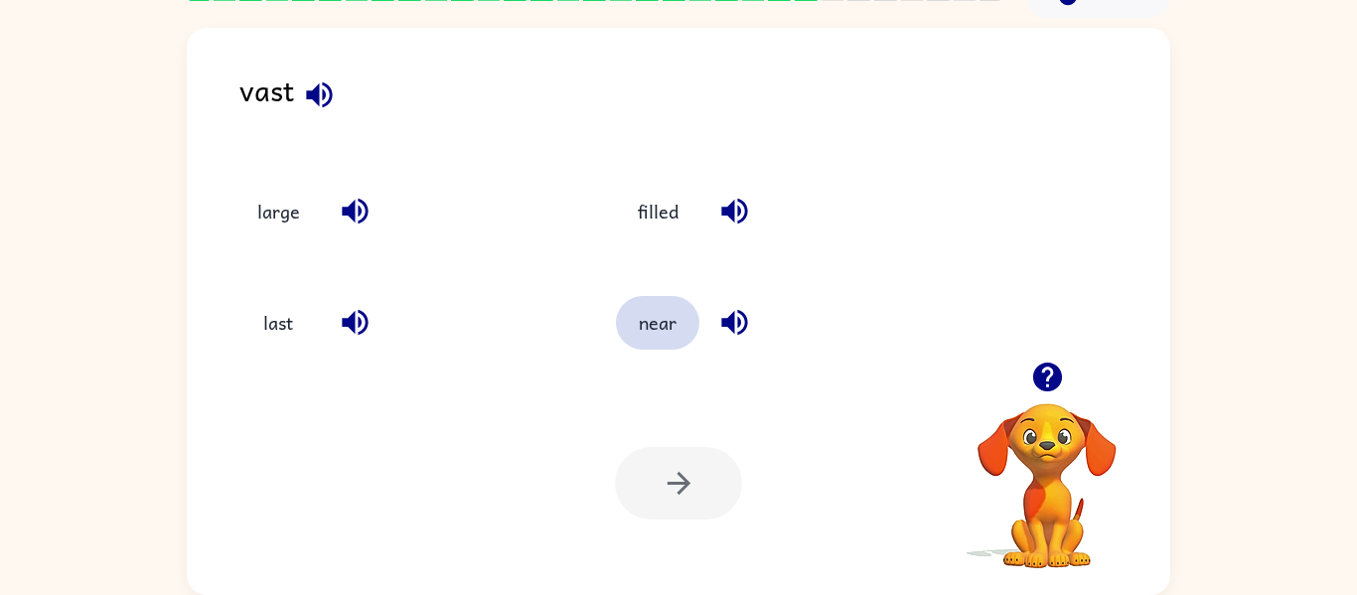
click at [676, 343] on button "near" at bounding box center [657, 323] width 83 height 54
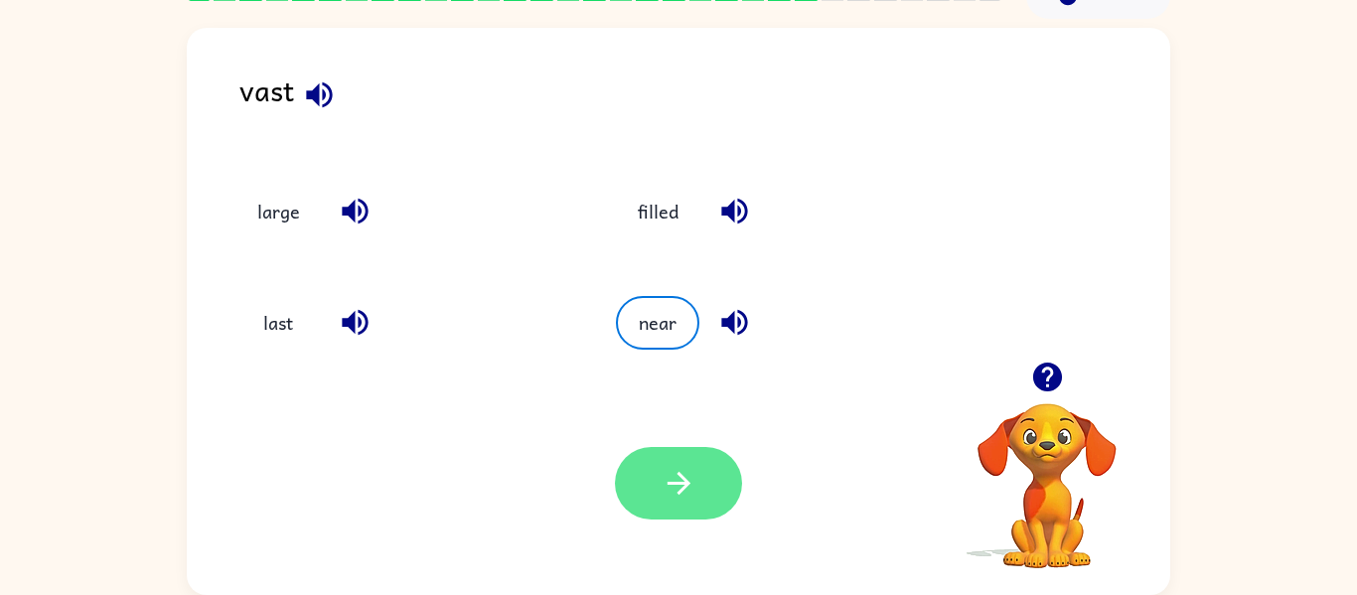
click at [663, 470] on icon "button" at bounding box center [679, 483] width 35 height 35
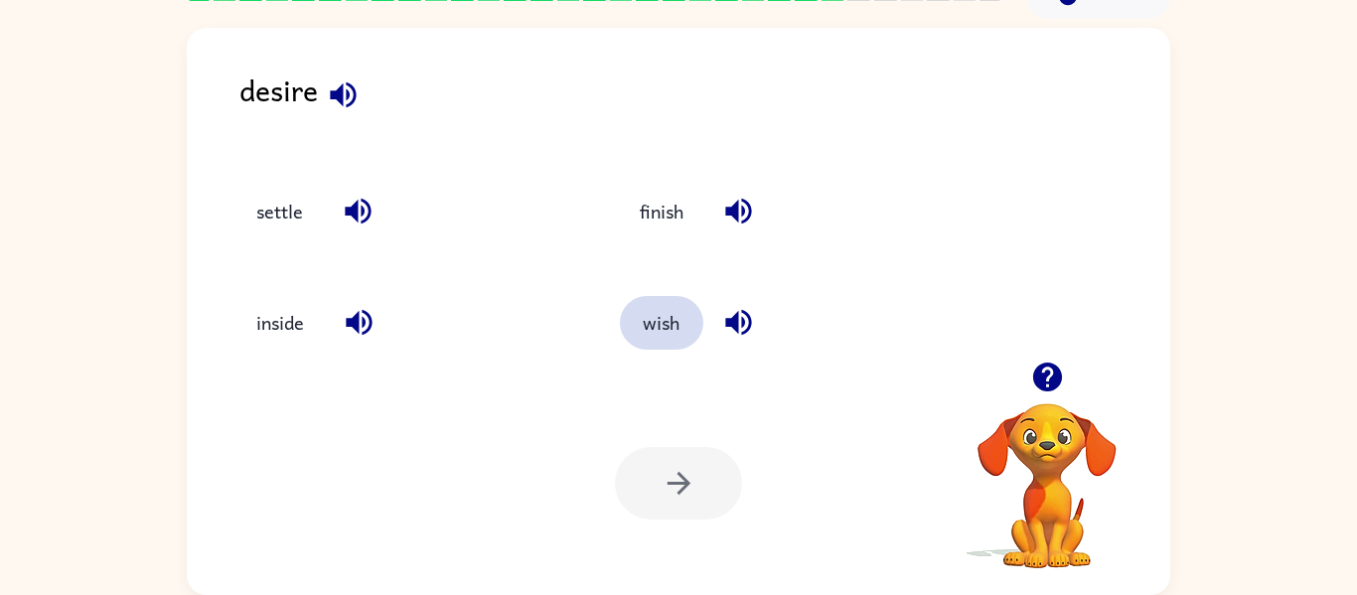
click at [671, 345] on button "wish" at bounding box center [661, 323] width 83 height 54
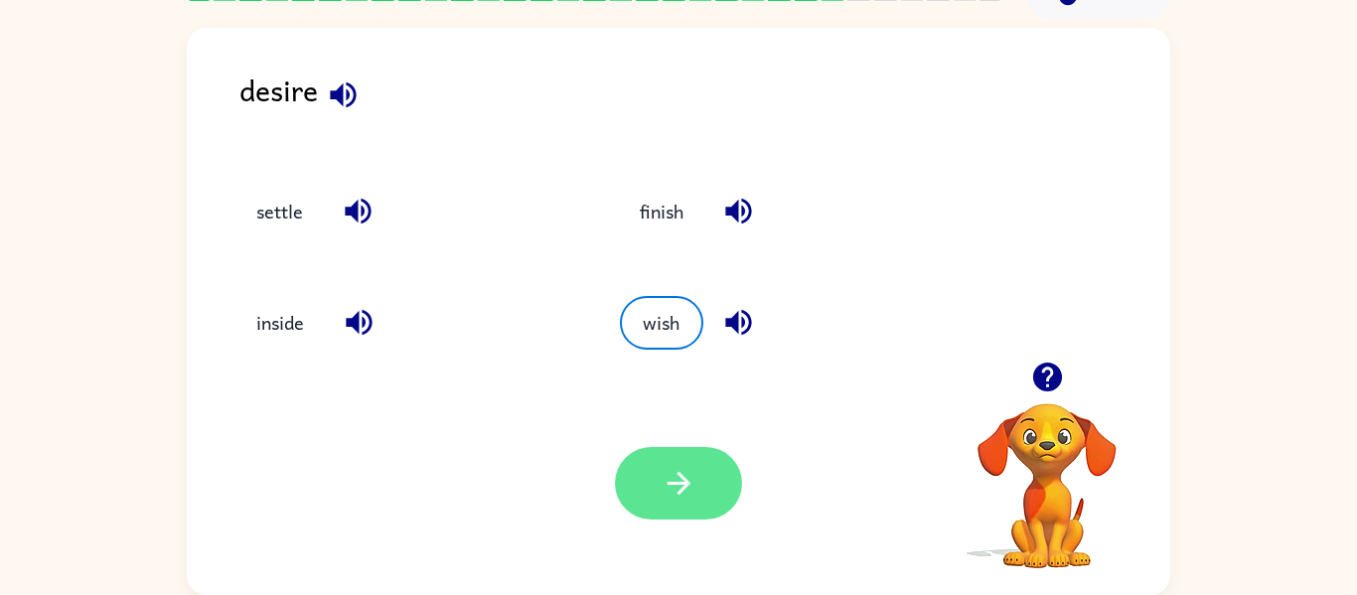
click at [675, 464] on button "button" at bounding box center [678, 483] width 127 height 73
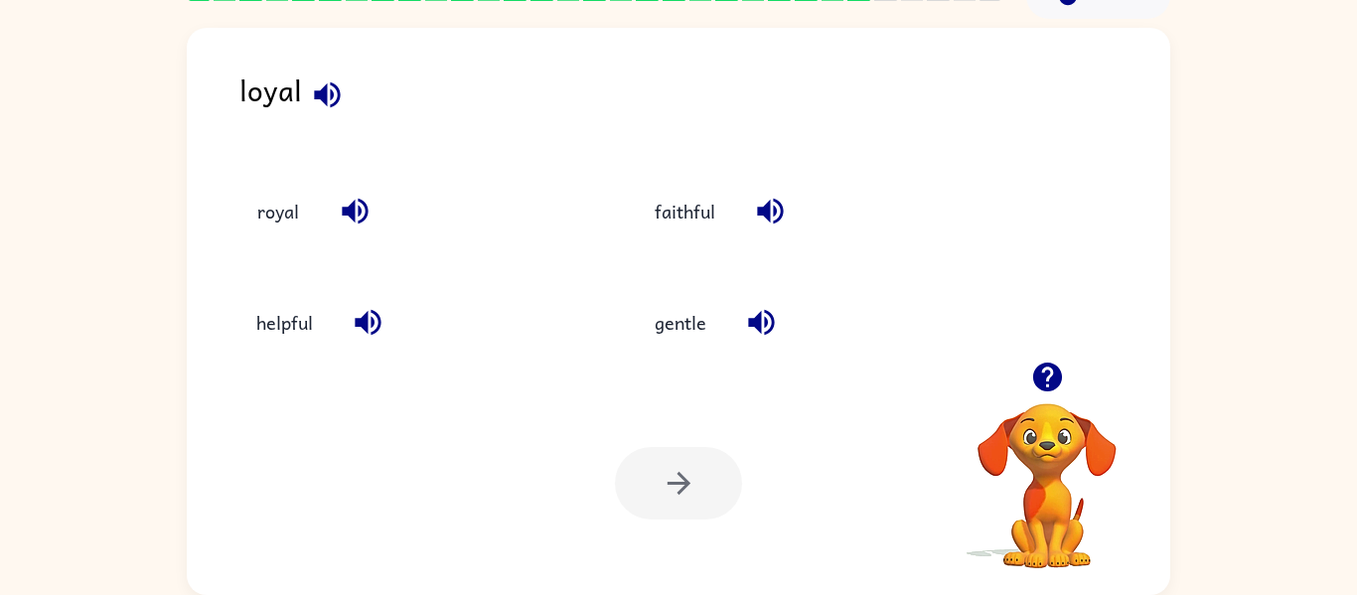
click at [336, 189] on div "royal" at bounding box center [413, 211] width 353 height 54
click at [323, 195] on div "royal" at bounding box center [413, 211] width 353 height 54
click at [307, 206] on button "royal" at bounding box center [278, 211] width 83 height 54
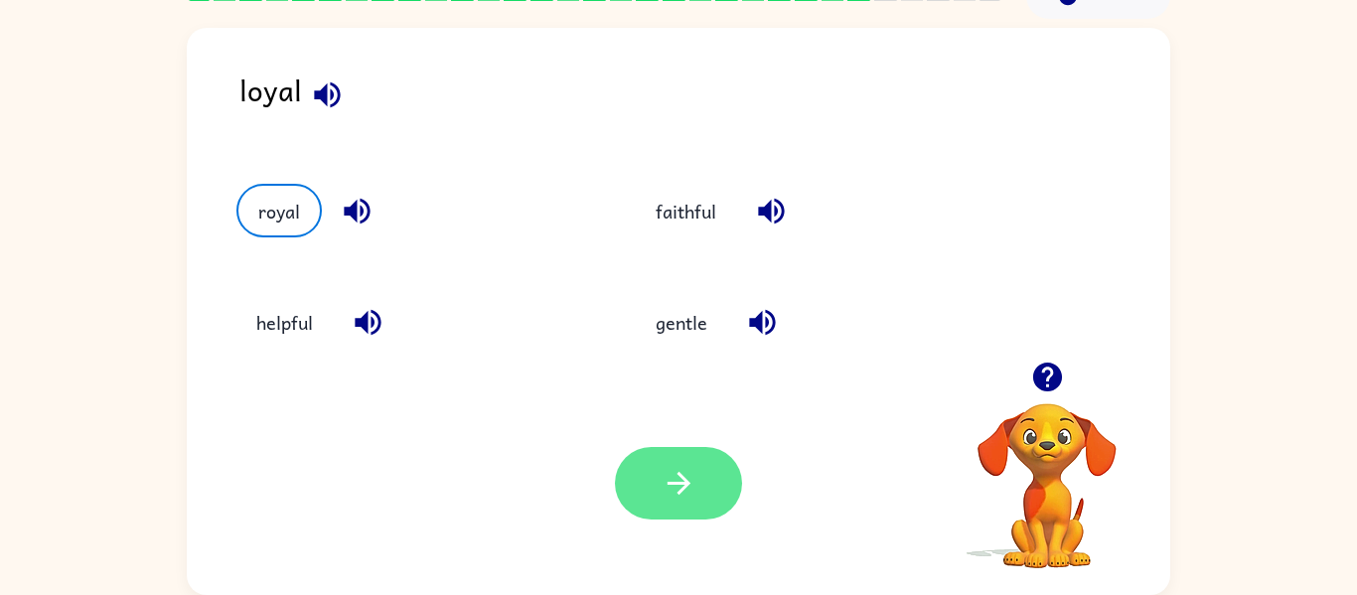
click at [682, 493] on icon "button" at bounding box center [679, 483] width 35 height 35
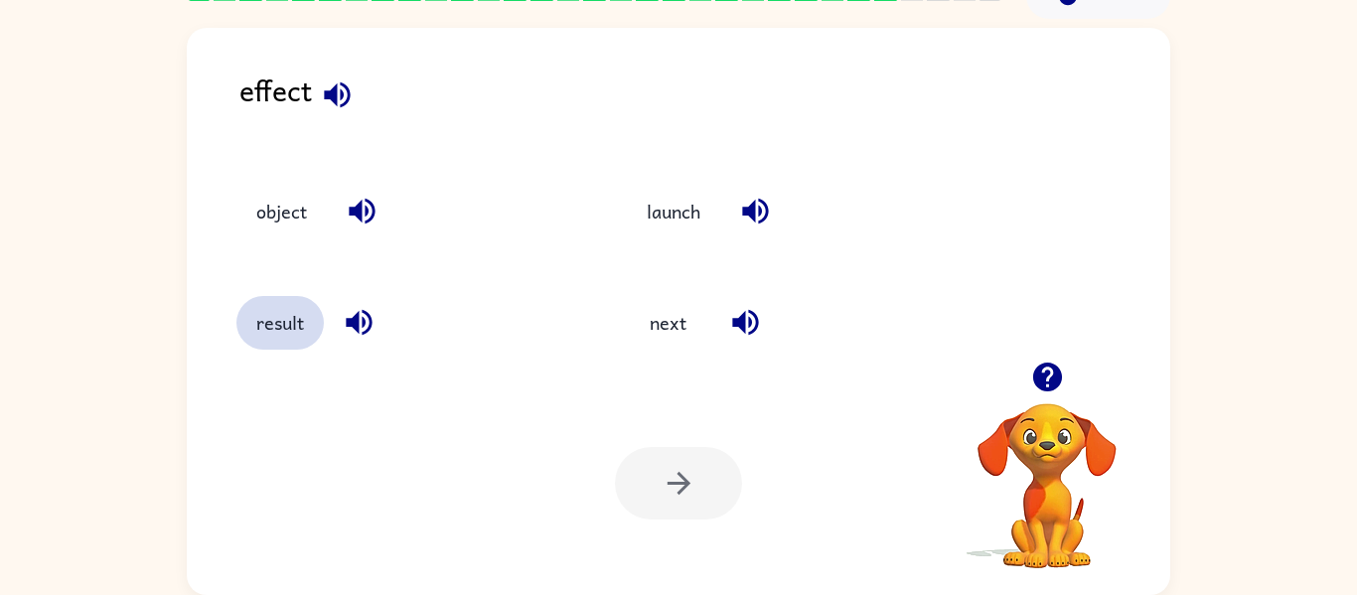
click at [281, 322] on button "result" at bounding box center [280, 323] width 87 height 54
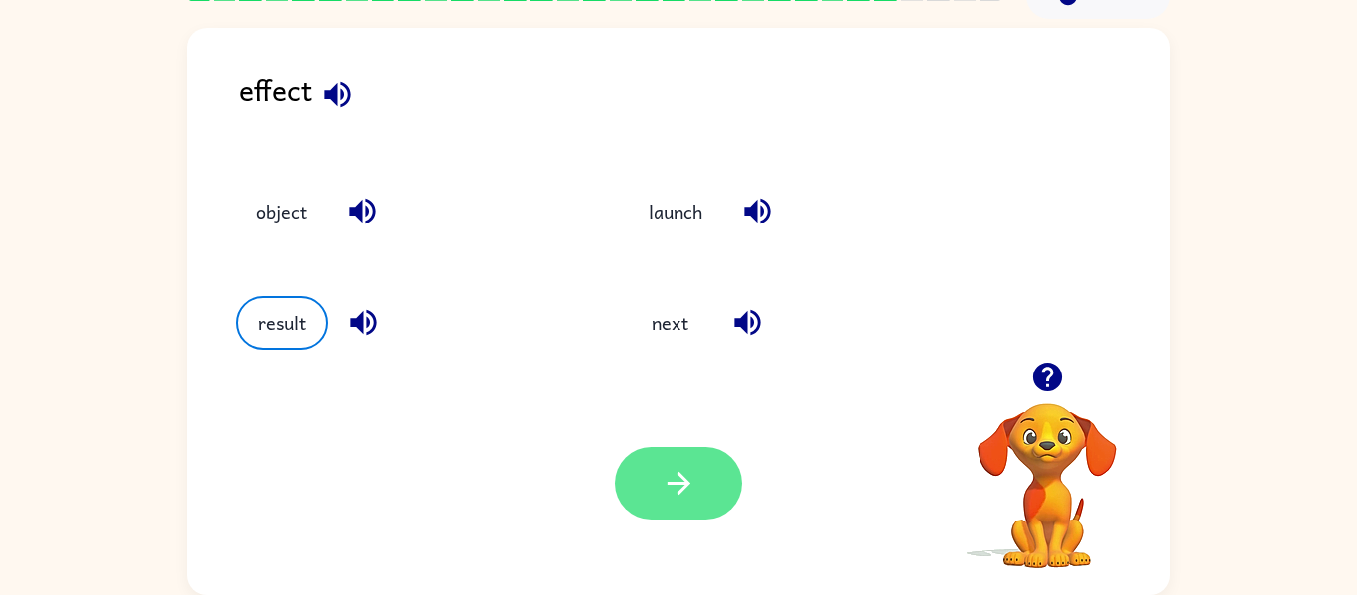
click at [709, 452] on button "button" at bounding box center [678, 483] width 127 height 73
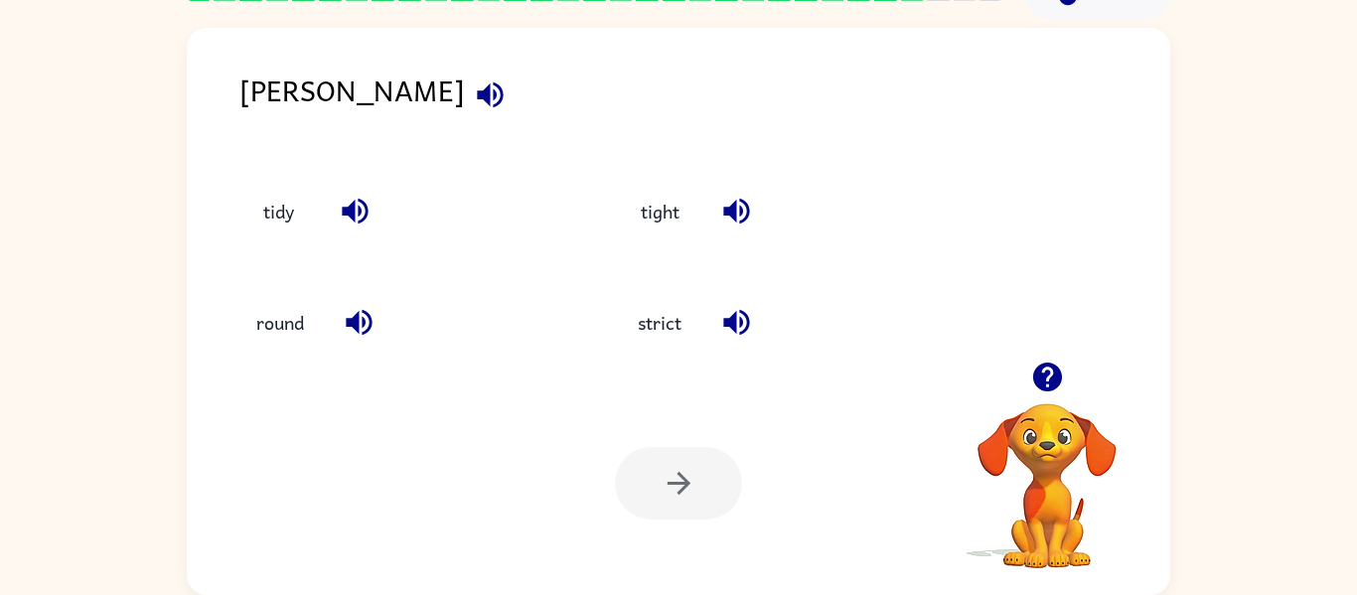
click at [336, 383] on div "Your browser must support playing .mp4 files to use Literably. Please try using…" at bounding box center [679, 484] width 984 height 224
click at [649, 283] on div "strict" at bounding box center [771, 313] width 382 height 111
click at [634, 345] on button "strict" at bounding box center [659, 323] width 83 height 54
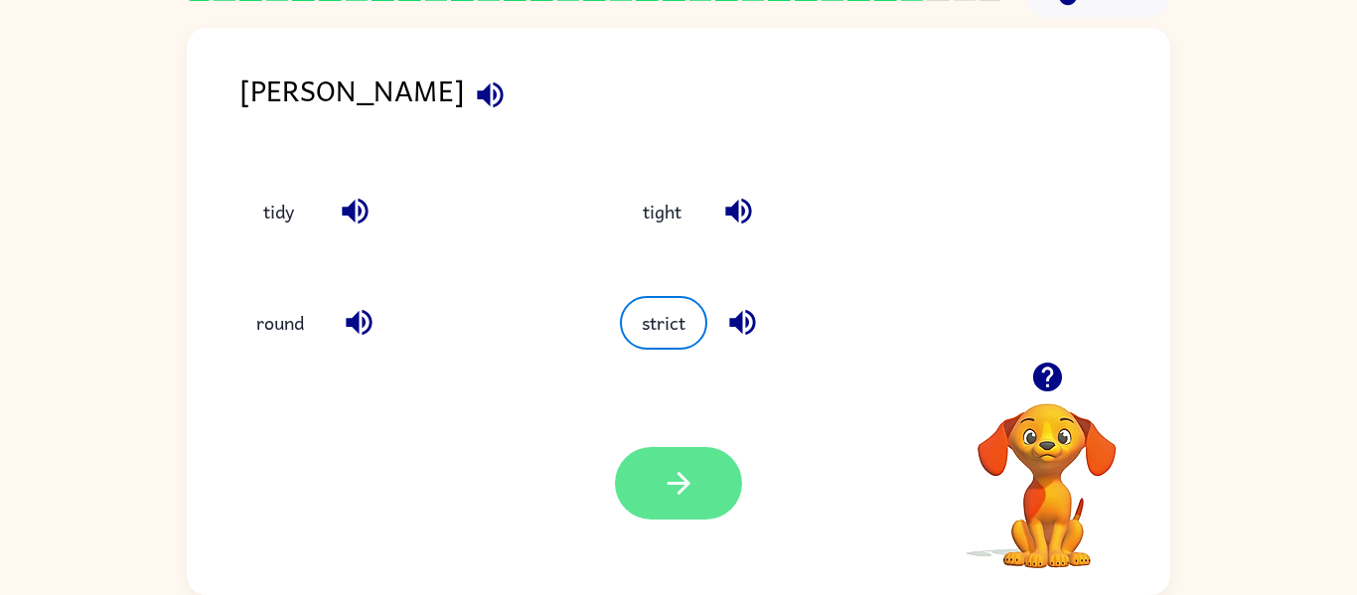
click at [645, 463] on button "button" at bounding box center [678, 483] width 127 height 73
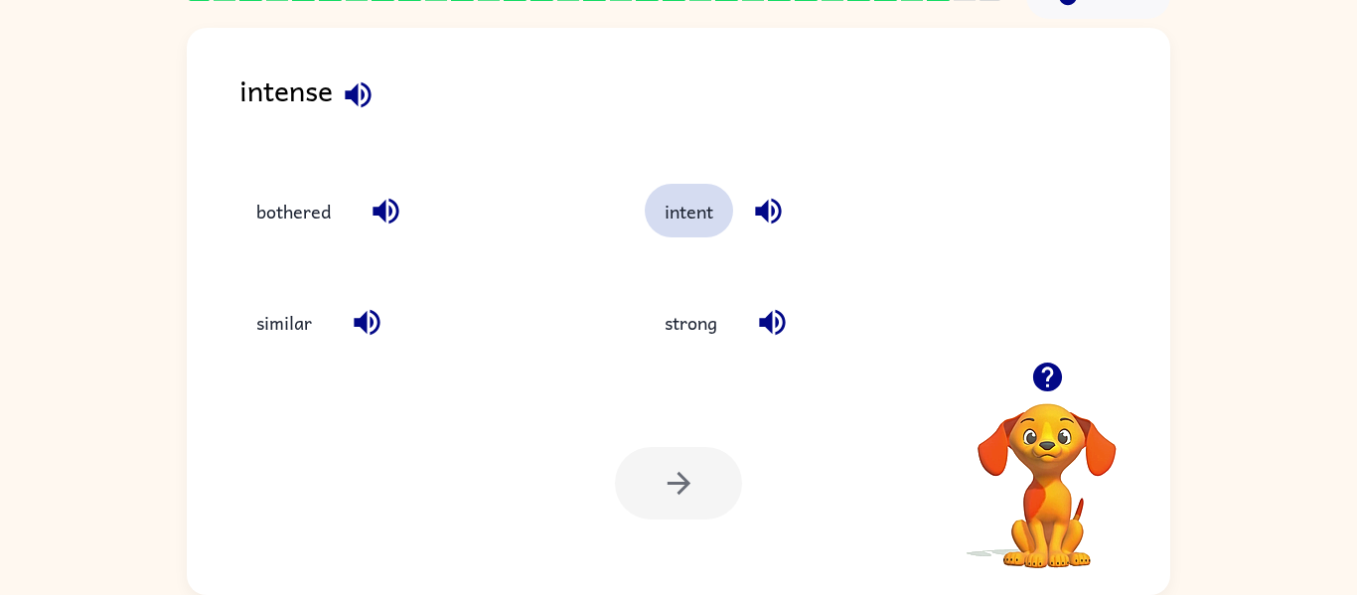
click at [683, 194] on button "intent" at bounding box center [689, 211] width 88 height 54
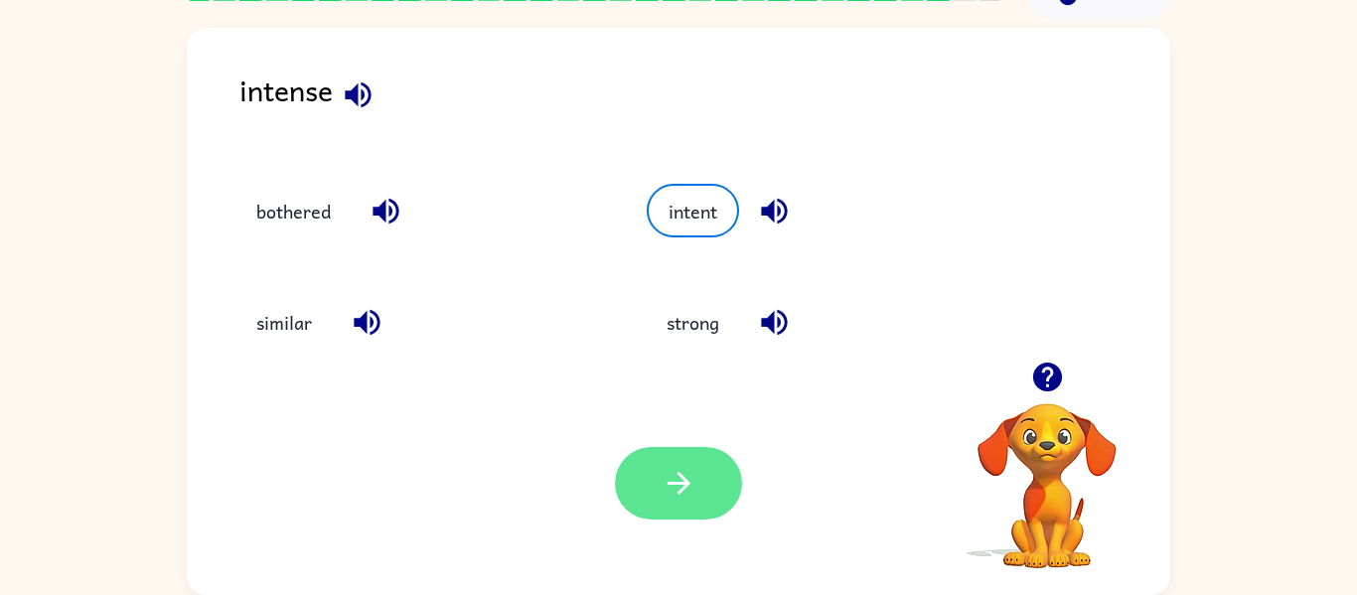
click at [628, 474] on button "button" at bounding box center [678, 483] width 127 height 73
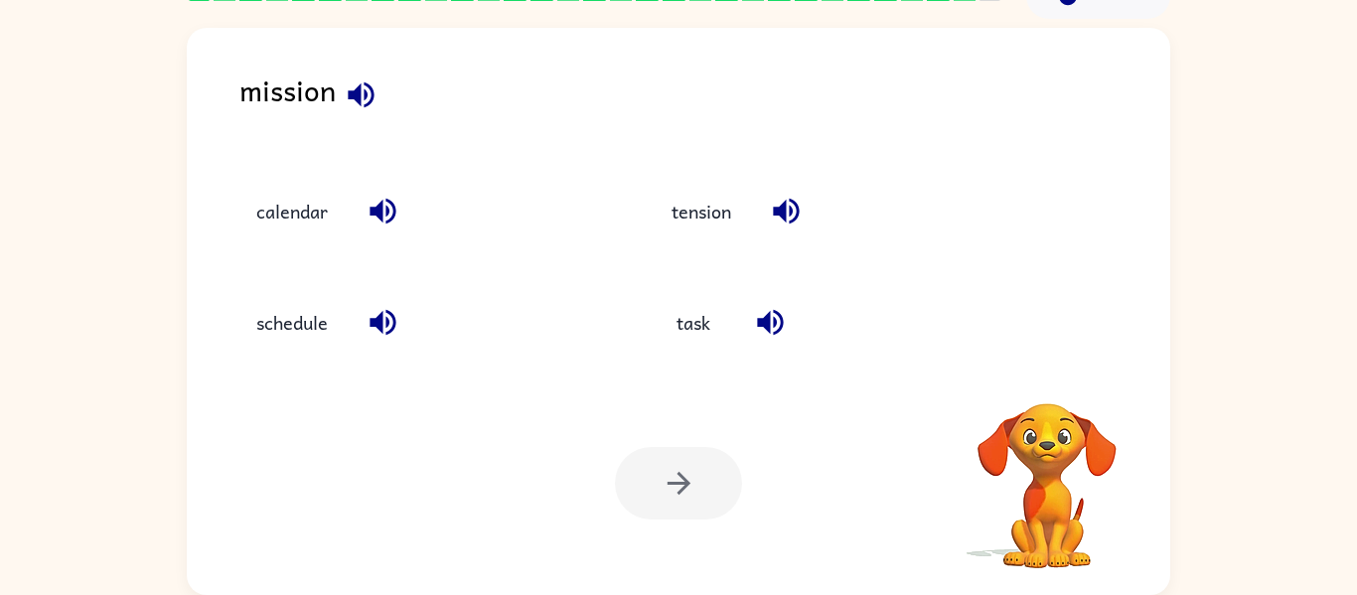
scroll to position [97, 0]
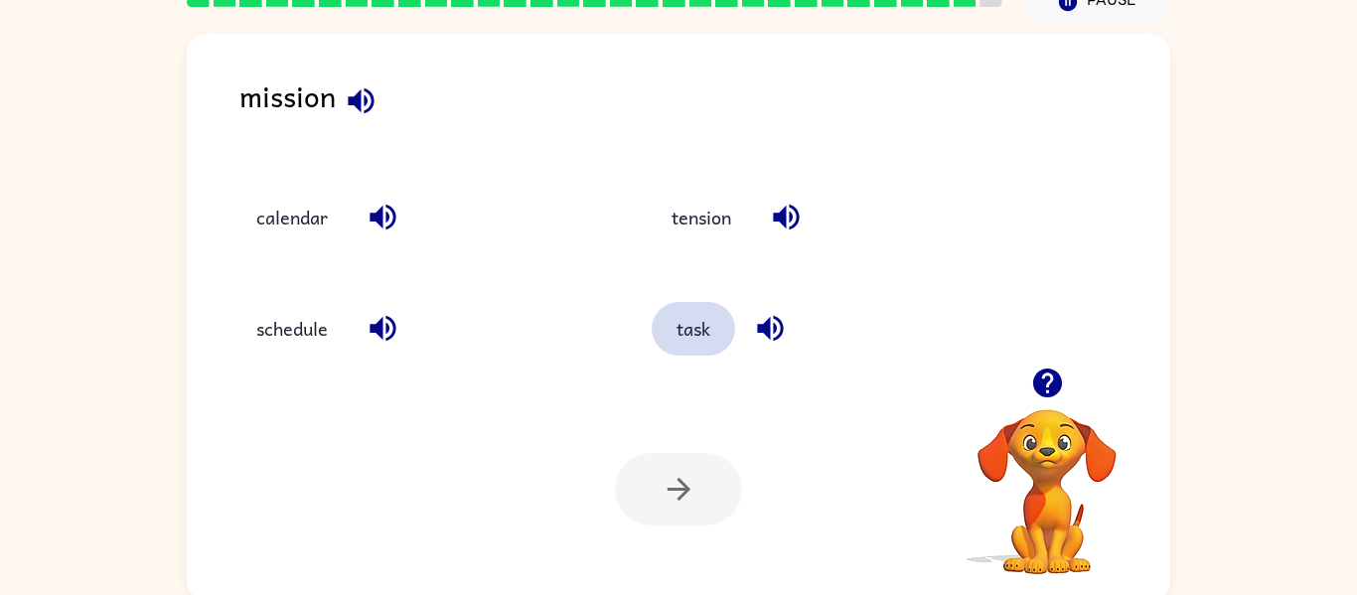
click at [693, 326] on button "task" at bounding box center [693, 329] width 83 height 54
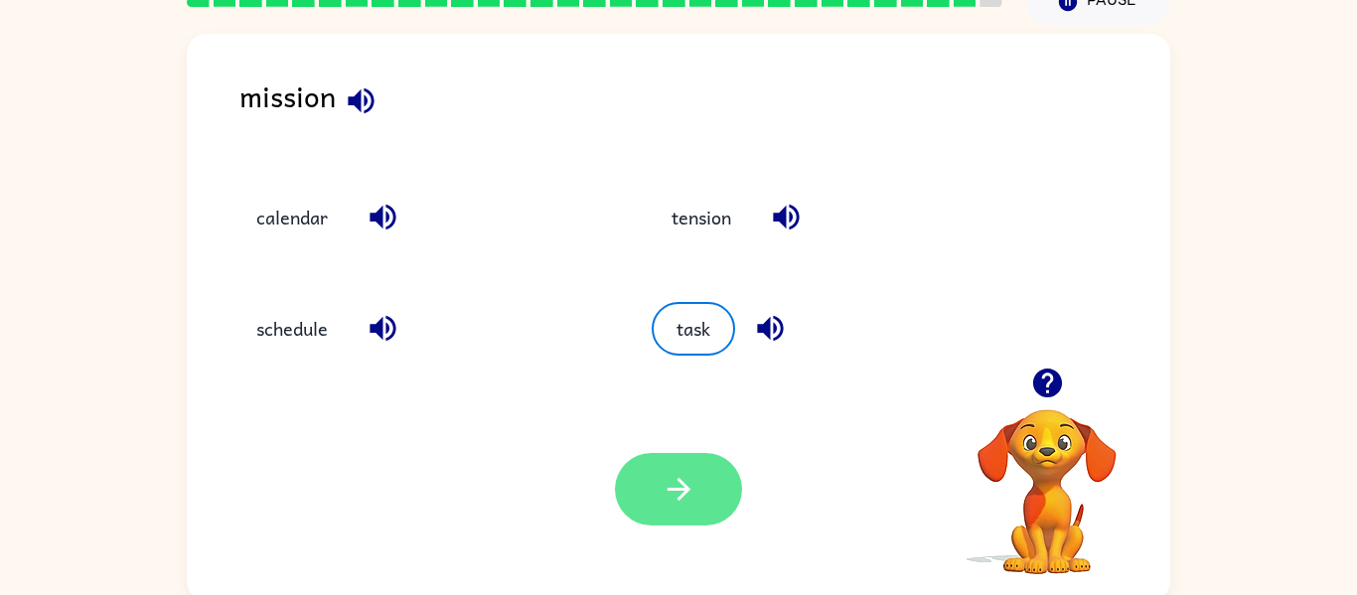
click at [673, 464] on button "button" at bounding box center [678, 489] width 127 height 73
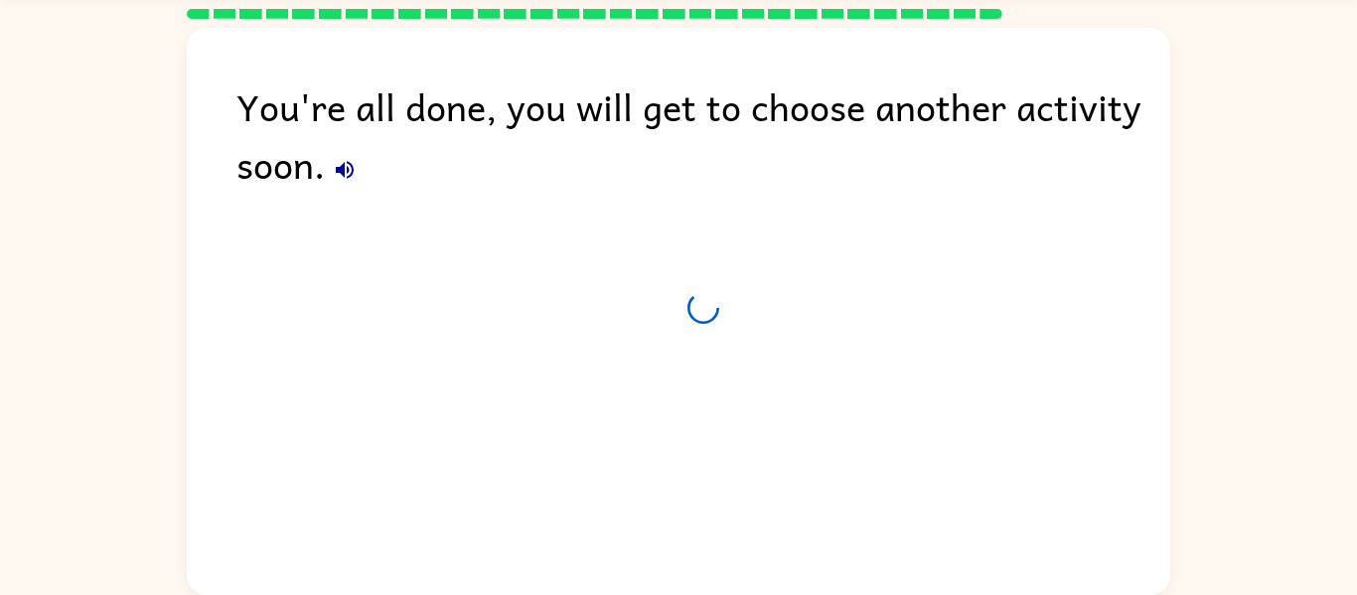
scroll to position [68, 0]
